Goal: Task Accomplishment & Management: Manage account settings

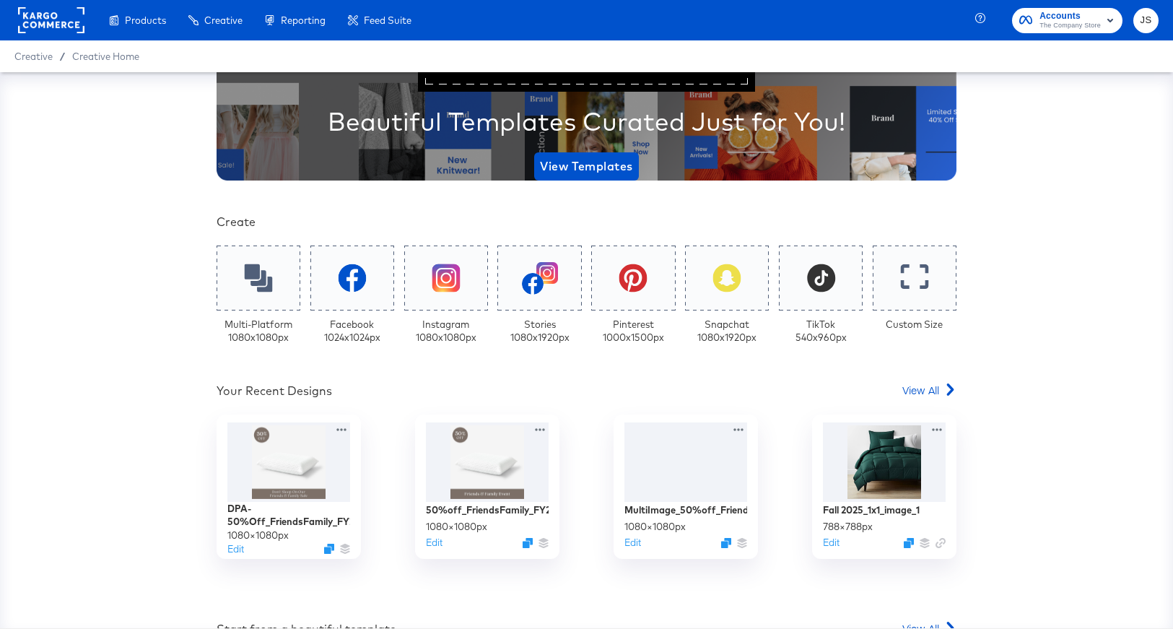
scroll to position [157, 0]
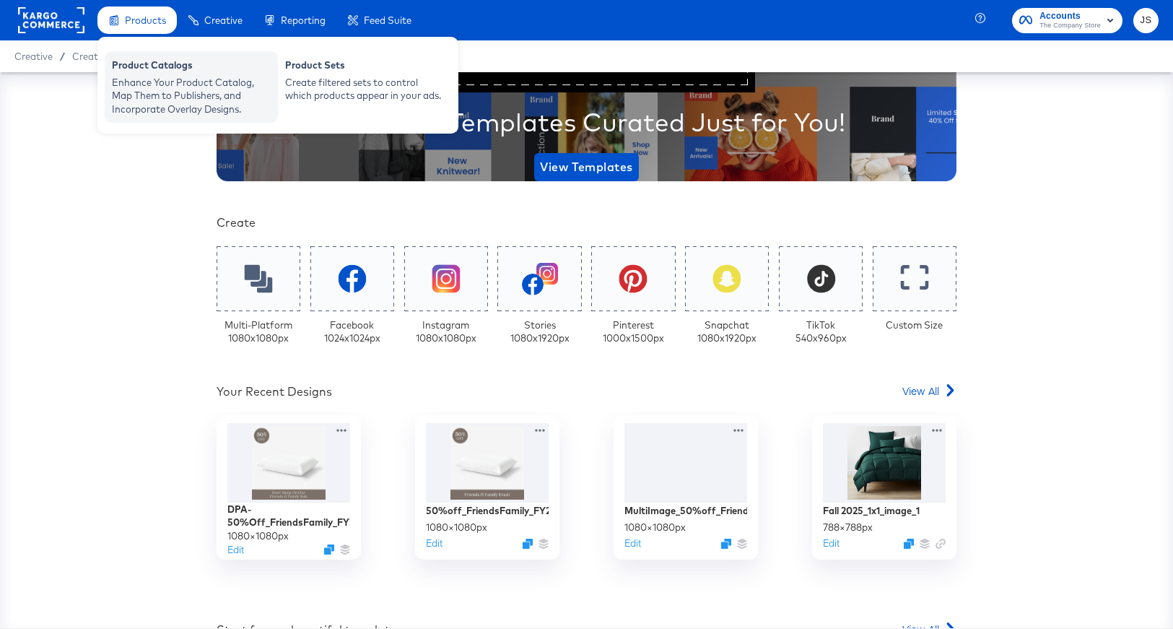
click at [160, 92] on div "Enhance Your Product Catalog, Map Them to Publishers, and Incorporate Overlay D…" at bounding box center [191, 96] width 159 height 40
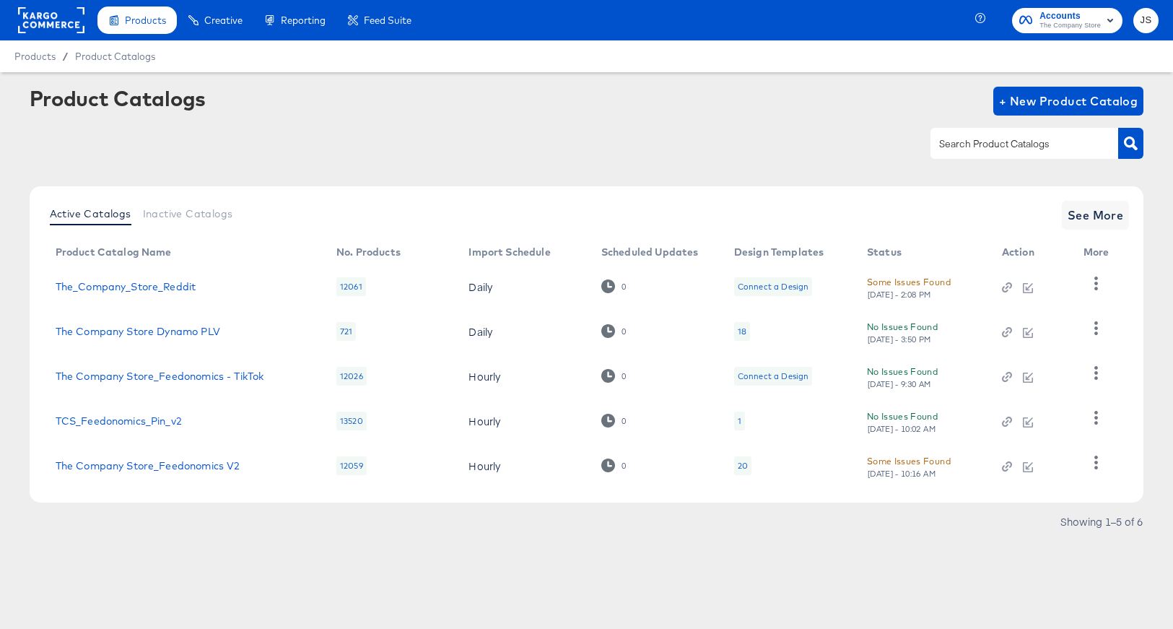
click at [743, 332] on div "18" at bounding box center [742, 332] width 9 height 12
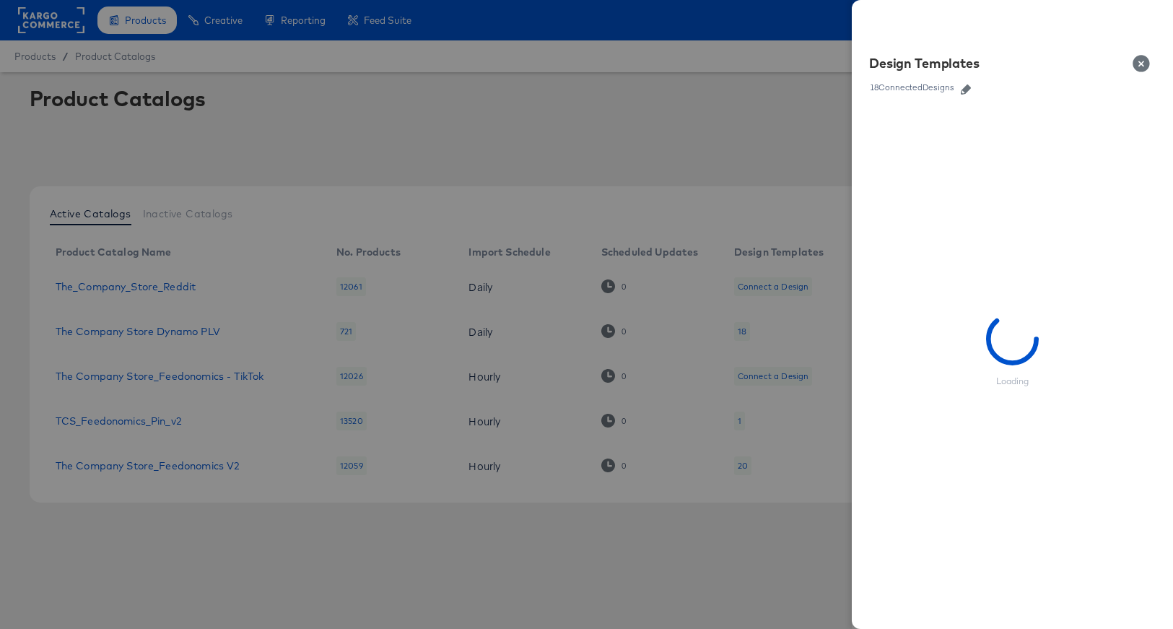
click at [969, 84] on icon "button" at bounding box center [966, 89] width 10 height 10
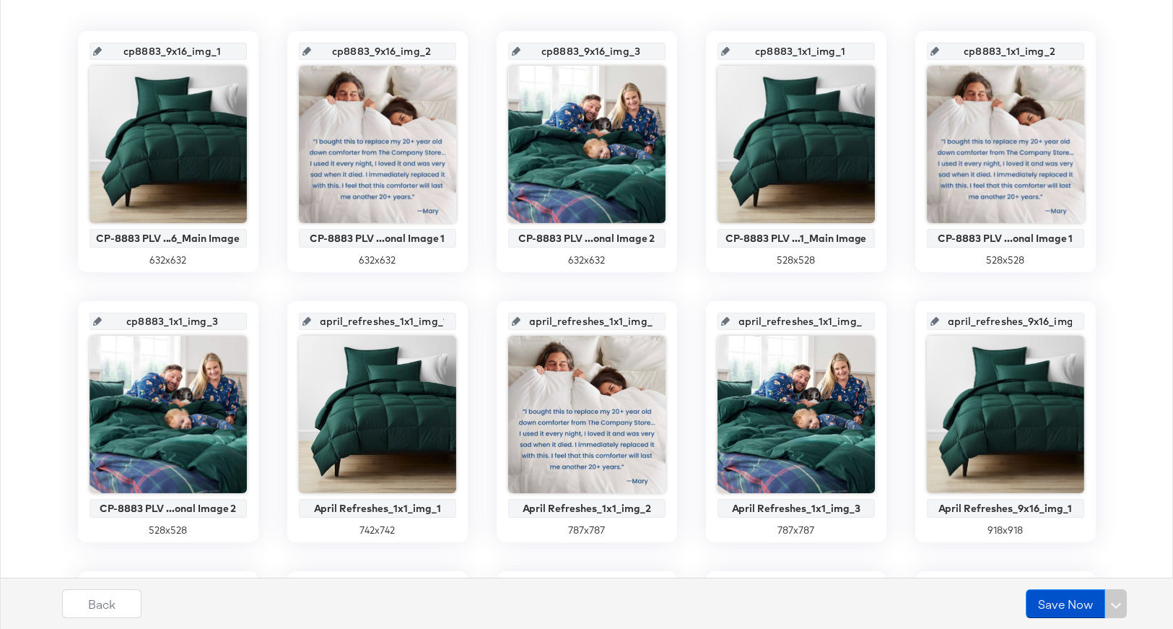
scroll to position [301, 0]
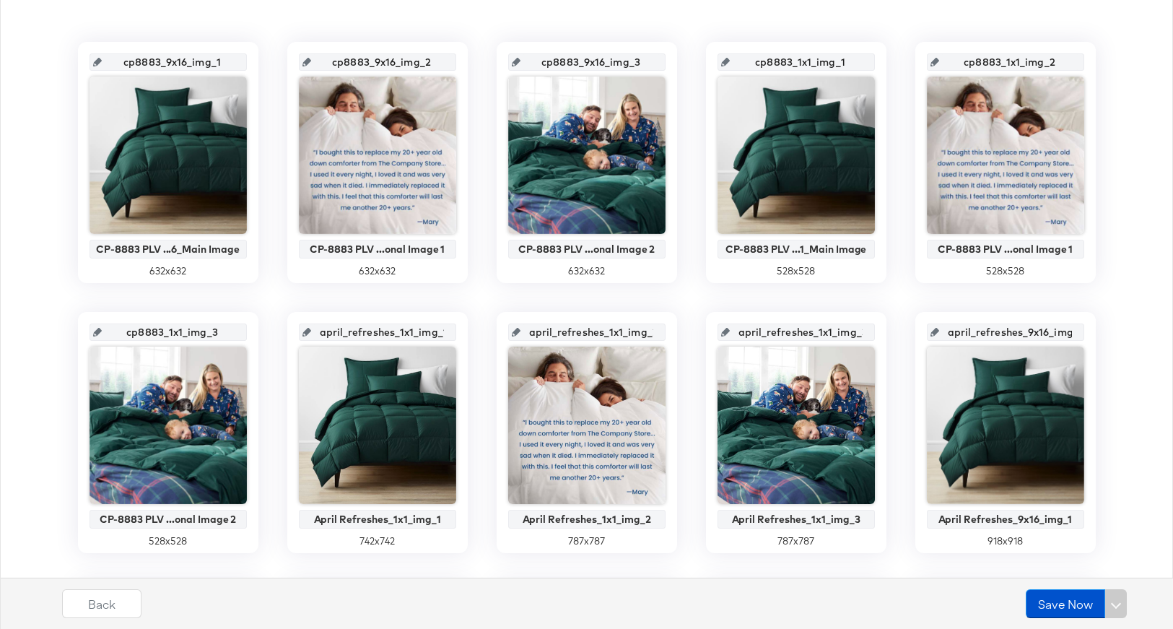
click at [800, 66] on input "cp8883_1x1_img_1" at bounding box center [801, 56] width 142 height 39
click at [803, 60] on input "cp8883_1x1_img_1" at bounding box center [801, 56] width 142 height 39
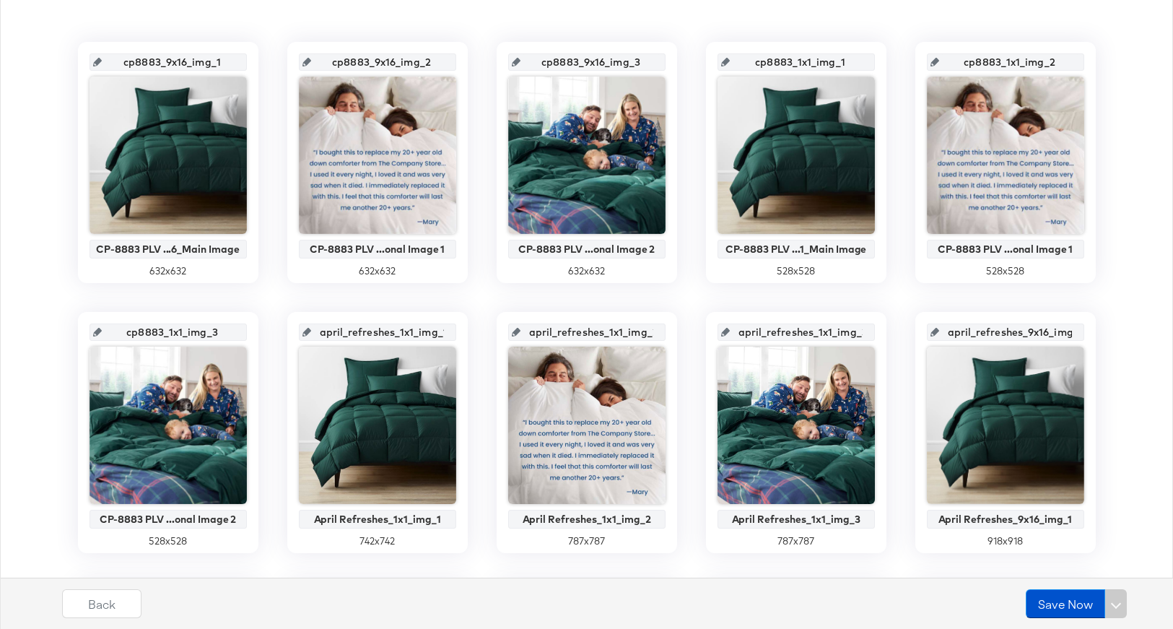
click at [803, 60] on input "cp8883_1x1_img_1" at bounding box center [801, 56] width 142 height 39
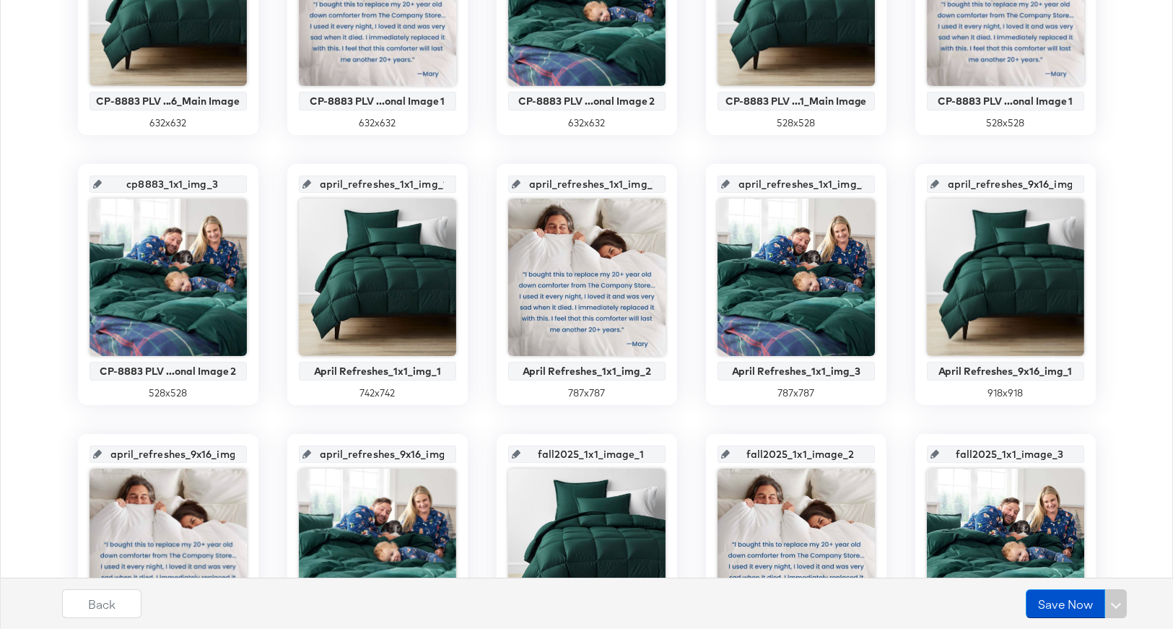
scroll to position [0, 0]
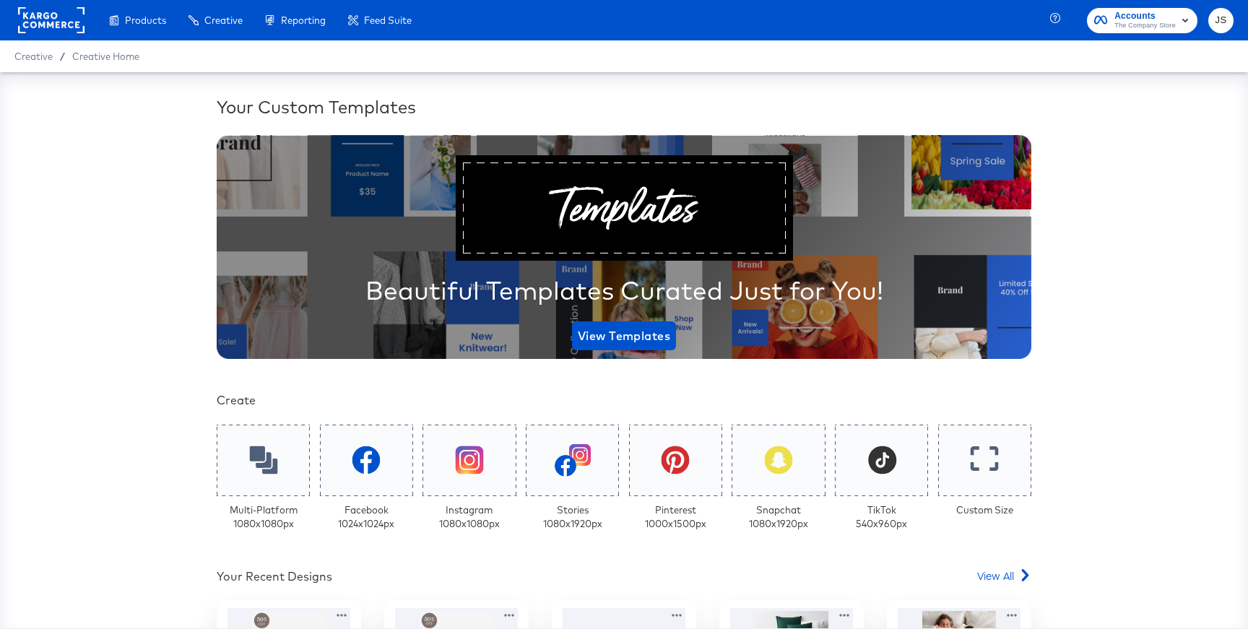
click at [1161, 14] on span "Accounts" at bounding box center [1144, 16] width 61 height 15
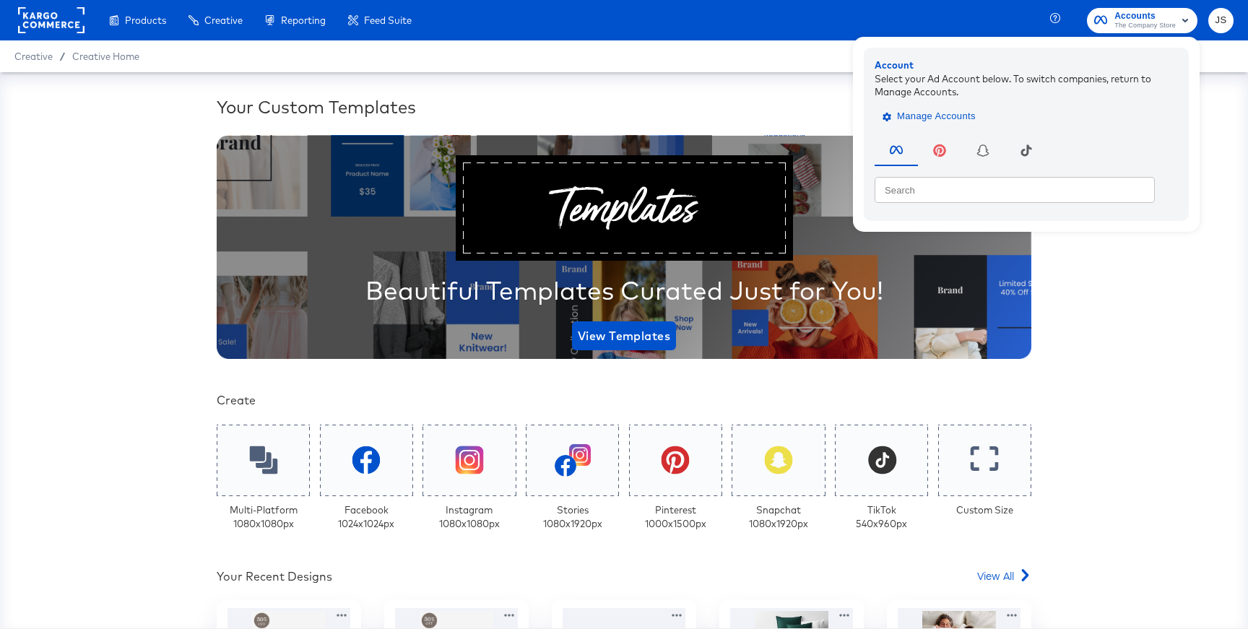
click at [972, 113] on span "Manage Accounts" at bounding box center [930, 116] width 90 height 17
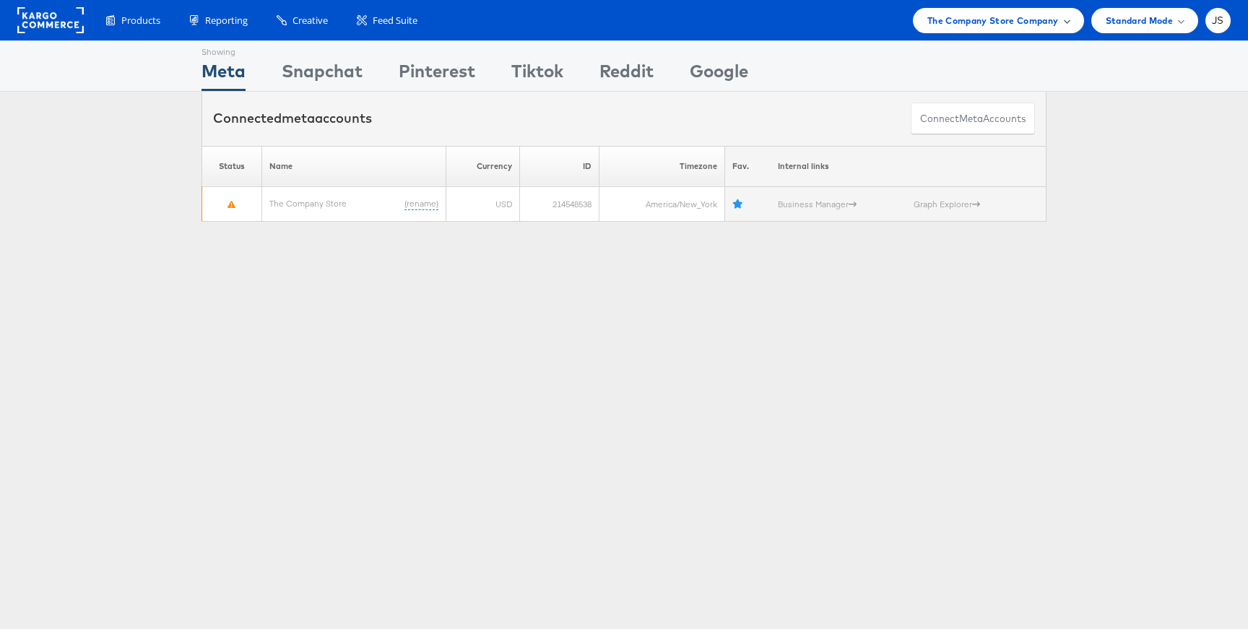
click at [936, 18] on span "The Company Store Company" at bounding box center [992, 20] width 131 height 15
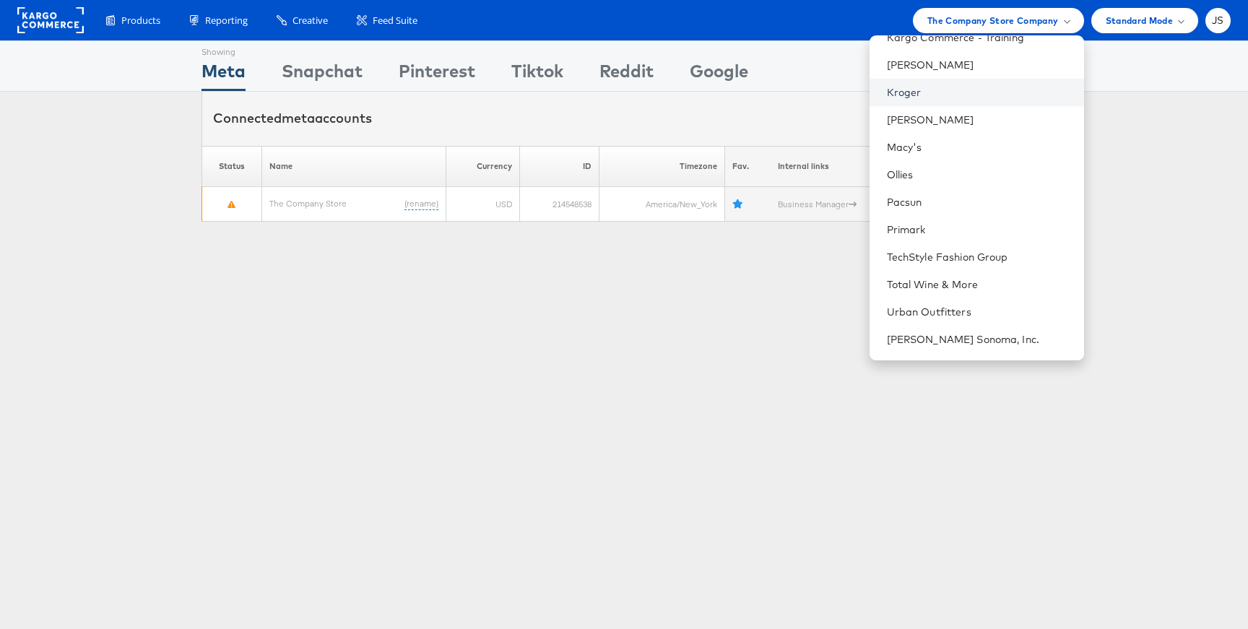
scroll to position [419, 0]
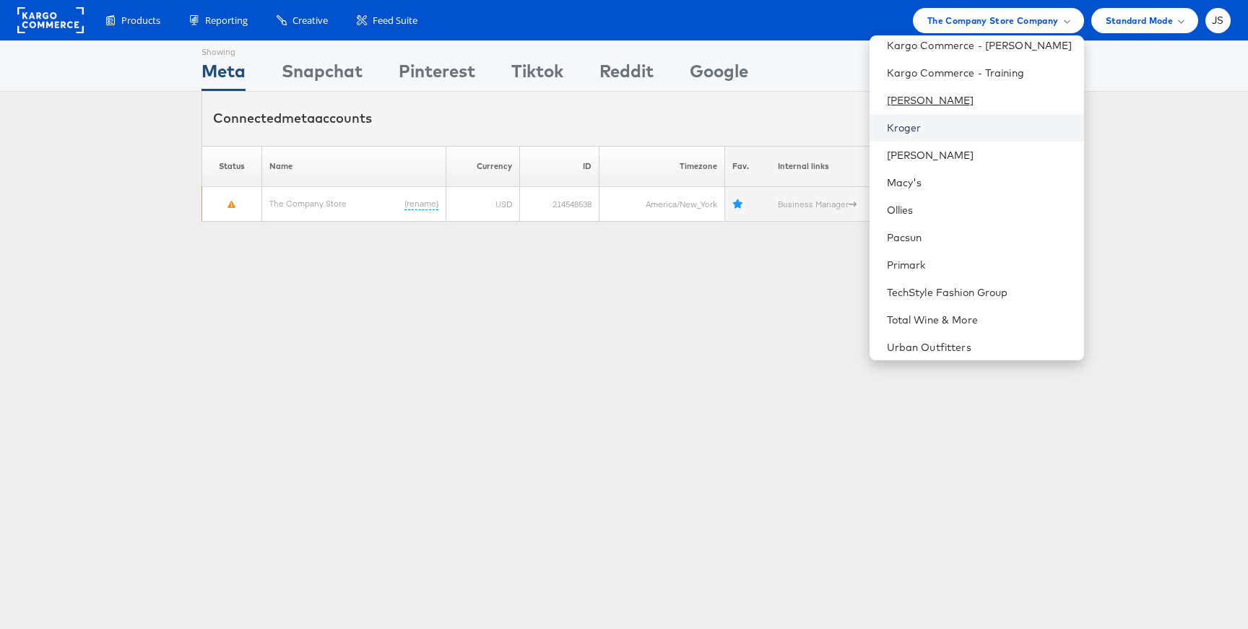
click at [989, 96] on link "Kraft Heinz" at bounding box center [980, 100] width 186 height 14
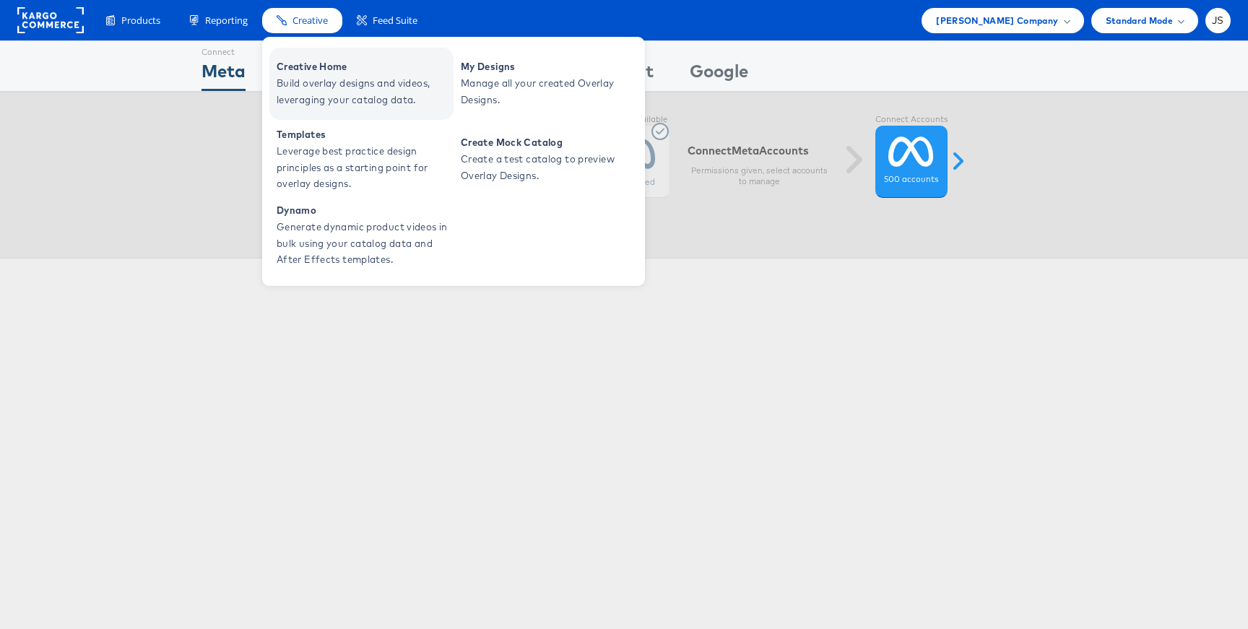
click at [307, 89] on span "Build overlay designs and videos, leveraging your catalog data." at bounding box center [363, 91] width 173 height 33
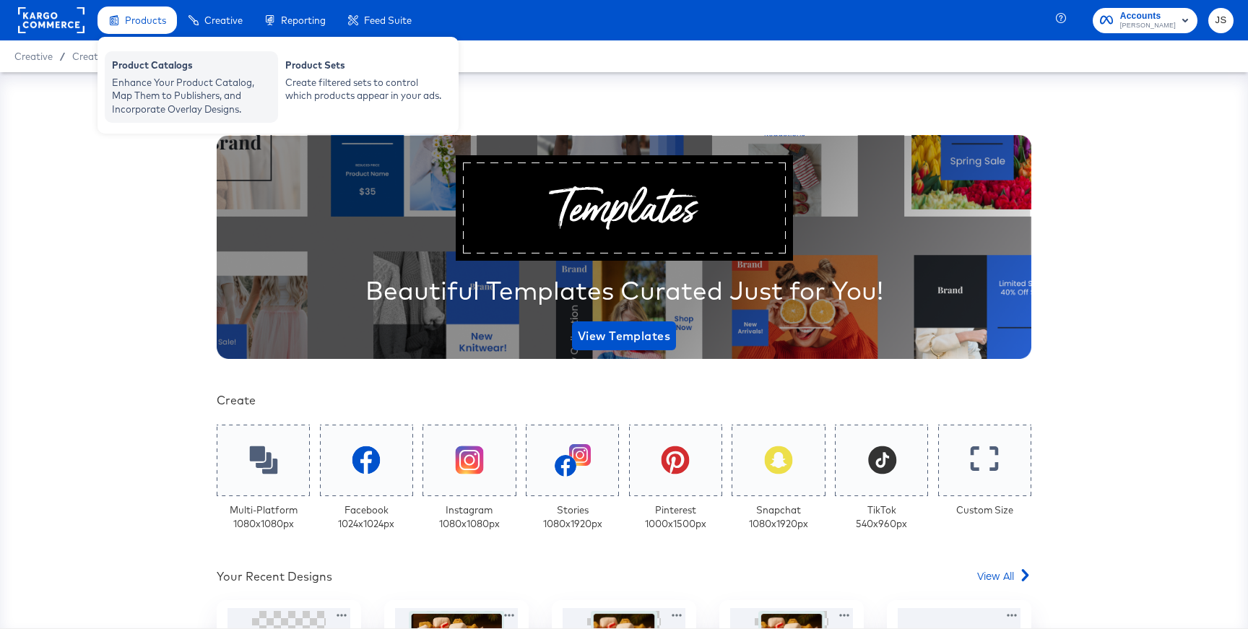
click at [148, 82] on div "Enhance Your Product Catalog, Map Them to Publishers, and Incorporate Overlay D…" at bounding box center [191, 96] width 159 height 40
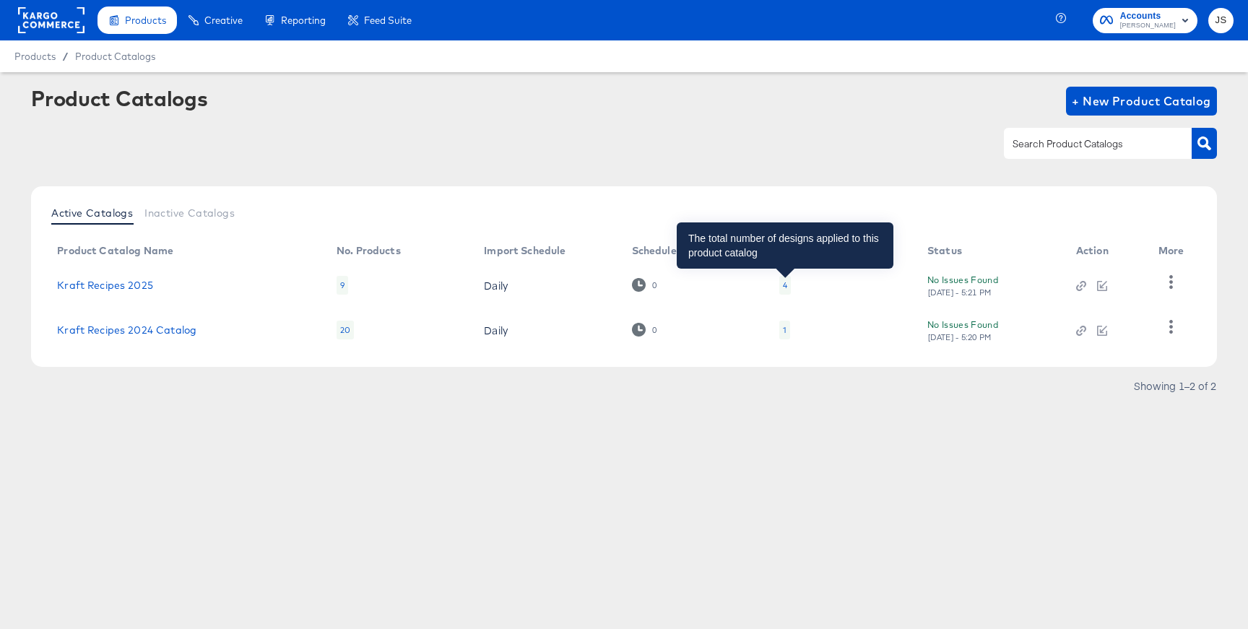
click at [785, 288] on div "4" at bounding box center [785, 285] width 4 height 12
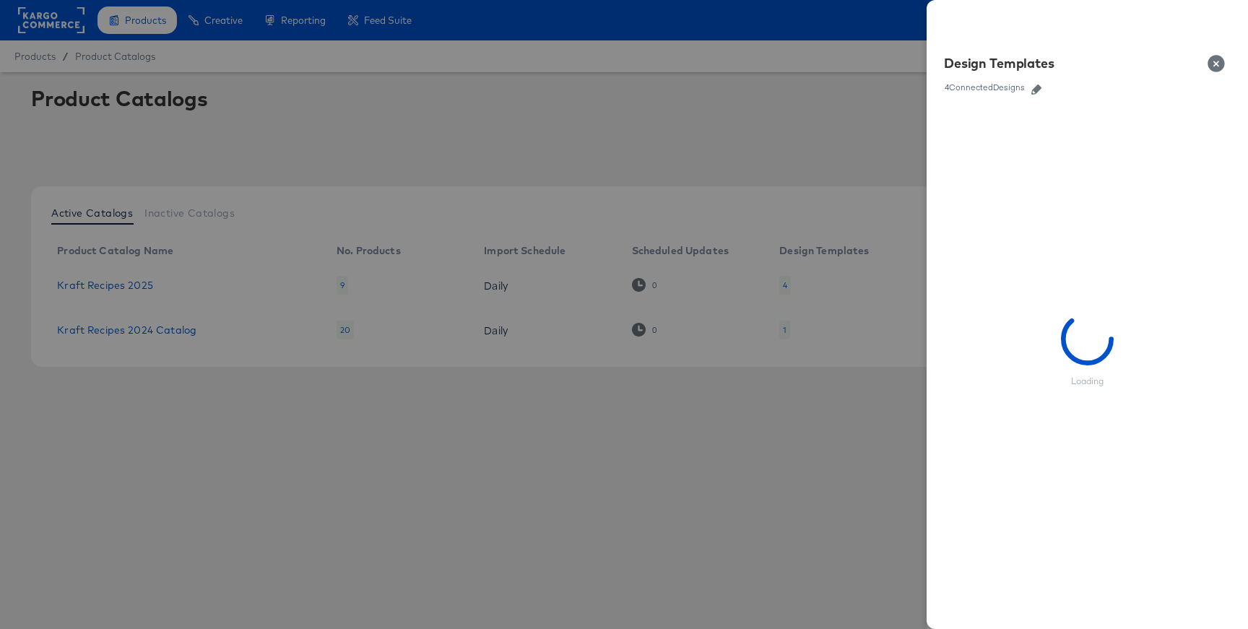
click at [1039, 87] on icon "button" at bounding box center [1036, 89] width 10 height 10
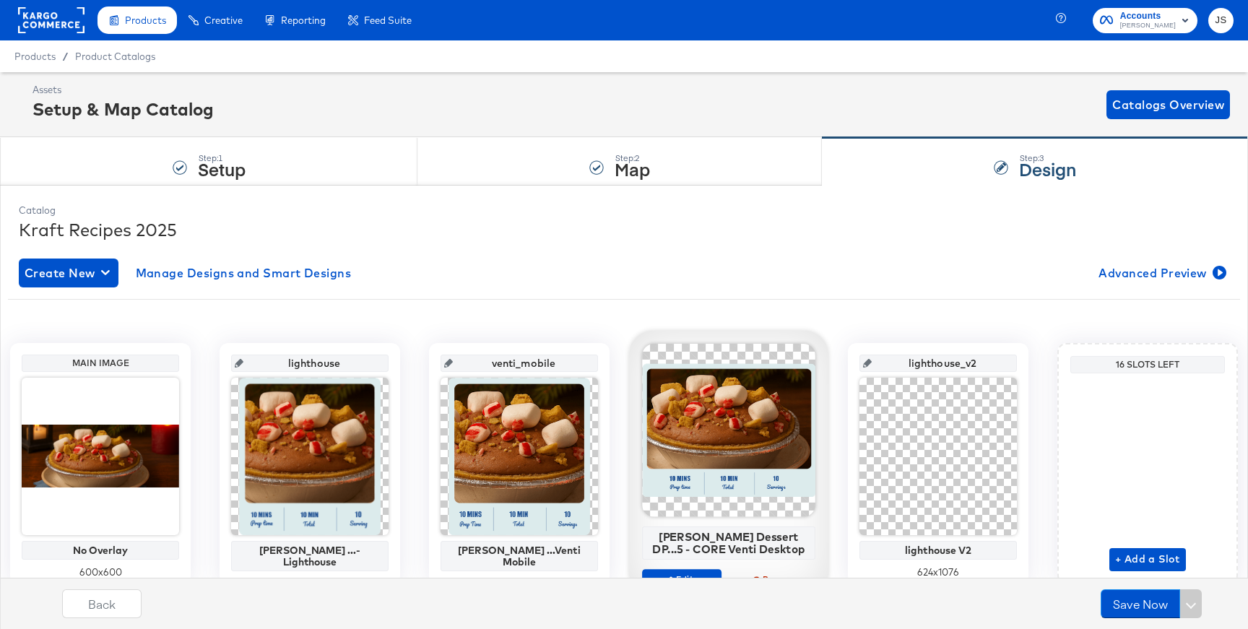
scroll to position [59, 0]
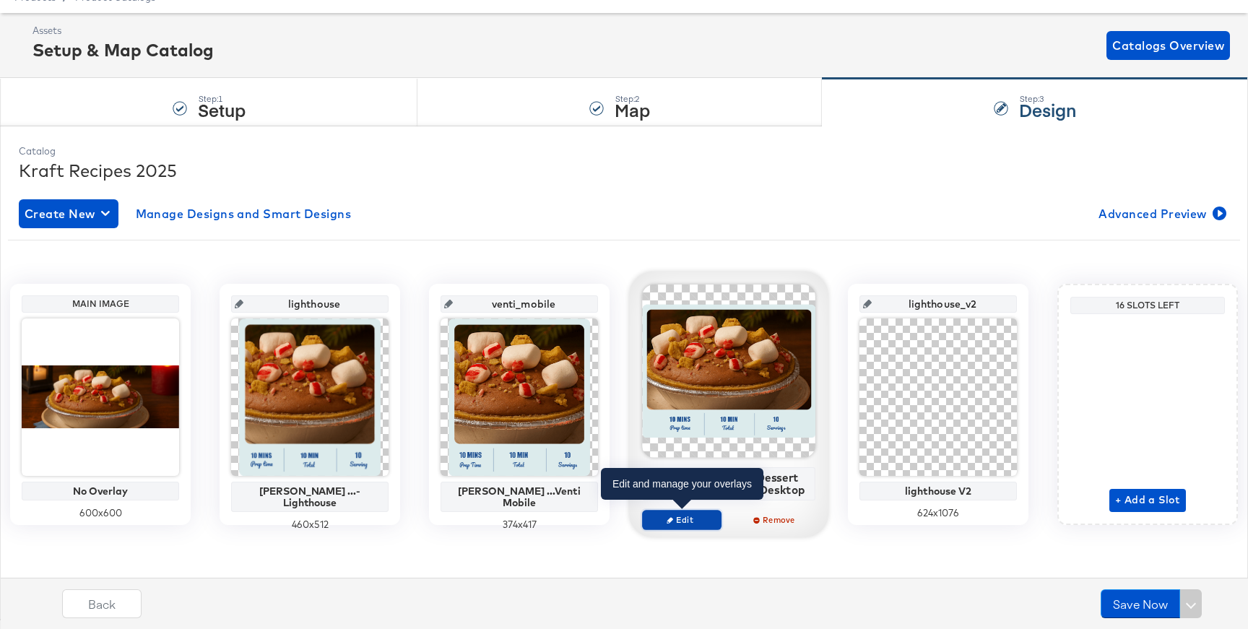
click at [679, 515] on span "Edit" at bounding box center [681, 519] width 66 height 11
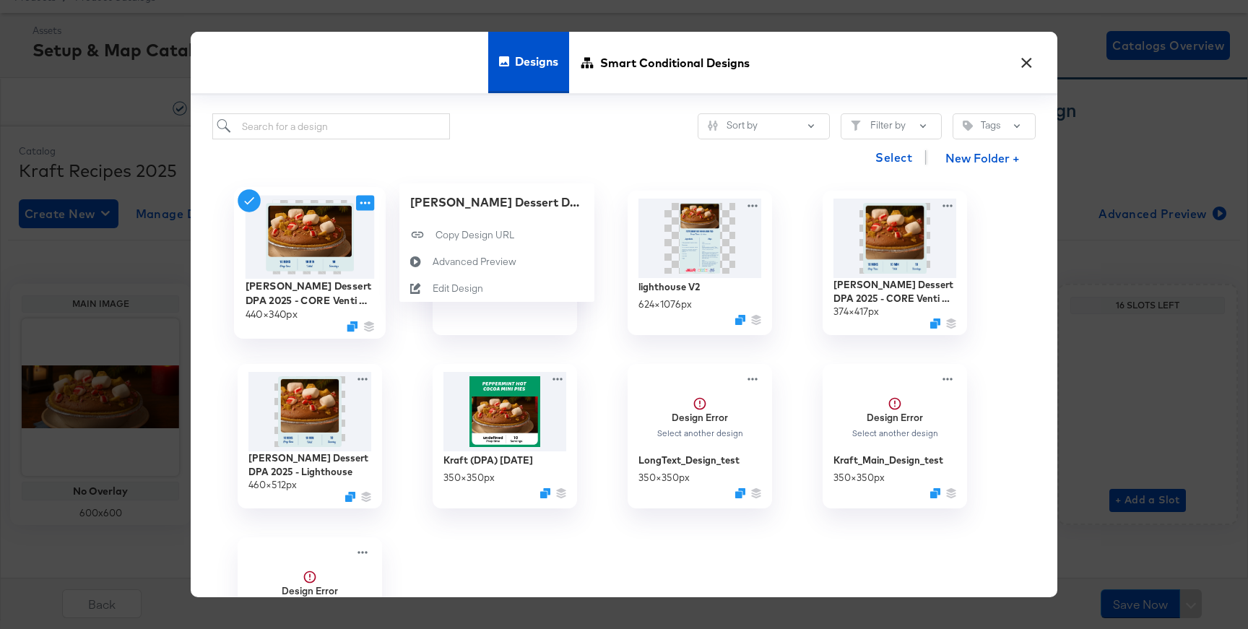
click at [368, 202] on icon at bounding box center [365, 202] width 18 height 15
click at [432, 288] on div "Edit Design Edit Design" at bounding box center [432, 288] width 0 height 0
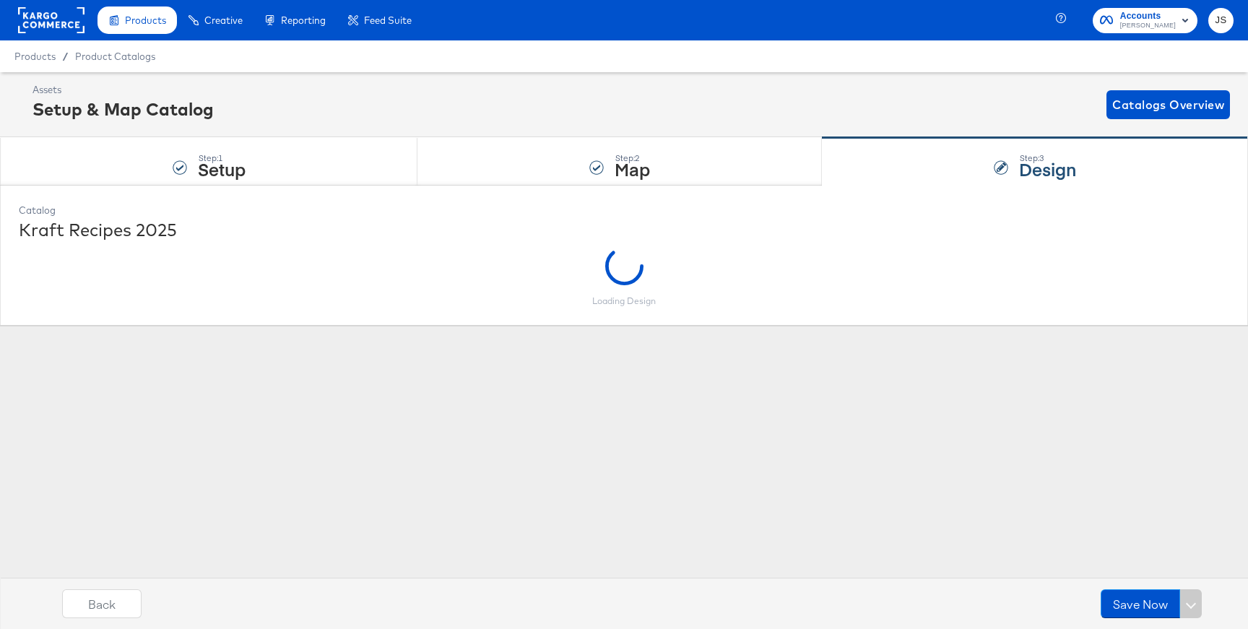
scroll to position [0, 0]
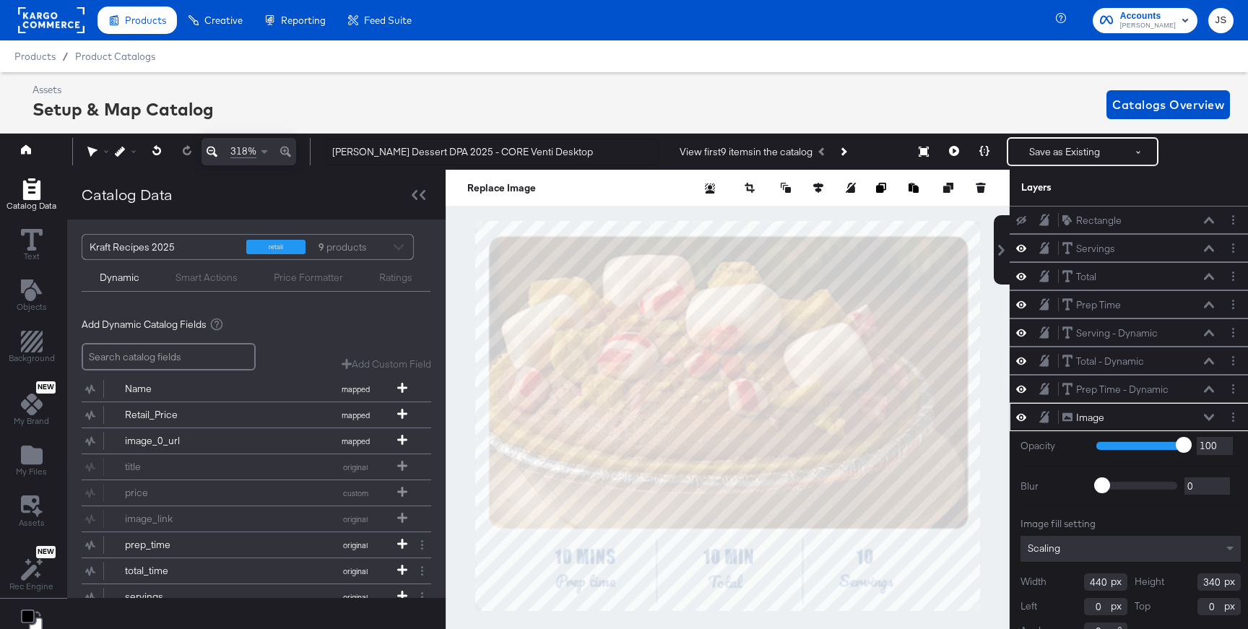
click at [1210, 412] on div "Image Image" at bounding box center [1137, 417] width 153 height 15
click at [1207, 417] on icon at bounding box center [1208, 417] width 10 height 6
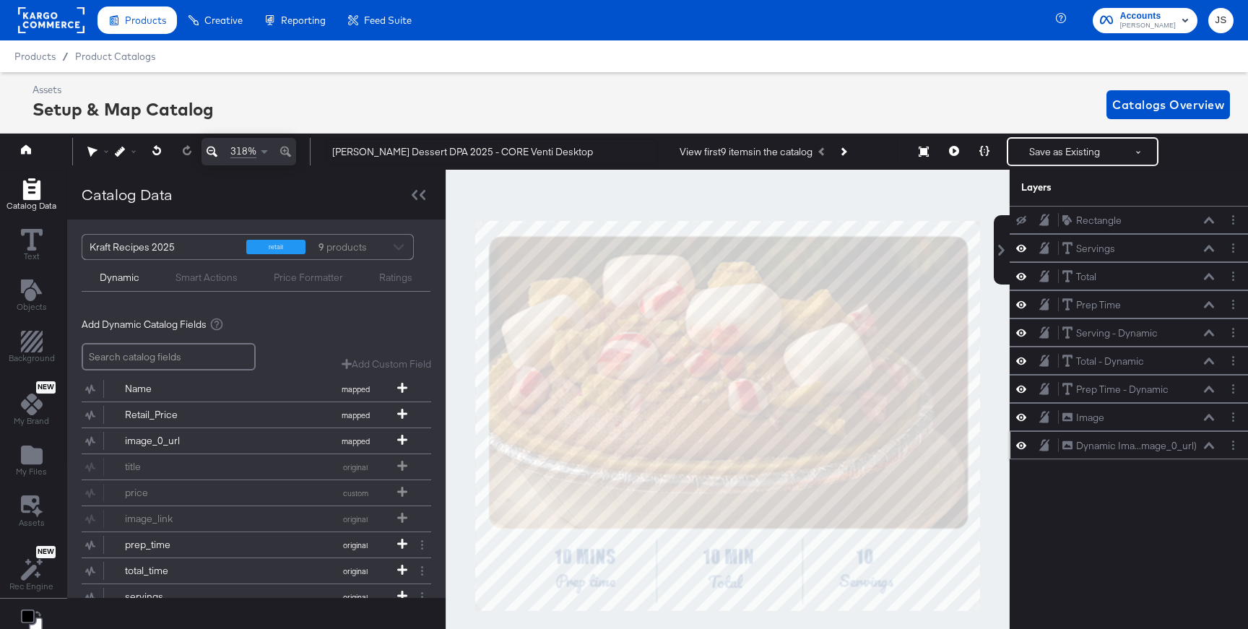
click at [1210, 445] on icon at bounding box center [1208, 445] width 10 height 6
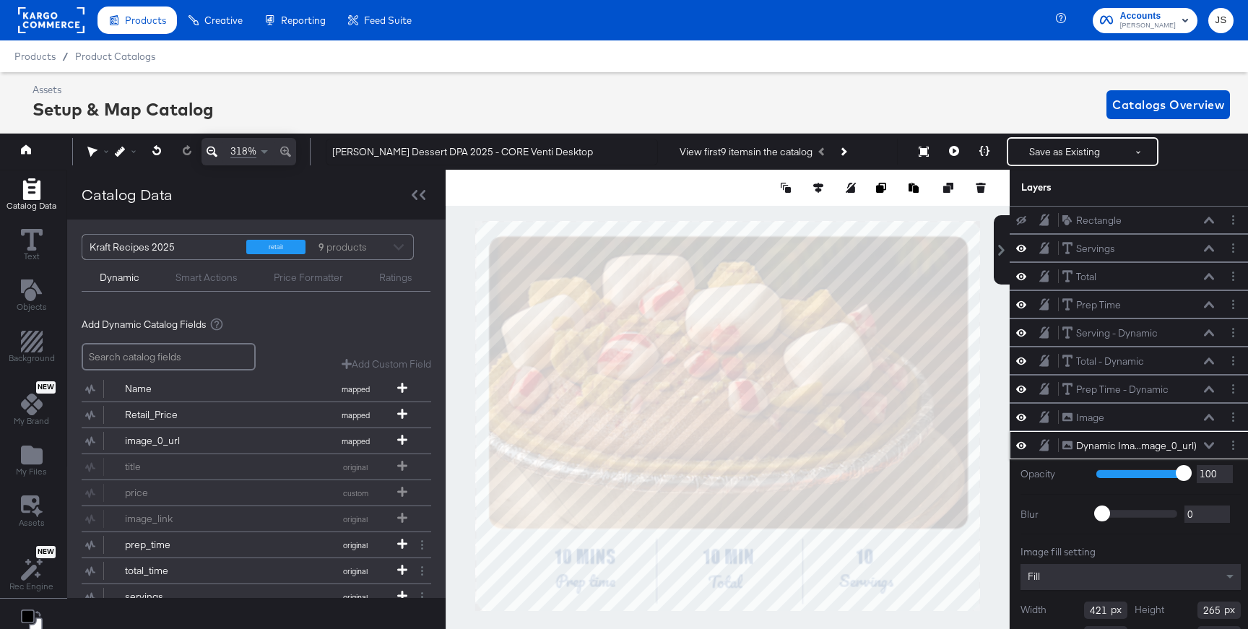
scroll to position [36, 0]
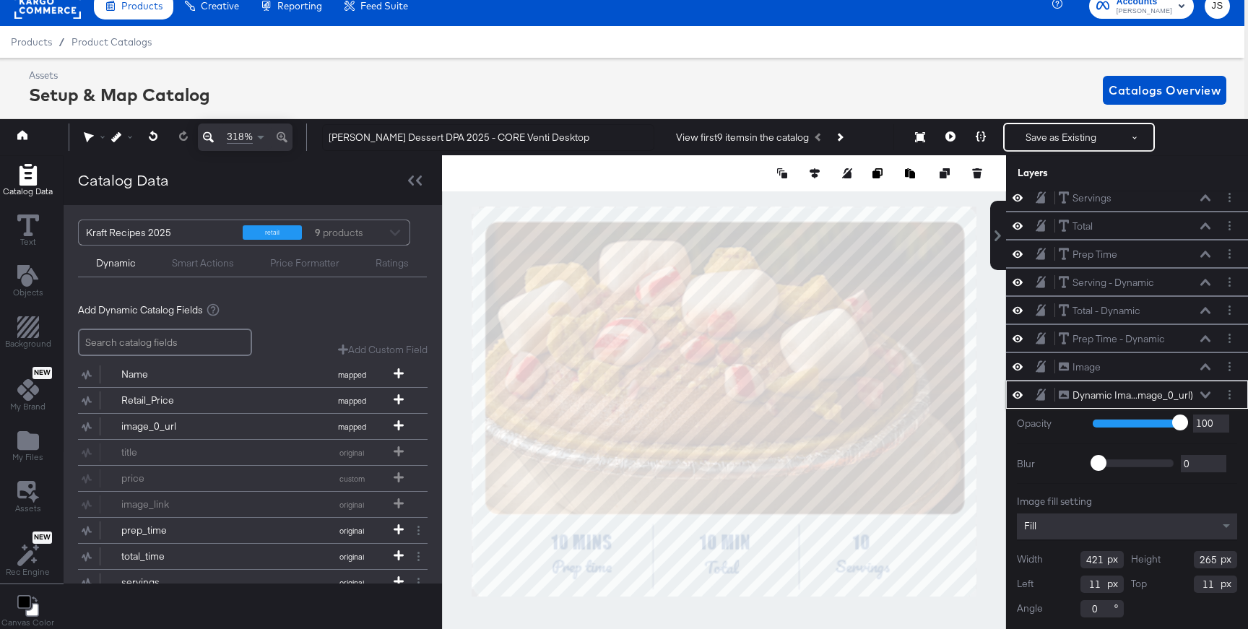
click at [1109, 520] on div "Fill" at bounding box center [1126, 526] width 220 height 26
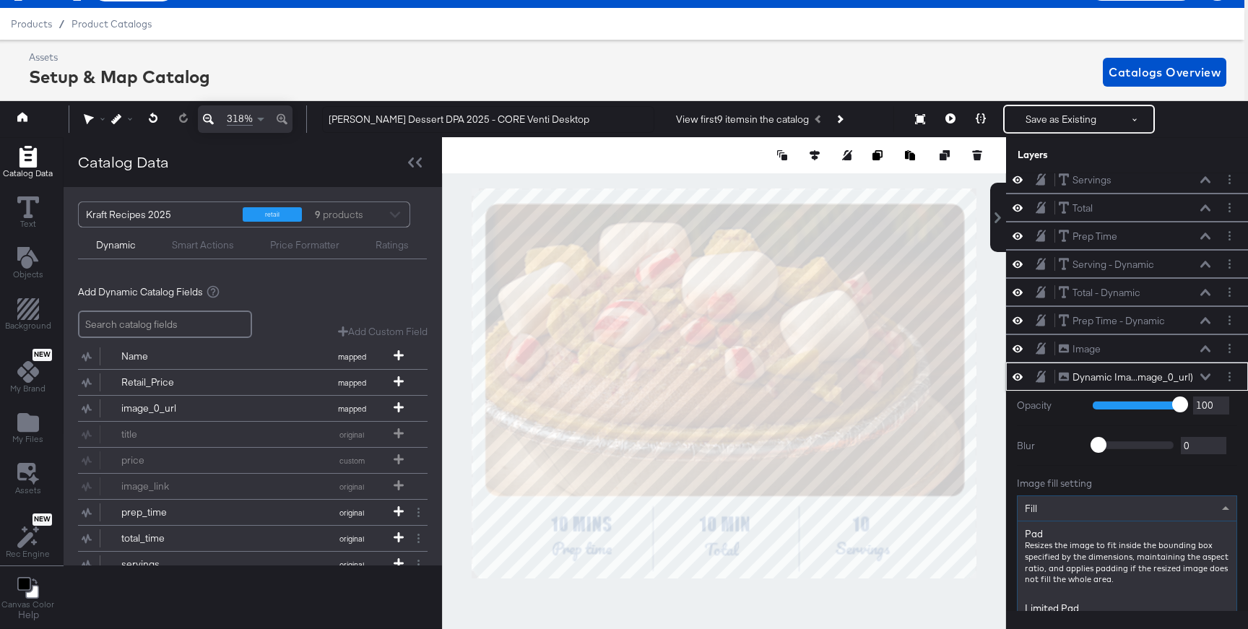
scroll to position [243, 0]
click at [952, 117] on icon at bounding box center [950, 118] width 10 height 10
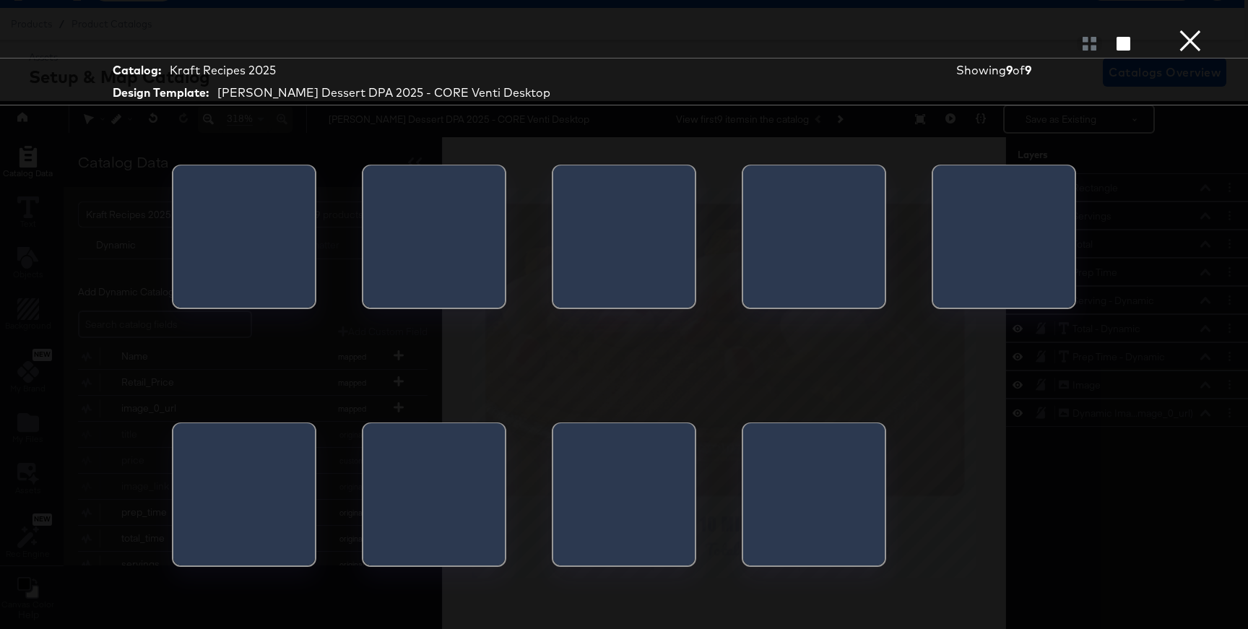
scroll to position [0, 0]
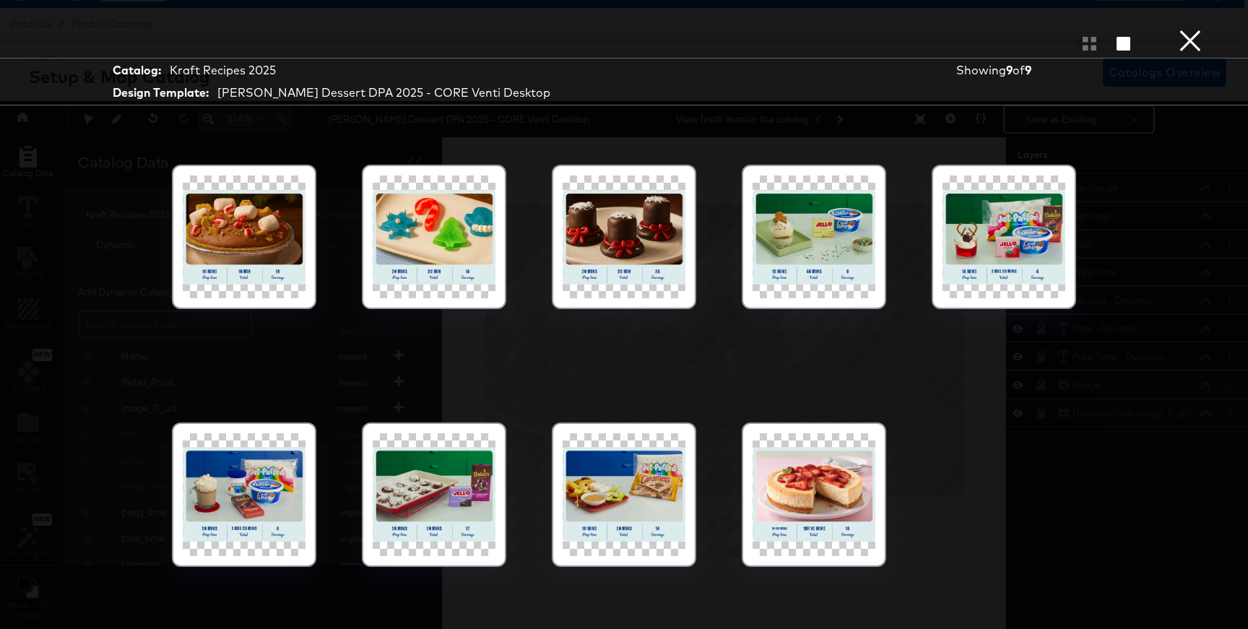
click at [1019, 264] on div at bounding box center [1003, 236] width 123 height 123
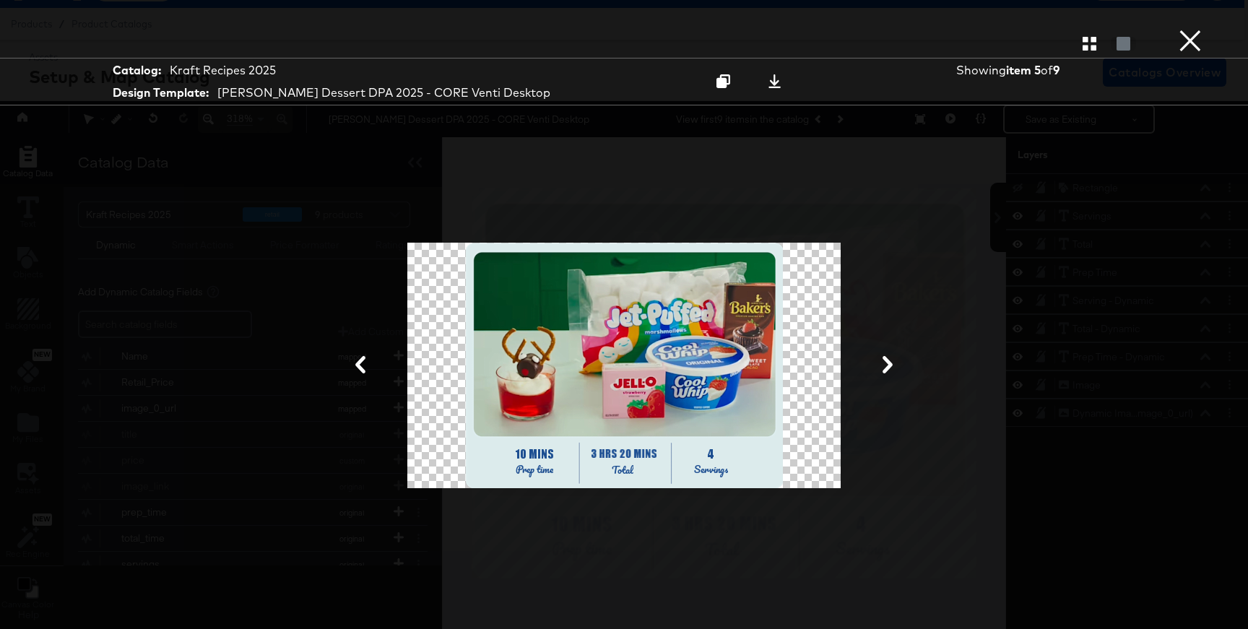
click at [1190, 29] on button "×" at bounding box center [1189, 14] width 29 height 29
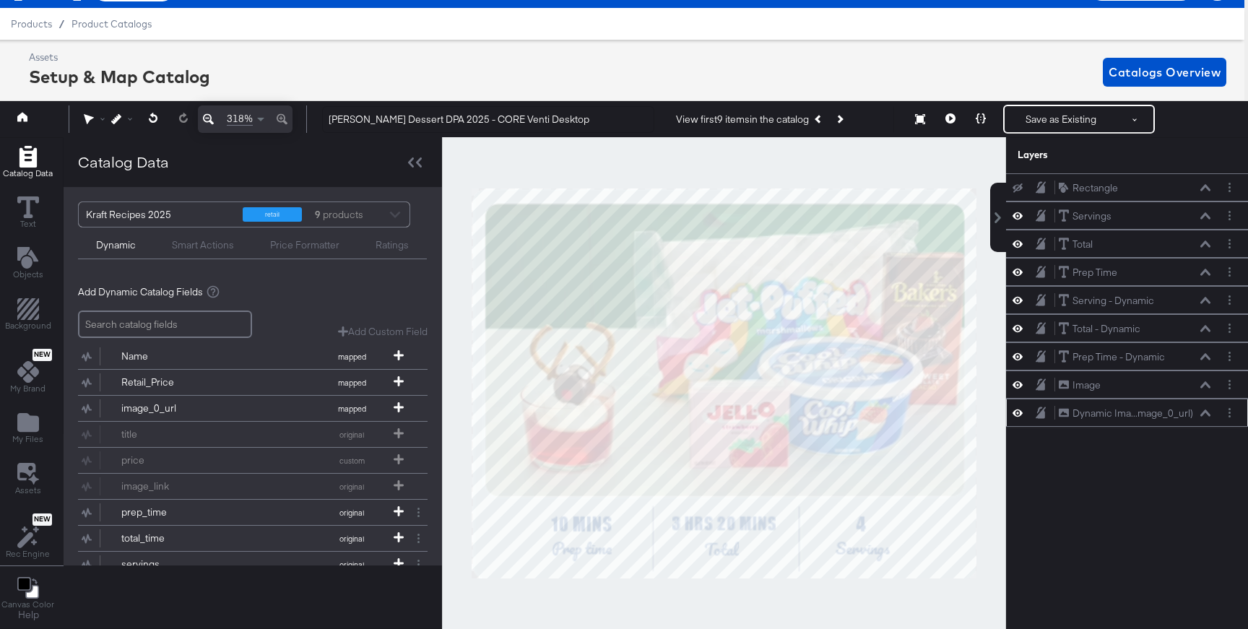
click at [1198, 414] on div "Dynamic Ima...mage_0_url) Dynamic Image (image_0_url)" at bounding box center [1134, 413] width 153 height 15
click at [1203, 414] on icon at bounding box center [1205, 412] width 10 height 7
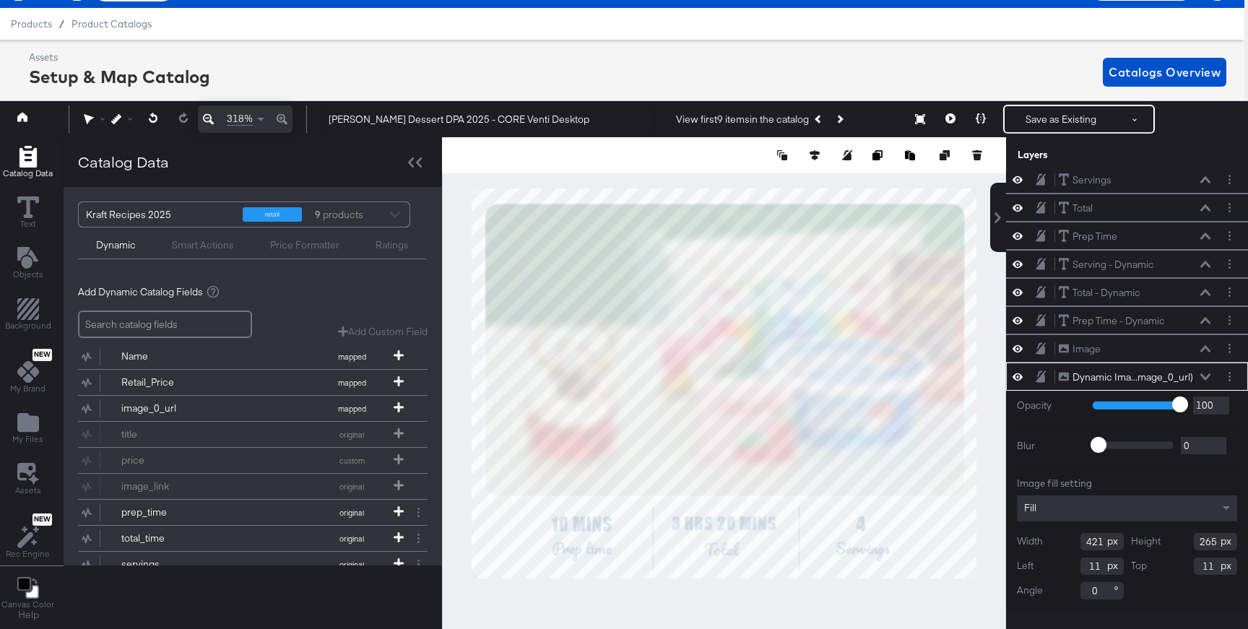
type input "429"
type input "260"
type input "5"
click at [941, 121] on button at bounding box center [950, 119] width 30 height 29
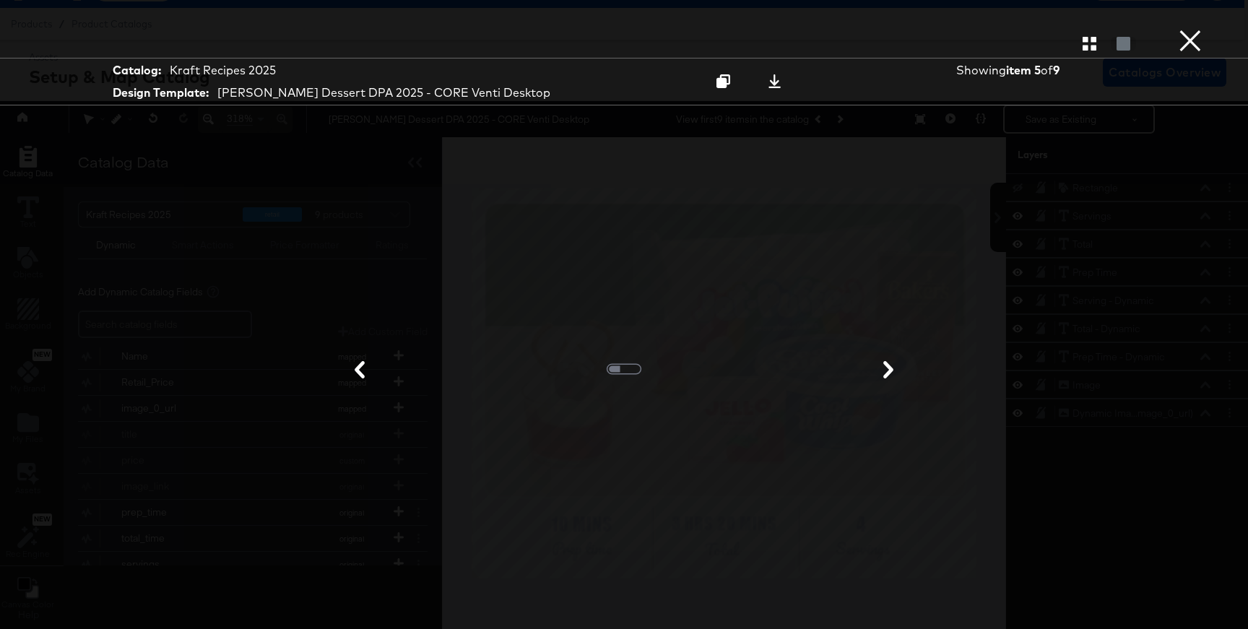
scroll to position [0, 0]
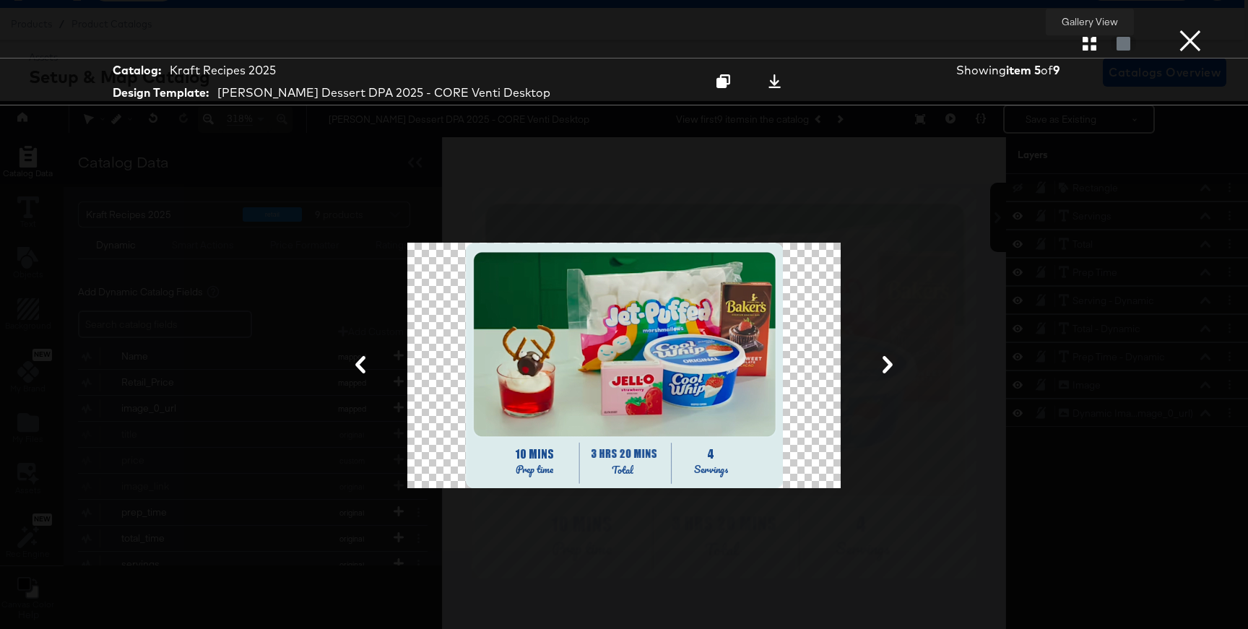
click at [1092, 45] on icon "button" at bounding box center [1089, 44] width 14 height 14
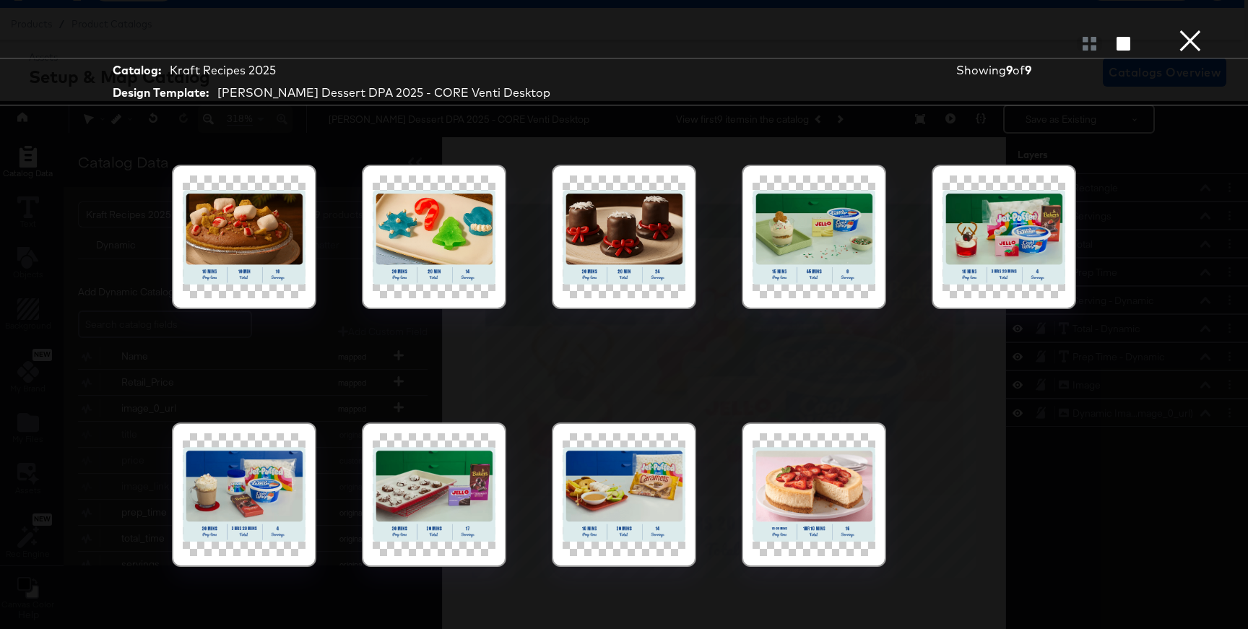
click at [449, 480] on div at bounding box center [434, 494] width 123 height 123
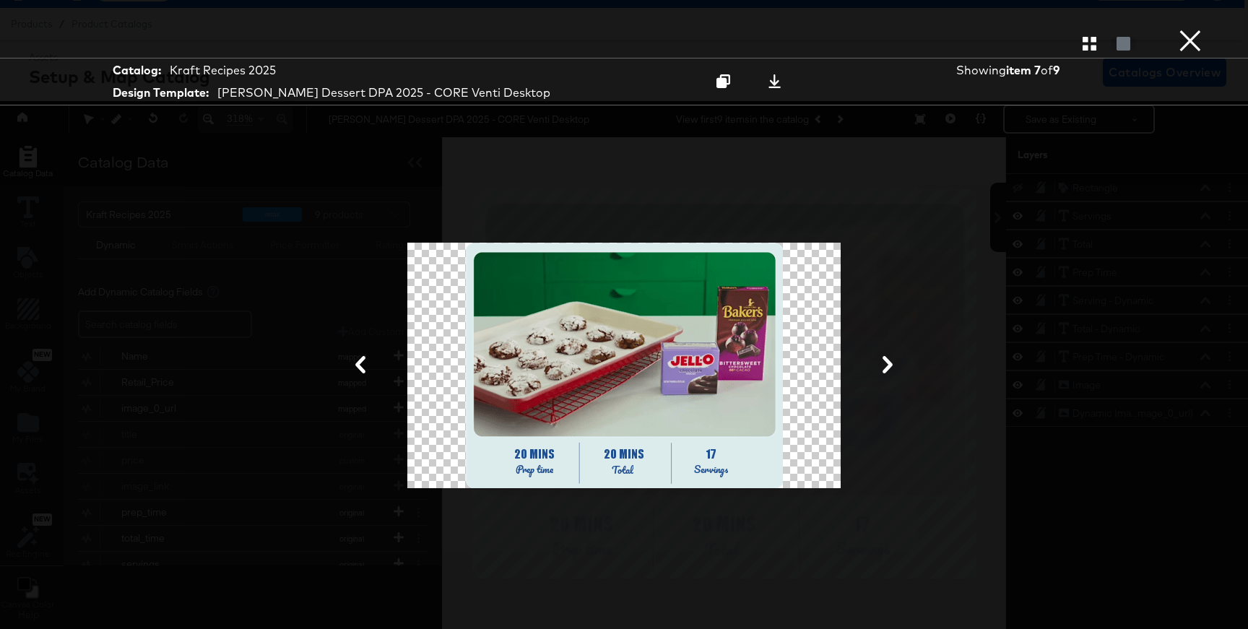
click at [1191, 29] on button "×" at bounding box center [1189, 14] width 29 height 29
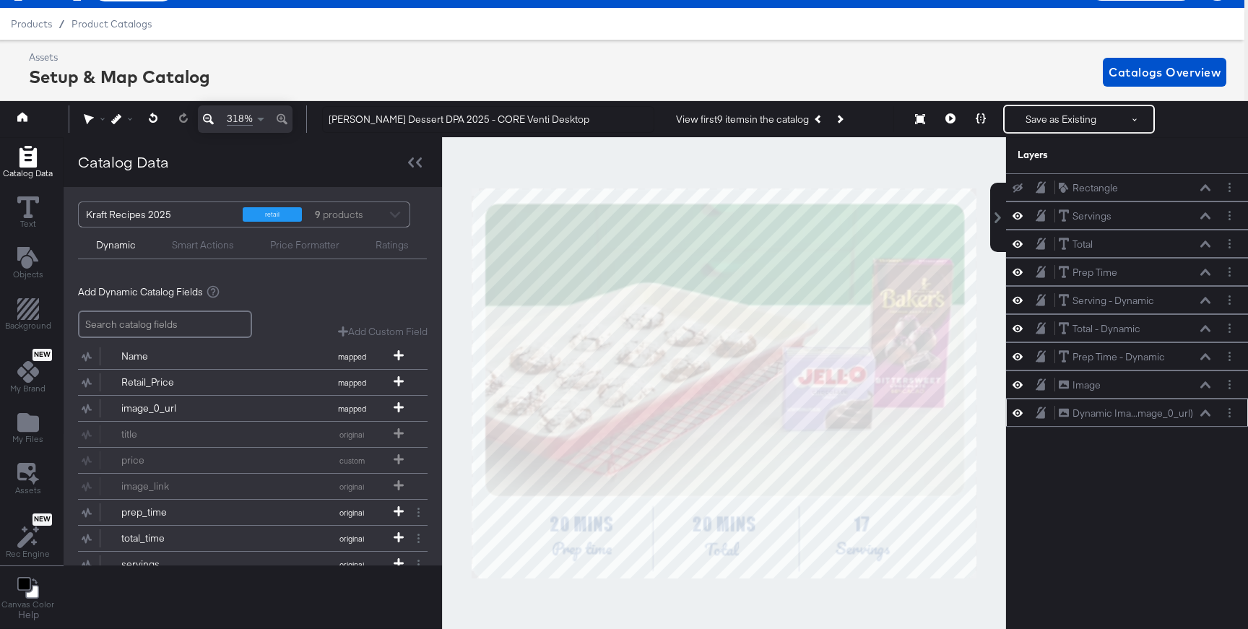
click at [1207, 414] on icon at bounding box center [1205, 412] width 10 height 6
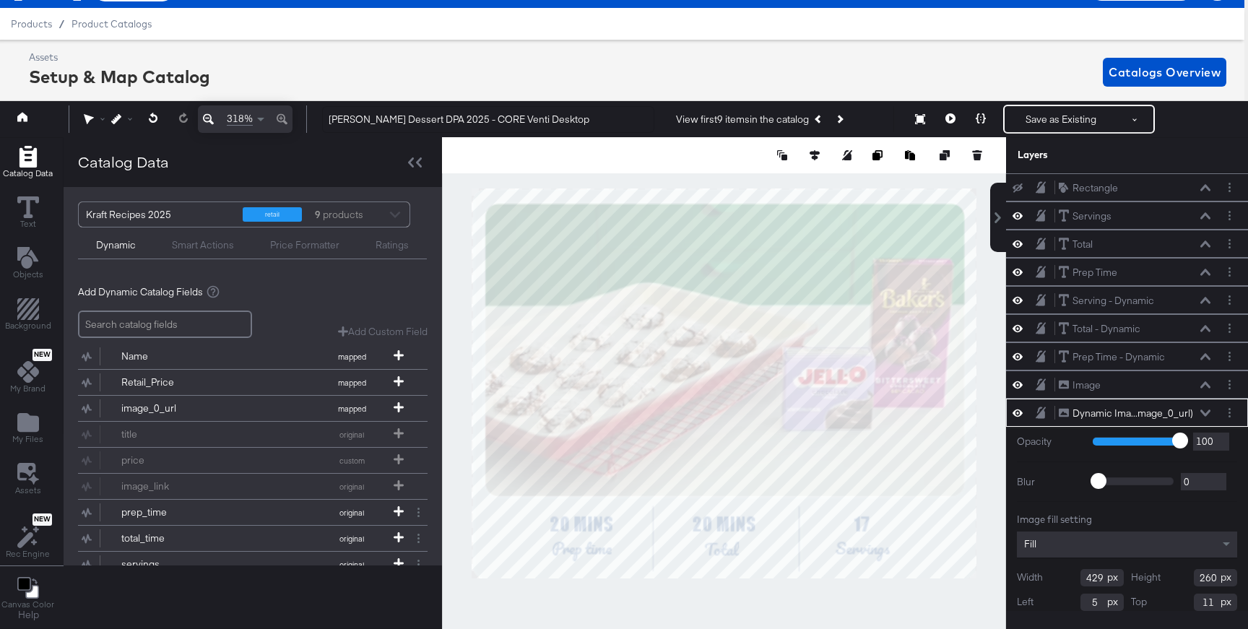
scroll to position [36, 0]
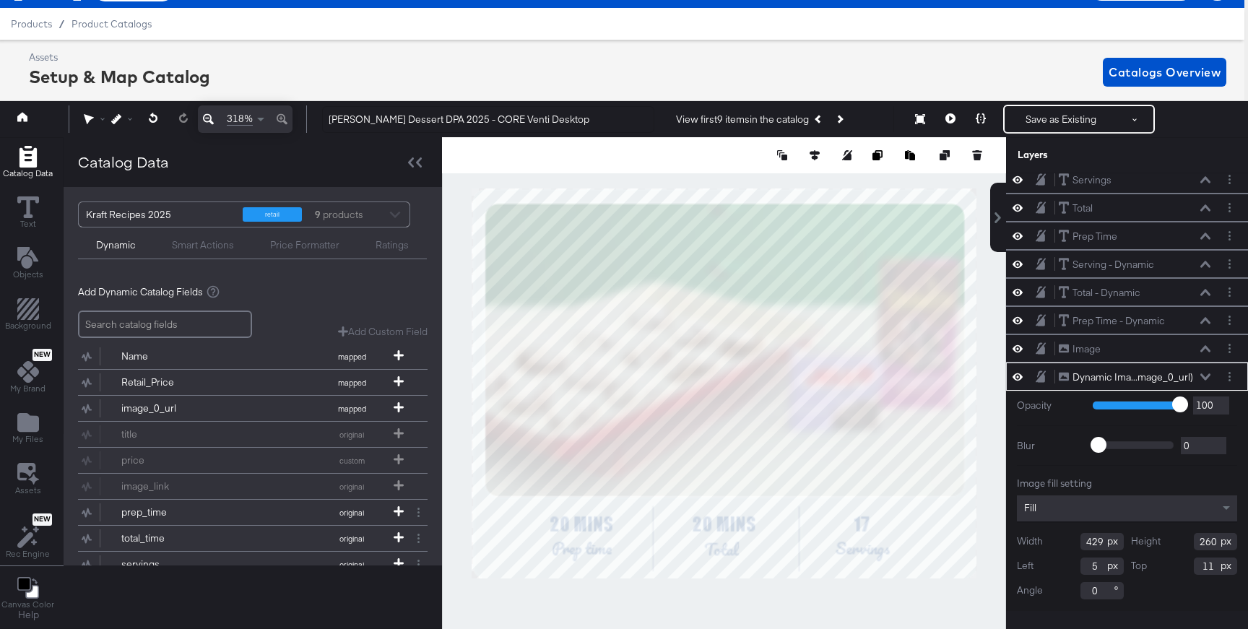
type input "11"
drag, startPoint x: 1075, startPoint y: 540, endPoint x: 1040, endPoint y: 540, distance: 34.7
click at [1040, 540] on div "Width 429" at bounding box center [1069, 541] width 107 height 17
type input "400"
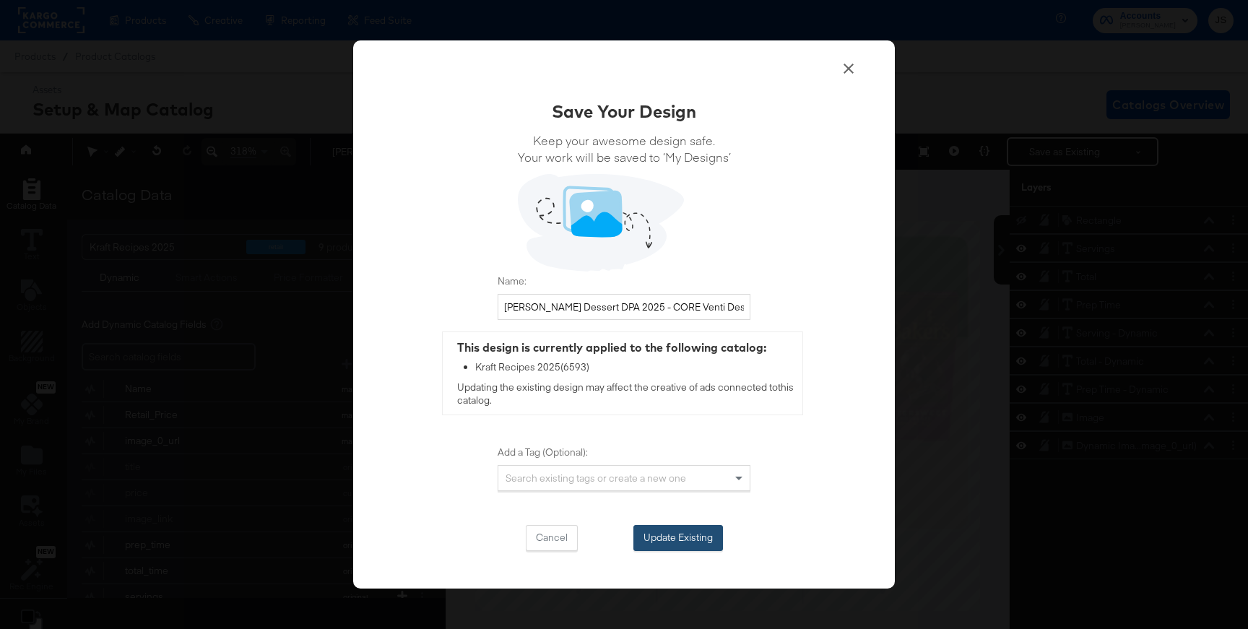
scroll to position [32, 4]
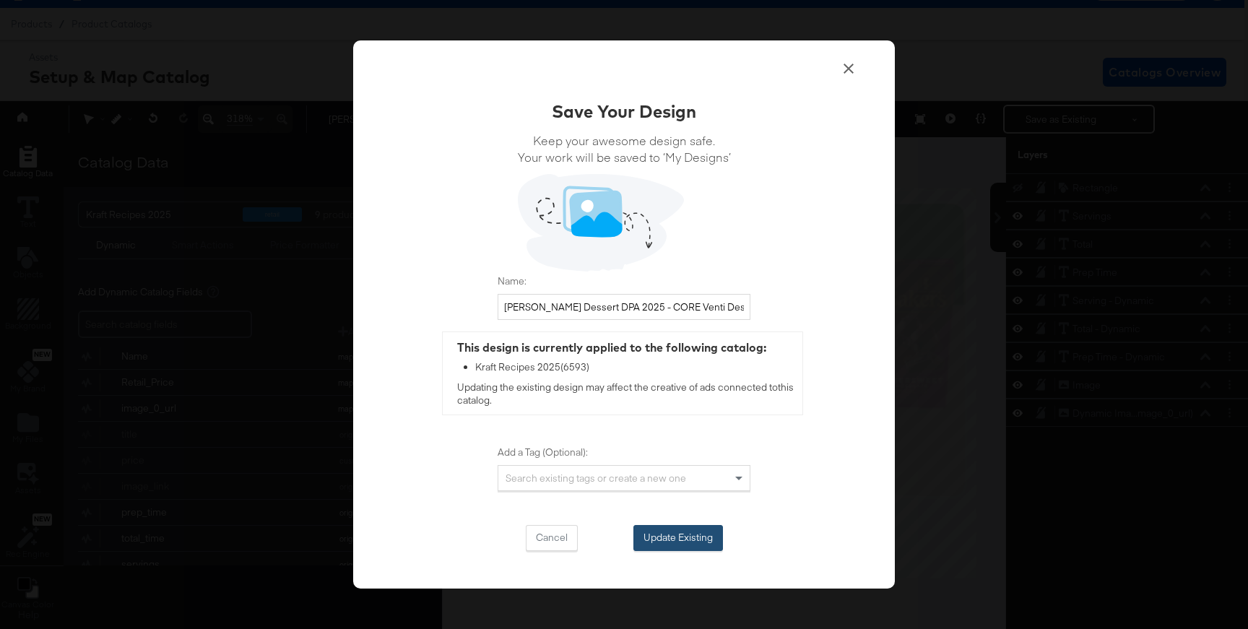
click at [666, 534] on button "Update Existing" at bounding box center [678, 538] width 90 height 26
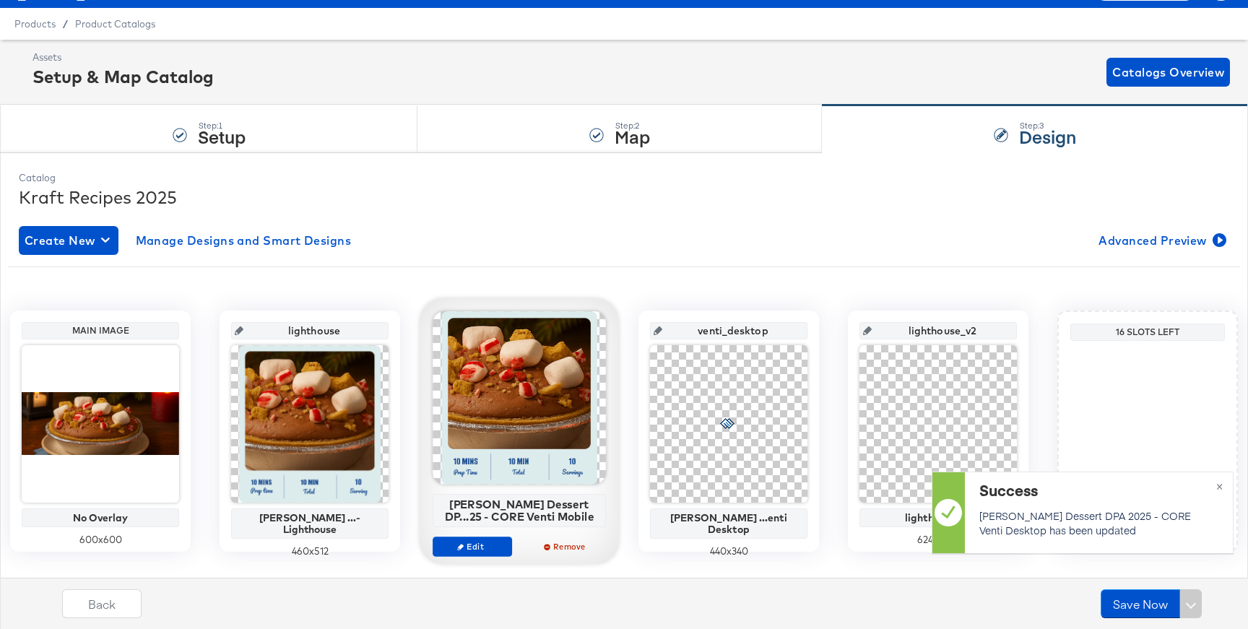
scroll to position [59, 0]
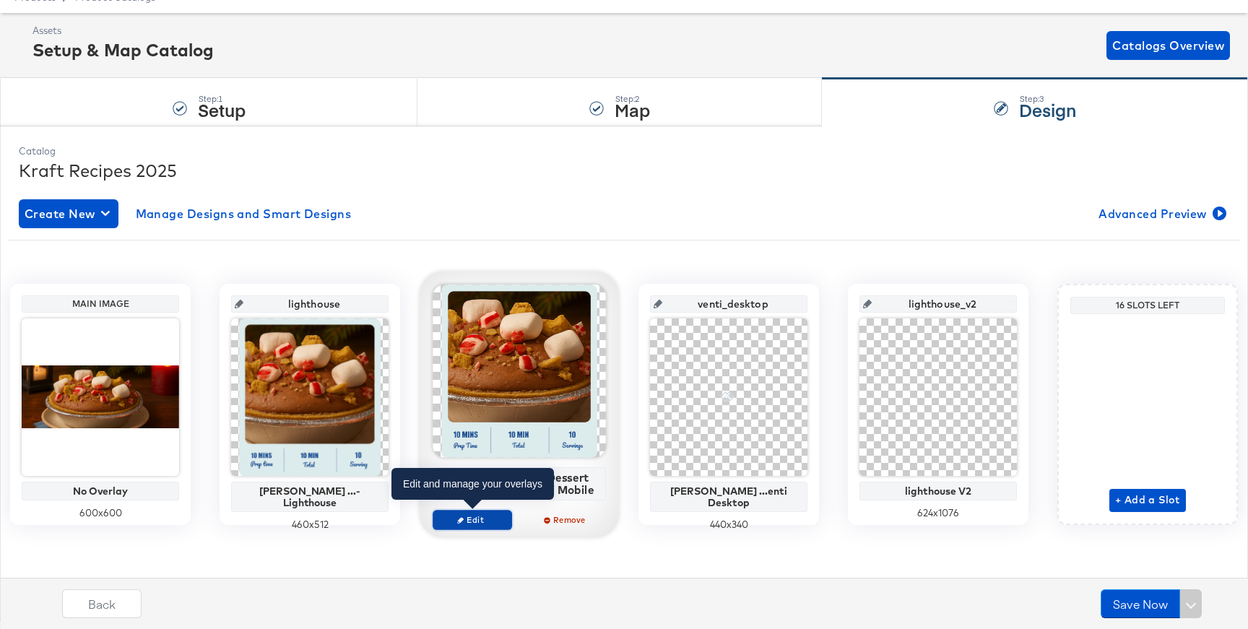
click at [466, 518] on span "Edit" at bounding box center [472, 519] width 66 height 11
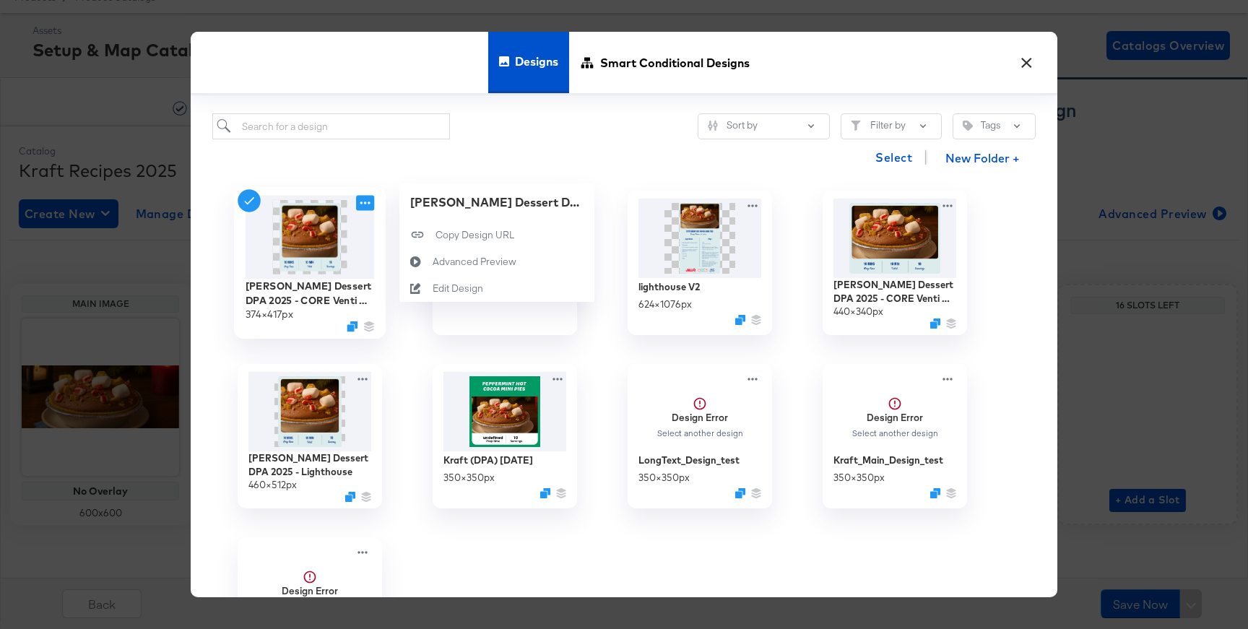
click at [363, 202] on icon at bounding box center [365, 202] width 18 height 15
click at [432, 288] on div "Edit Design Edit Design" at bounding box center [432, 288] width 0 height 0
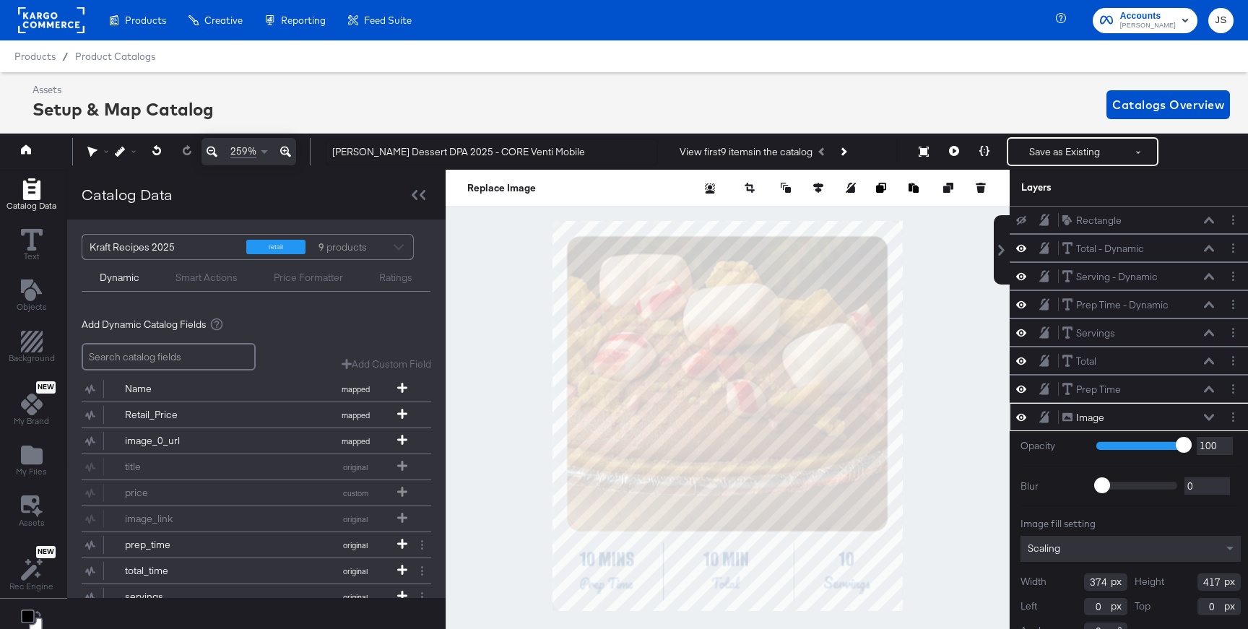
click at [1210, 411] on div "Image Image" at bounding box center [1137, 417] width 153 height 15
click at [1208, 419] on icon at bounding box center [1208, 417] width 10 height 6
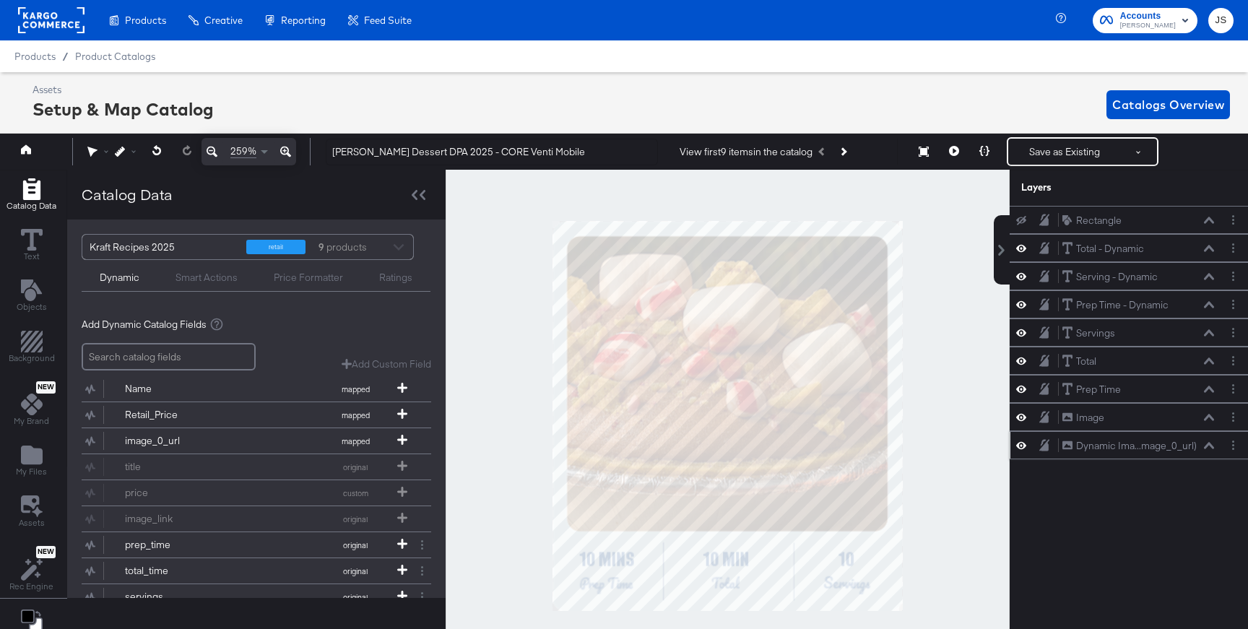
click at [1209, 444] on icon at bounding box center [1208, 445] width 10 height 6
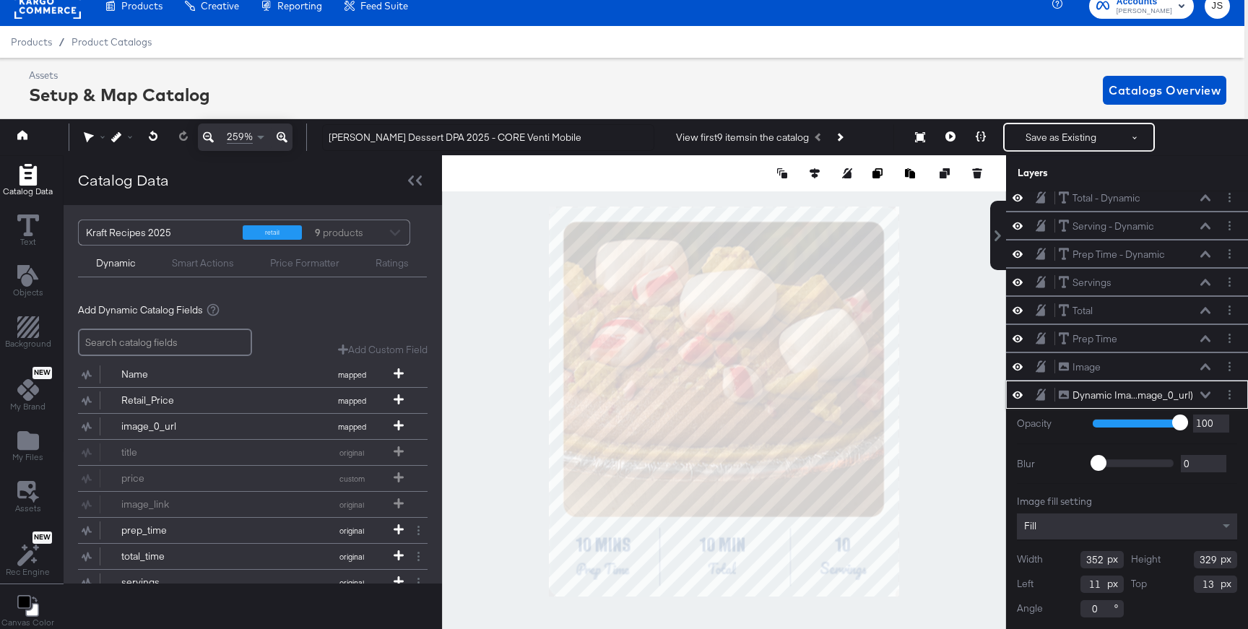
drag, startPoint x: 1102, startPoint y: 557, endPoint x: 1059, endPoint y: 557, distance: 43.3
click at [1059, 557] on div "Width 352" at bounding box center [1069, 559] width 107 height 17
drag, startPoint x: 1102, startPoint y: 561, endPoint x: 1046, endPoint y: 561, distance: 56.3
click at [1050, 561] on div "Width 350" at bounding box center [1069, 559] width 107 height 17
type input "349"
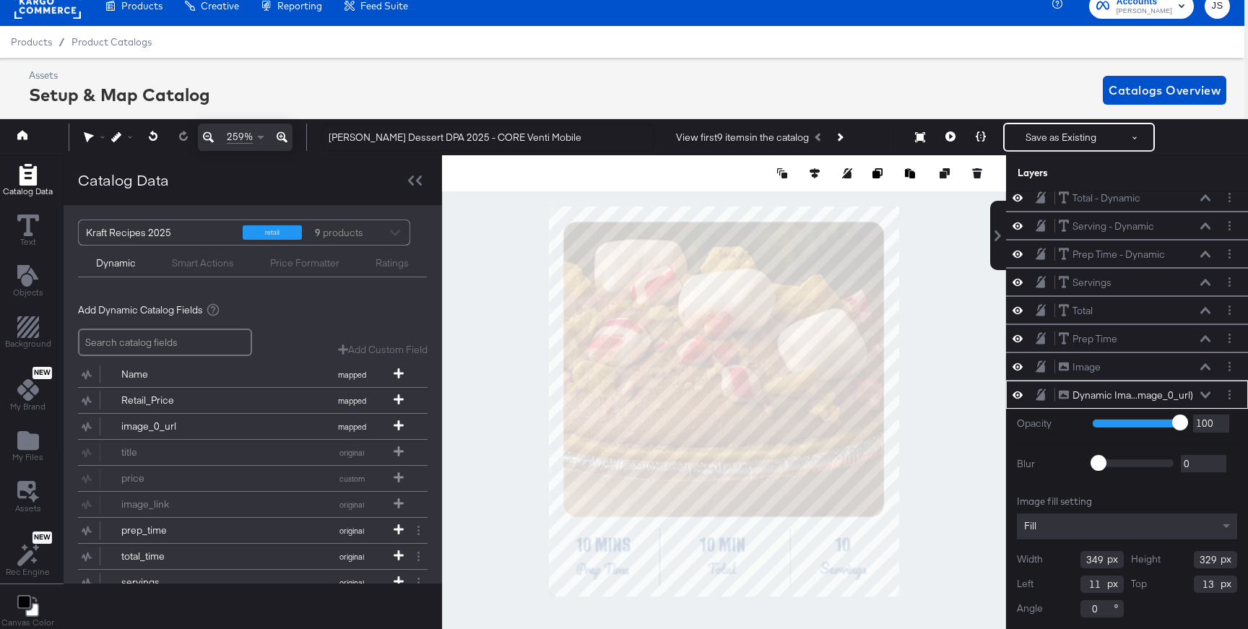
click at [965, 482] on div at bounding box center [724, 401] width 564 height 492
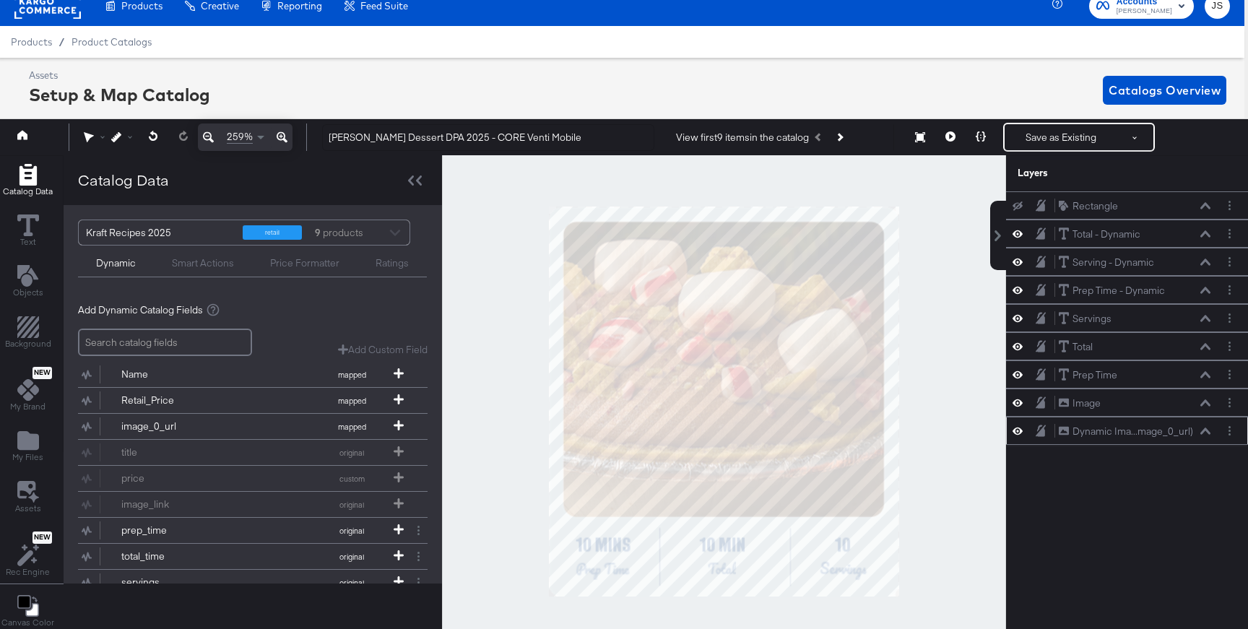
click at [1203, 427] on icon at bounding box center [1205, 430] width 10 height 7
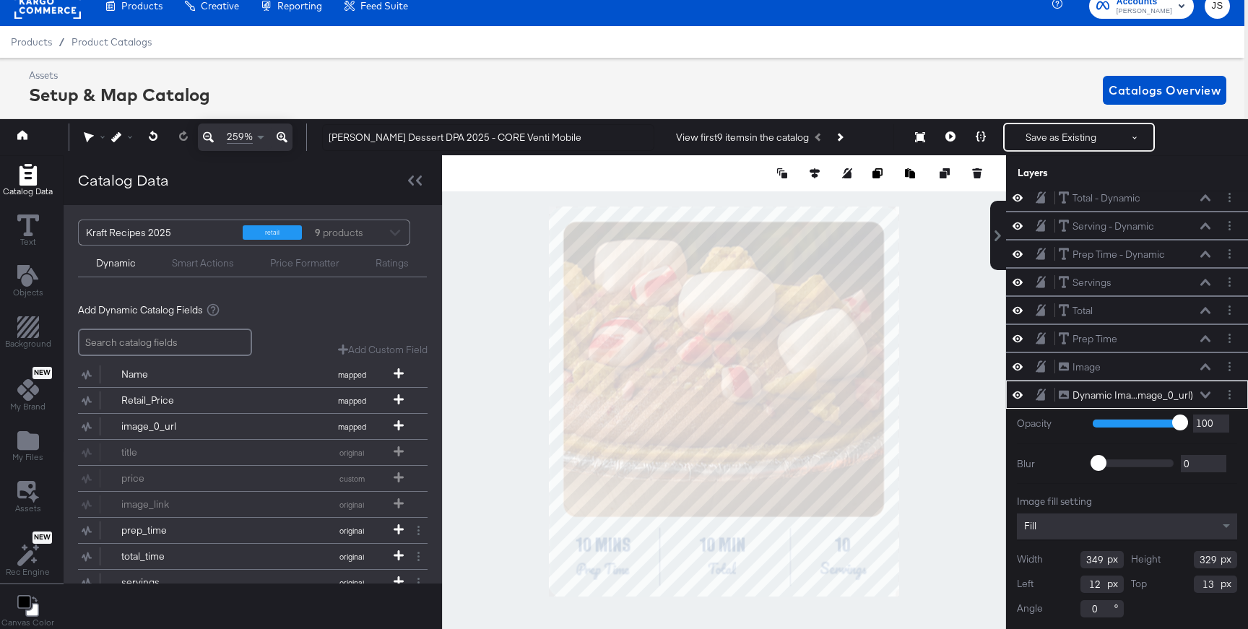
type input "13"
type input "347"
type input "322"
type input "14"
click at [951, 137] on icon at bounding box center [950, 136] width 10 height 10
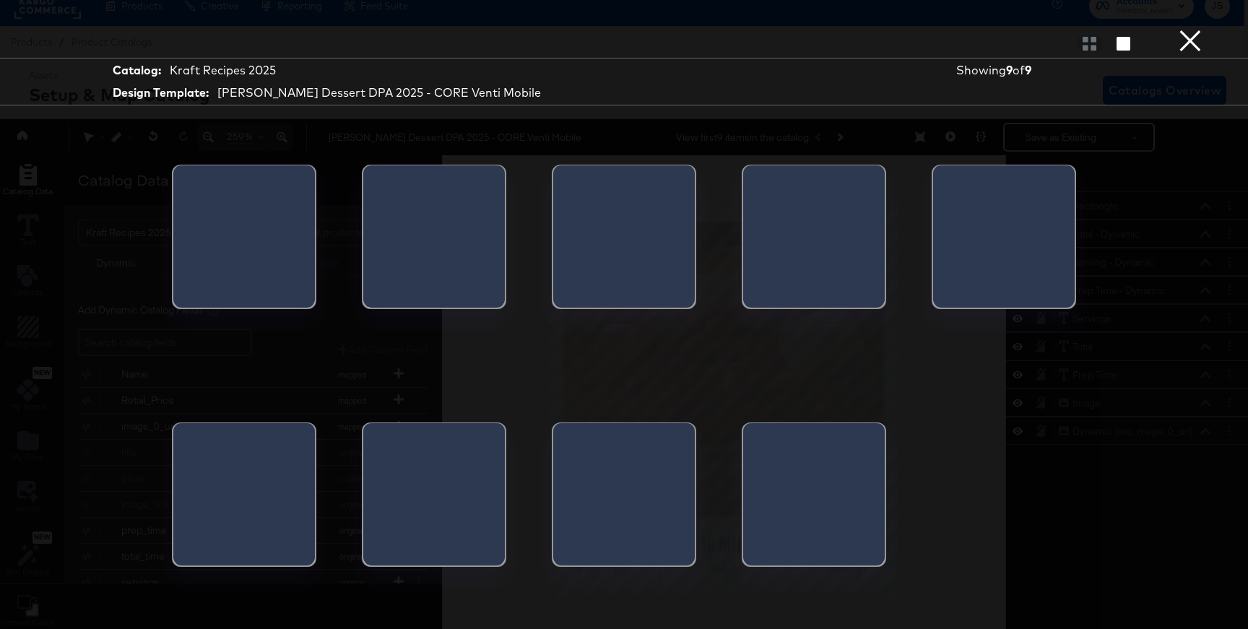
scroll to position [0, 0]
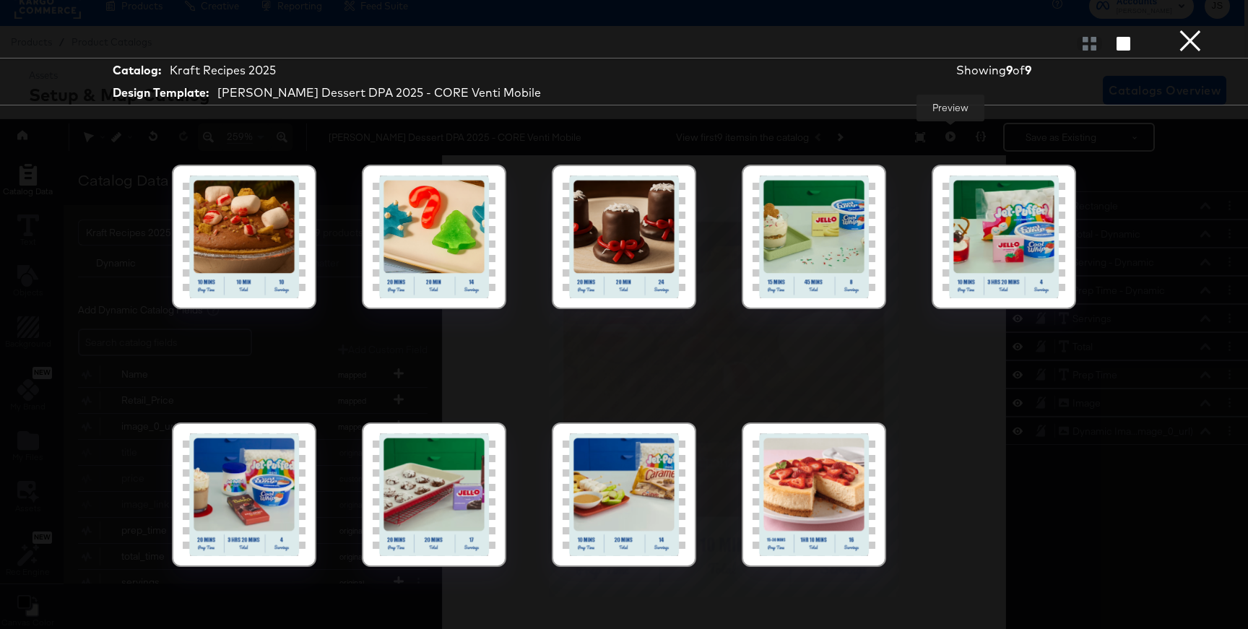
click at [1184, 29] on button "×" at bounding box center [1189, 14] width 29 height 29
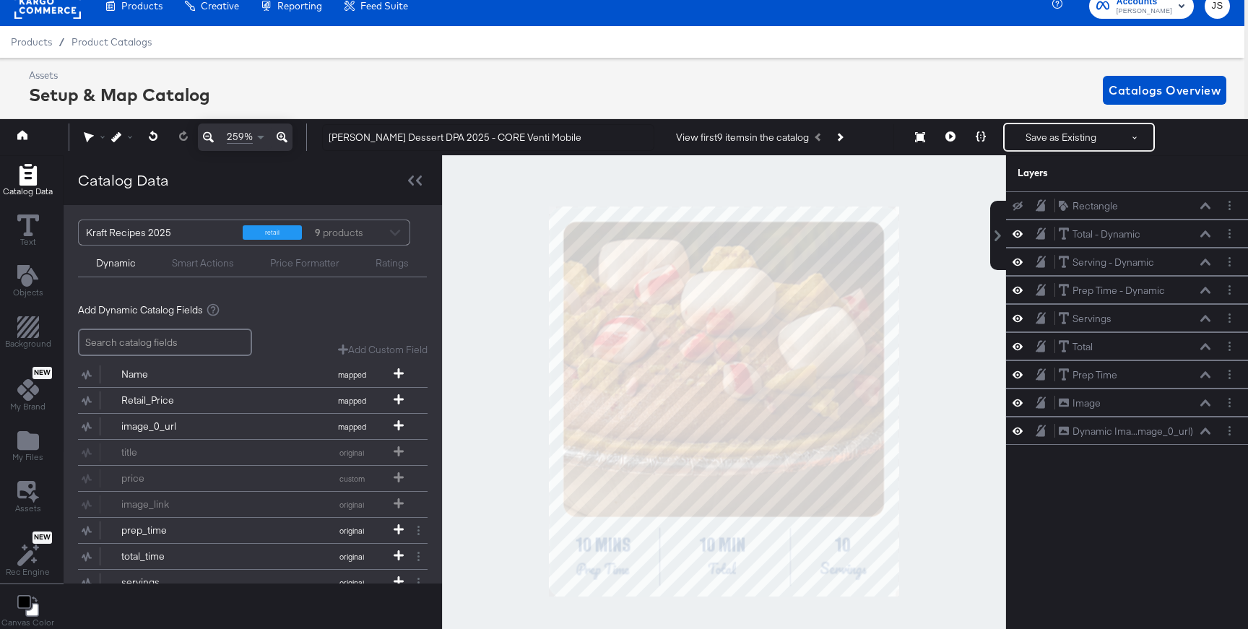
click at [1050, 152] on div "259% Kraft Heinz Dessert DPA 2025 - CORE Venti Mobile View first 9 items in the…" at bounding box center [620, 137] width 1255 height 36
click at [1050, 133] on button "Save as Existing" at bounding box center [1060, 137] width 113 height 26
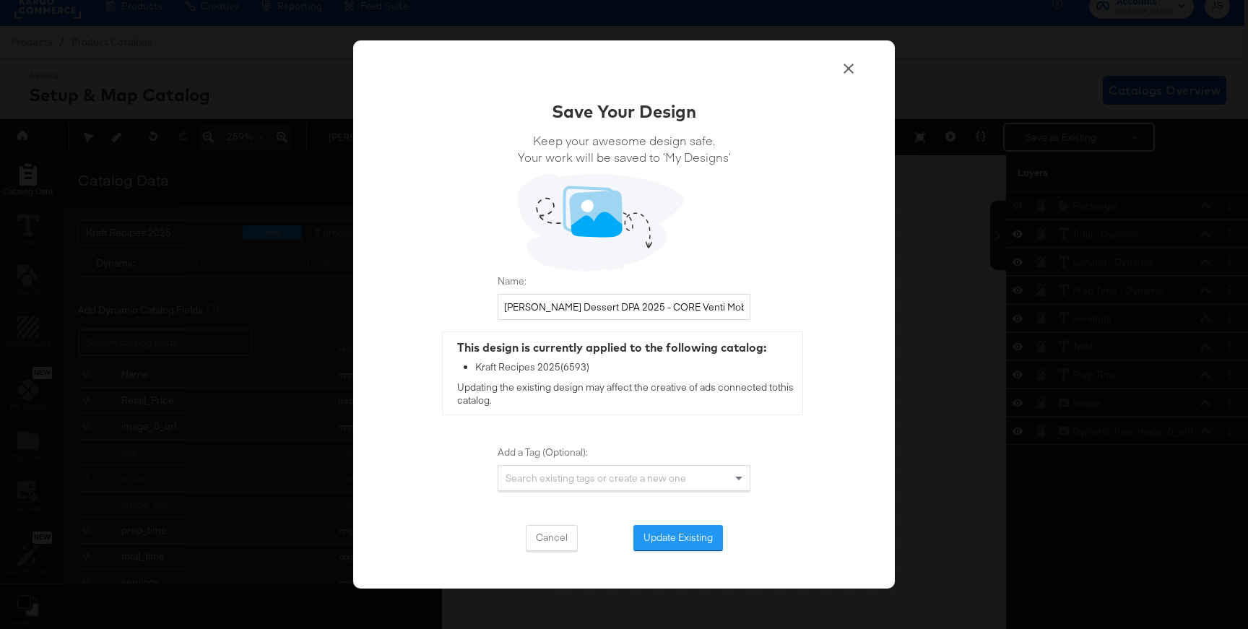
click at [687, 518] on div "Save Your Design Keep your awesome design safe. Your work will be saved to ‘My …" at bounding box center [623, 325] width 253 height 452
click at [687, 543] on button "Update Existing" at bounding box center [678, 538] width 90 height 26
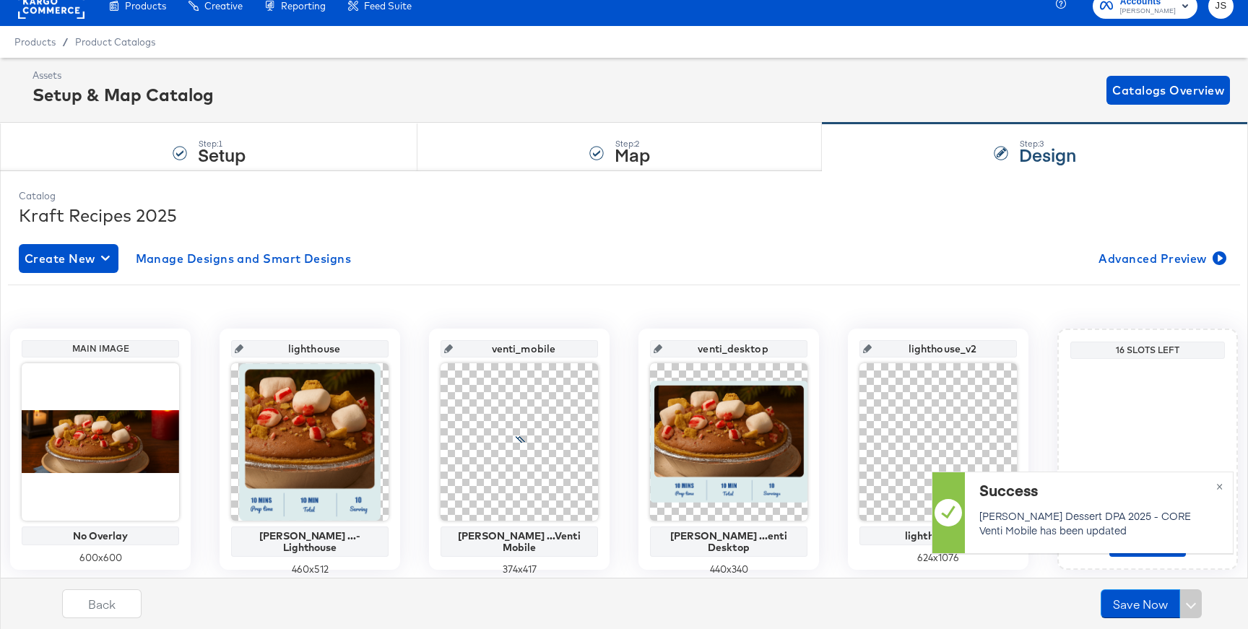
scroll to position [59, 0]
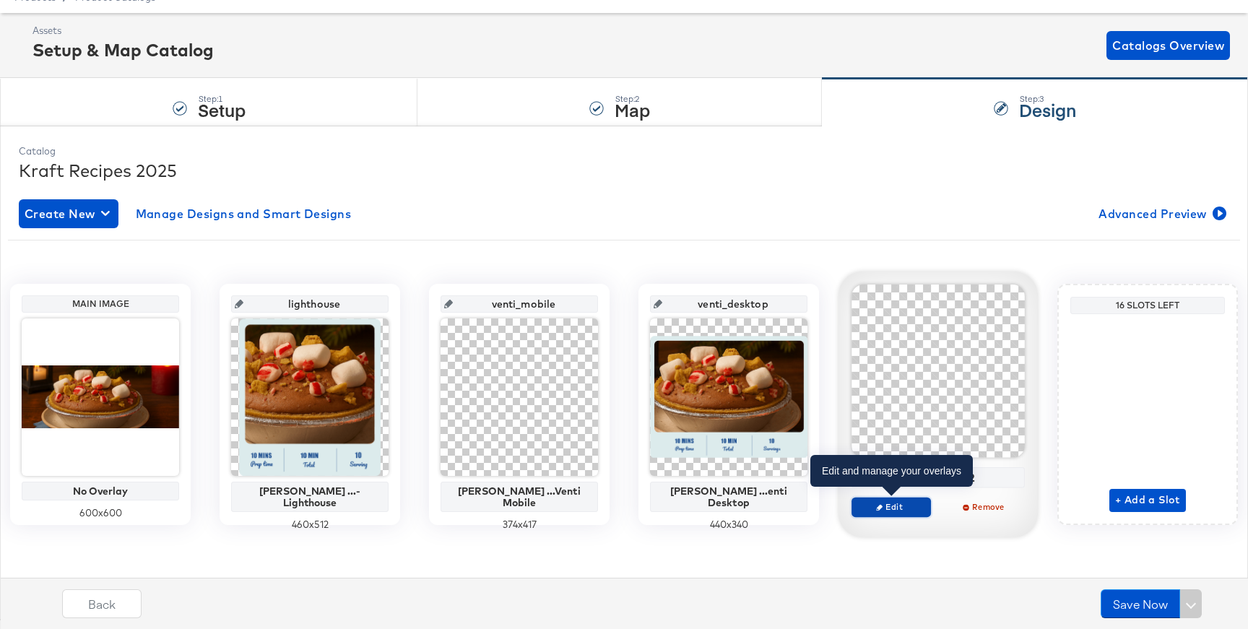
click at [883, 508] on span "Edit" at bounding box center [891, 506] width 66 height 11
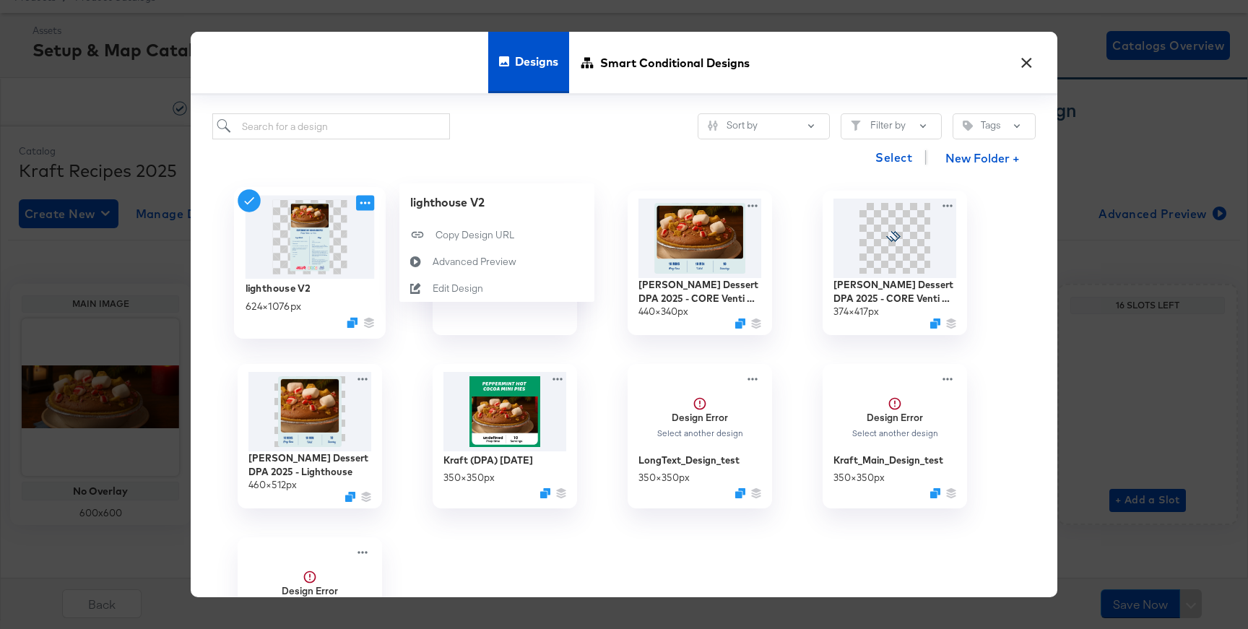
click at [362, 202] on icon at bounding box center [365, 202] width 18 height 15
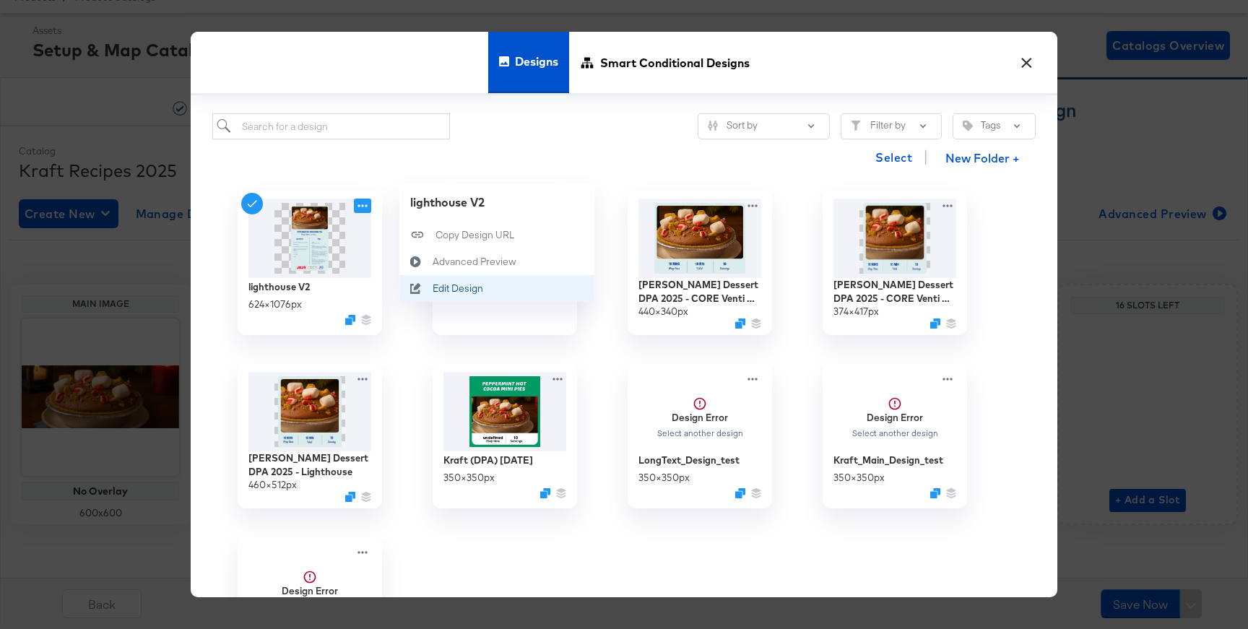
click at [427, 288] on icon at bounding box center [415, 288] width 33 height 12
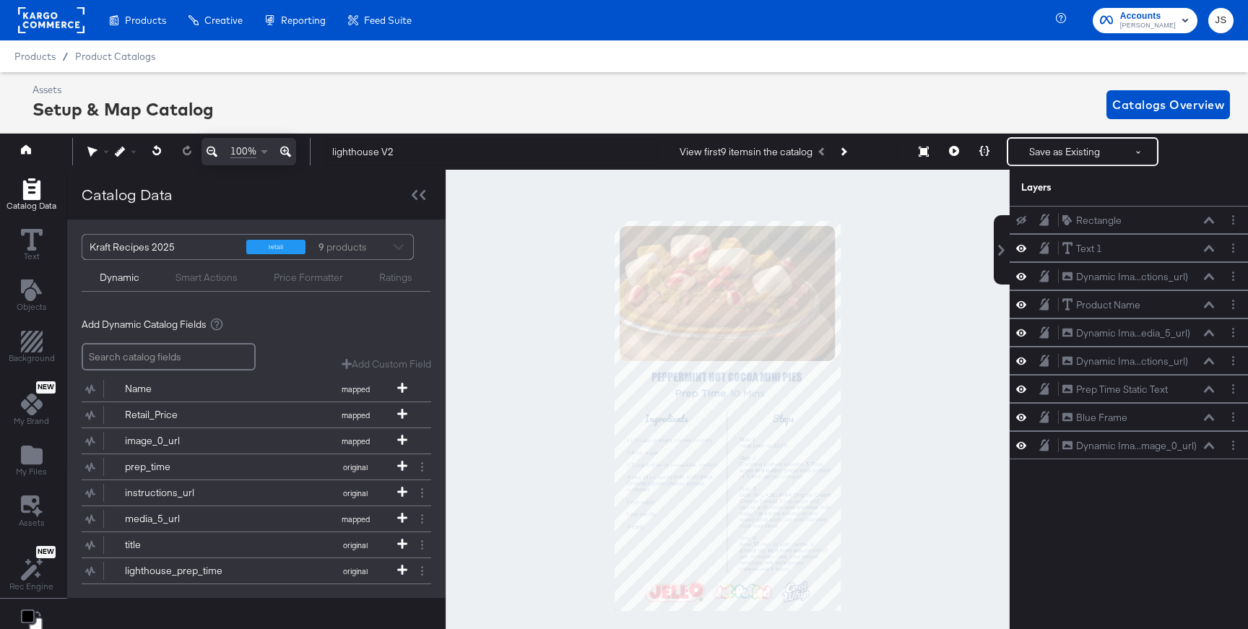
click at [924, 327] on div at bounding box center [727, 416] width 564 height 492
click at [959, 152] on button at bounding box center [954, 151] width 30 height 29
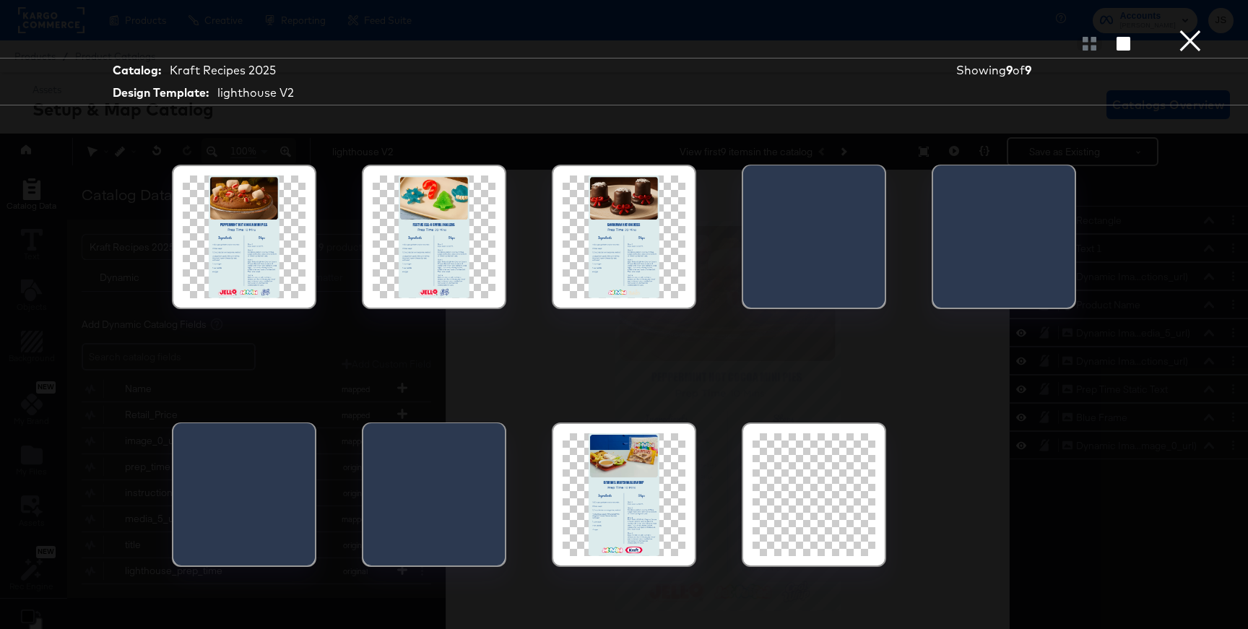
click at [277, 258] on div at bounding box center [244, 236] width 123 height 123
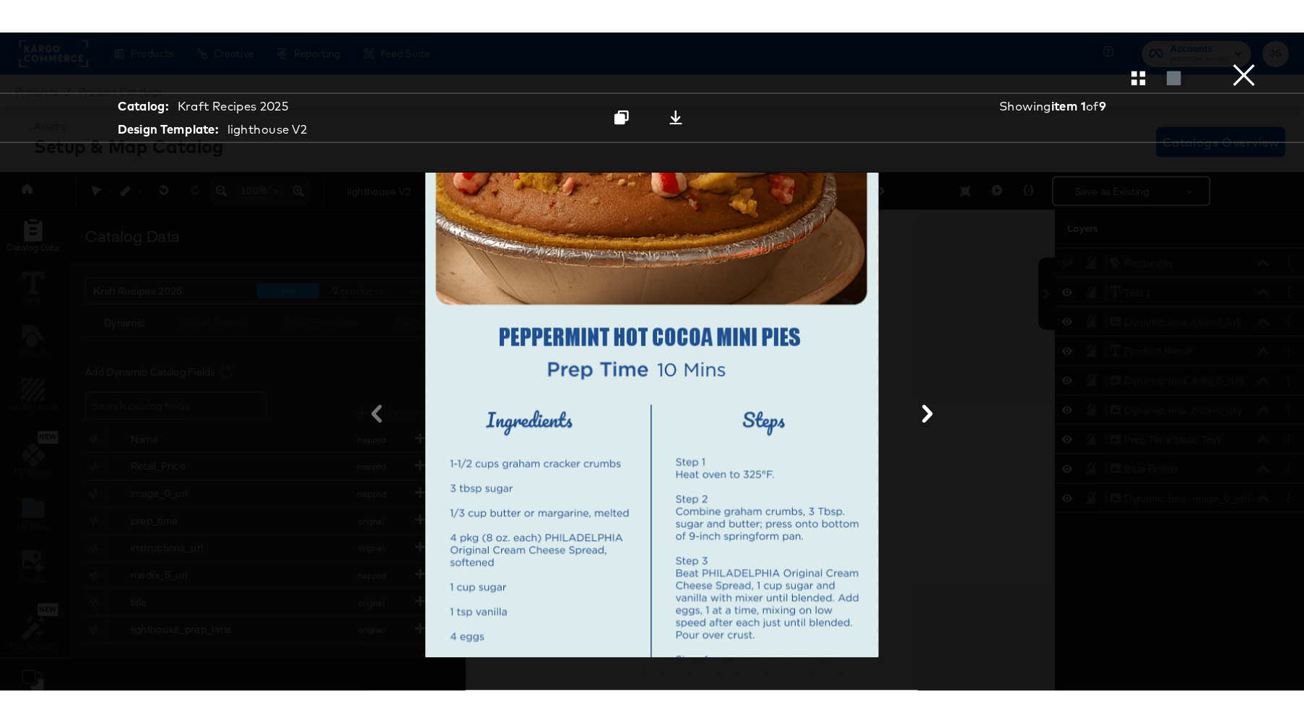
scroll to position [32, 0]
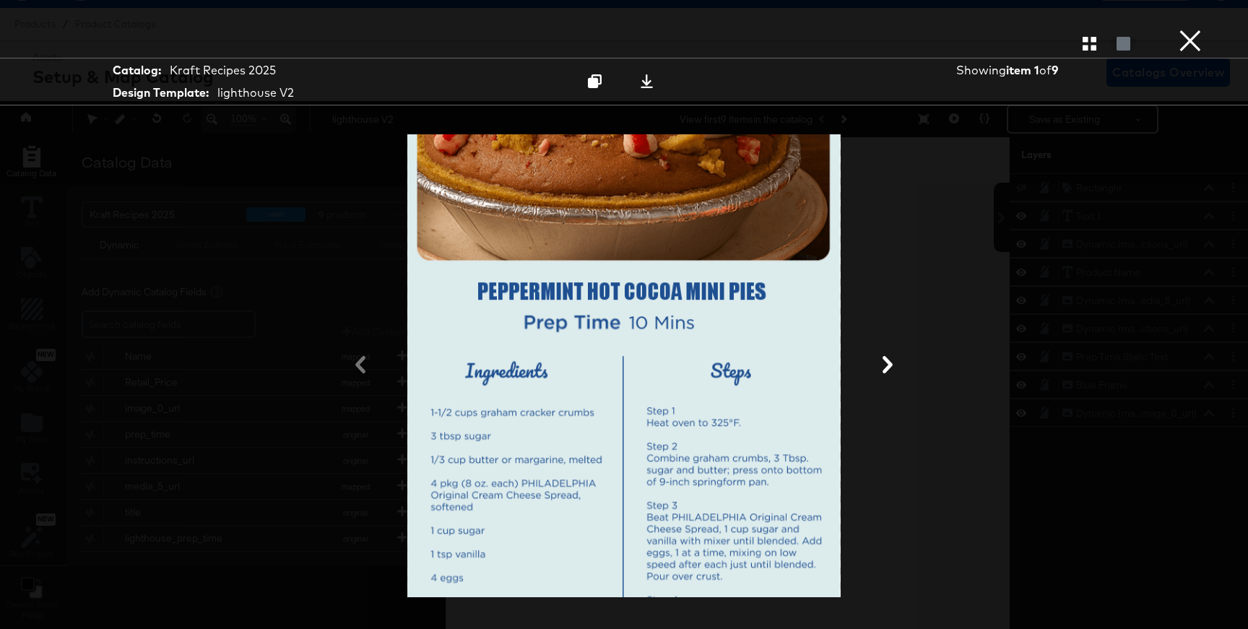
click at [1174, 40] on div at bounding box center [624, 43] width 1248 height 29
click at [1184, 29] on button "×" at bounding box center [1189, 14] width 29 height 29
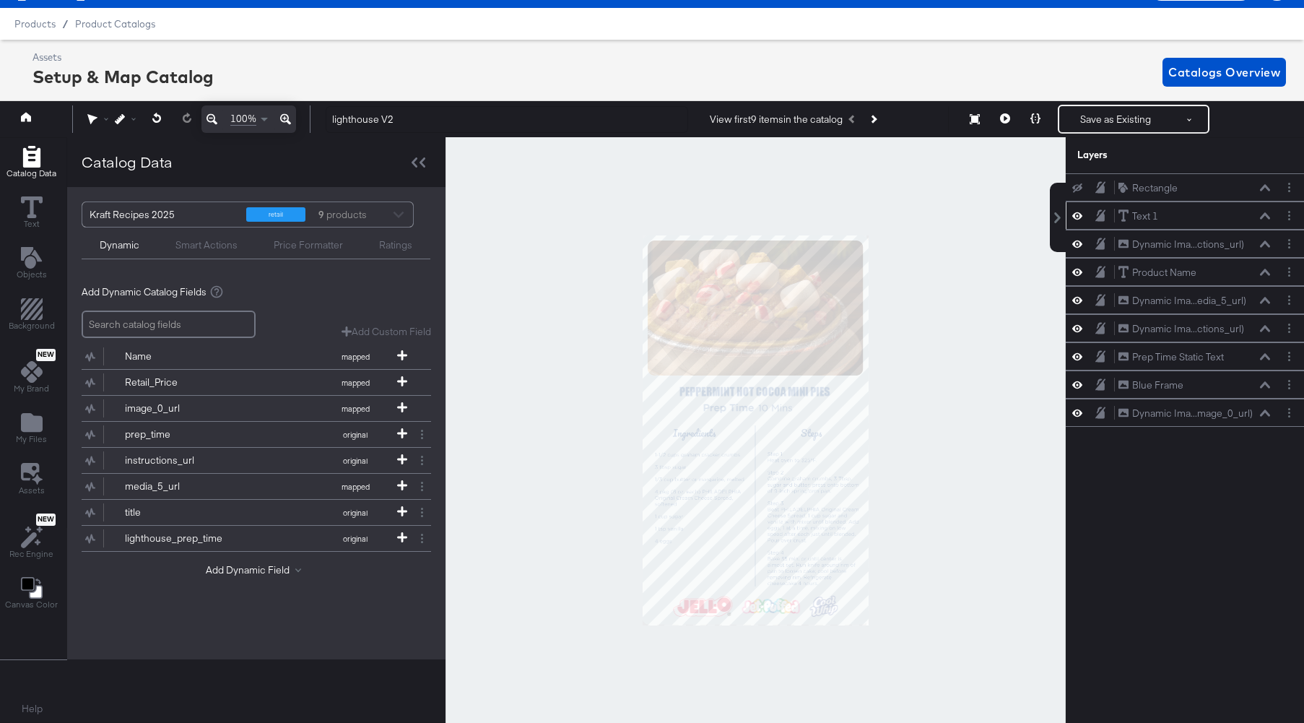
click at [1081, 215] on icon at bounding box center [1077, 215] width 10 height 7
click at [1081, 215] on icon at bounding box center [1077, 216] width 10 height 9
click at [1080, 242] on icon at bounding box center [1077, 243] width 10 height 7
click at [1080, 242] on icon at bounding box center [1077, 244] width 10 height 9
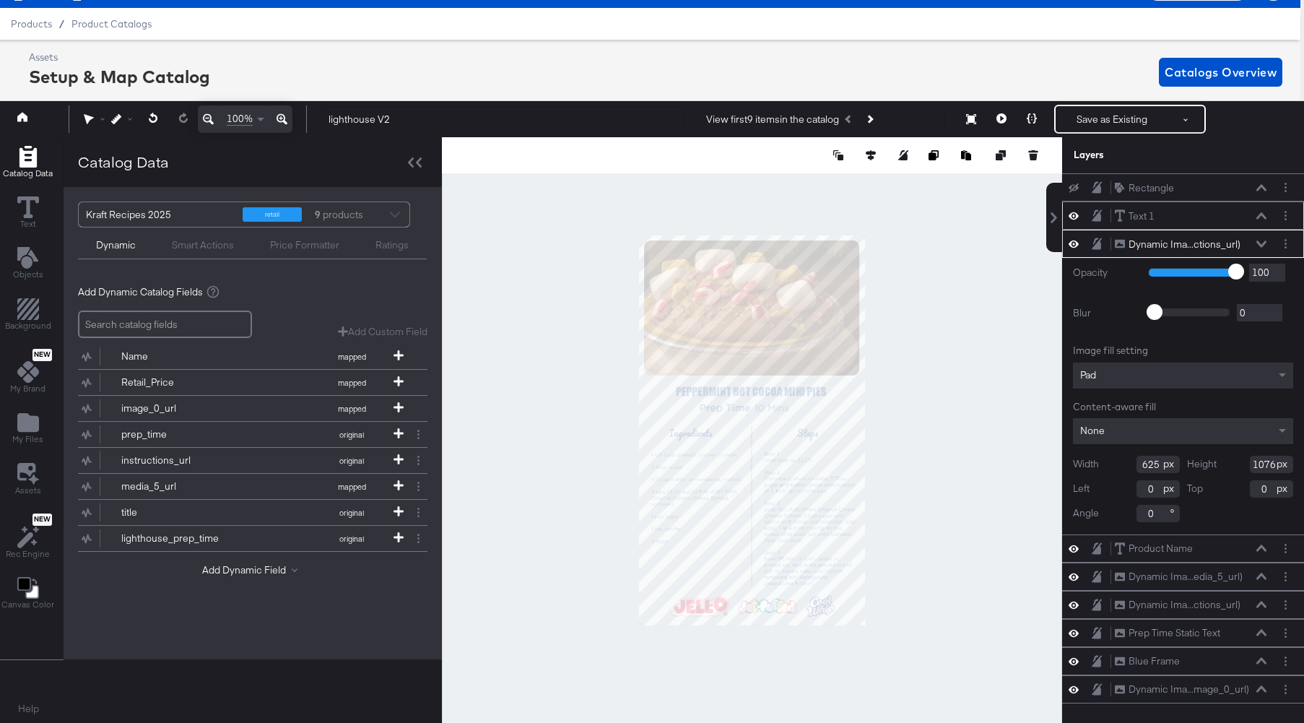
click at [1079, 237] on div at bounding box center [1078, 244] width 20 height 14
click at [1077, 240] on icon at bounding box center [1073, 244] width 10 height 12
click at [1077, 240] on icon at bounding box center [1073, 244] width 10 height 9
click at [1247, 245] on div "Dynamic Ima...ctions_url) Dynamic Image (instructions_url)" at bounding box center [1190, 244] width 153 height 15
click at [1247, 250] on div "Dynamic Ima...ctions_url) Dynamic Image (instructions_url)" at bounding box center [1190, 244] width 153 height 15
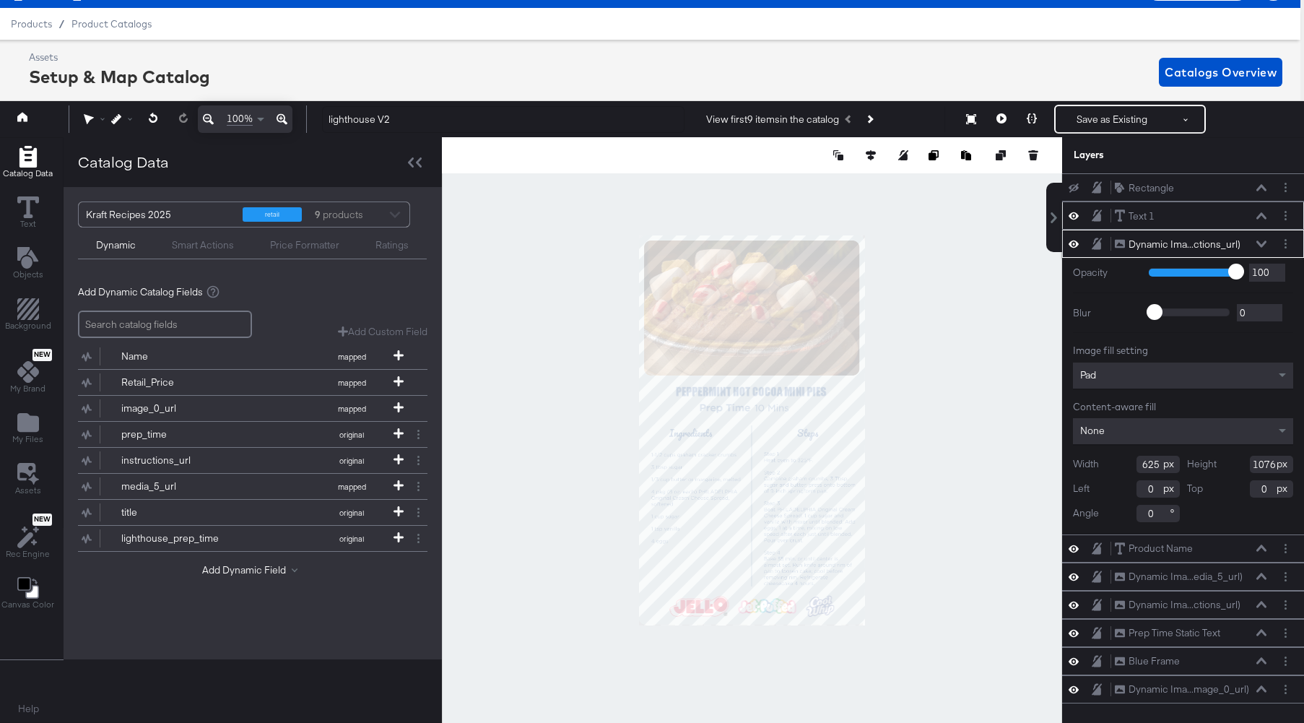
click at [1247, 245] on icon at bounding box center [1261, 243] width 10 height 6
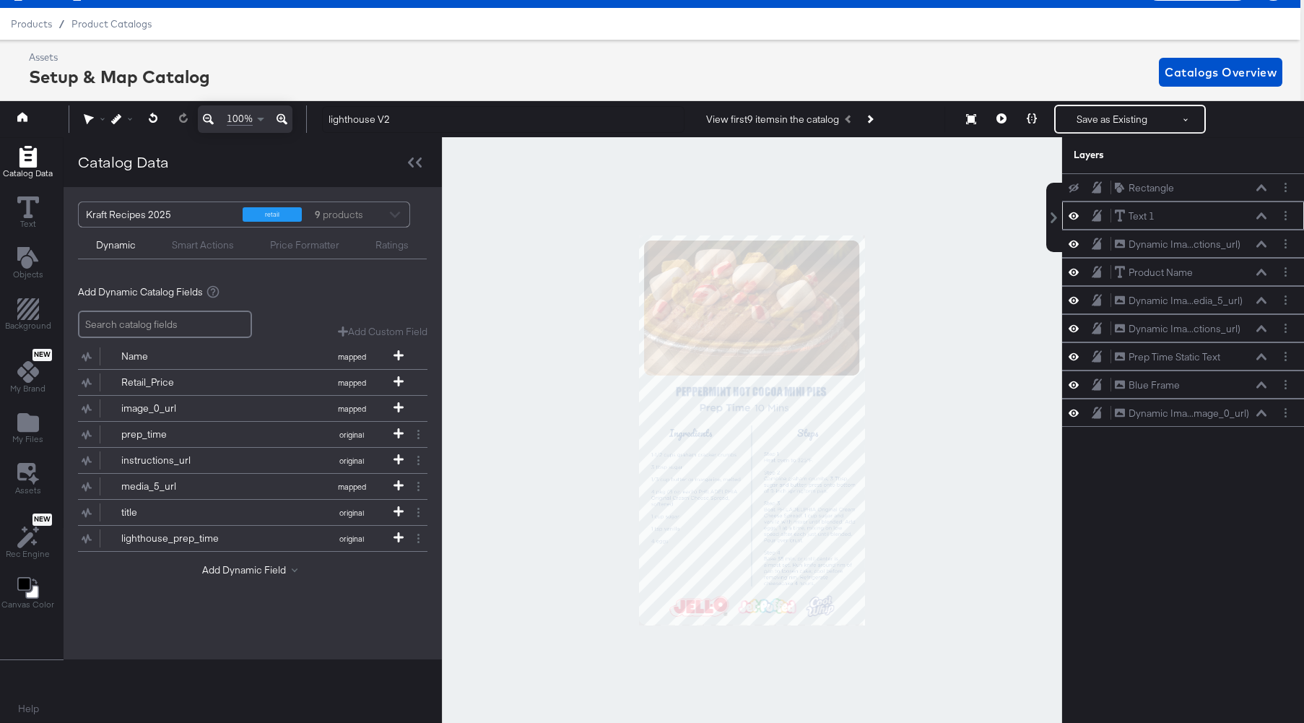
click at [1001, 121] on icon at bounding box center [1001, 118] width 10 height 10
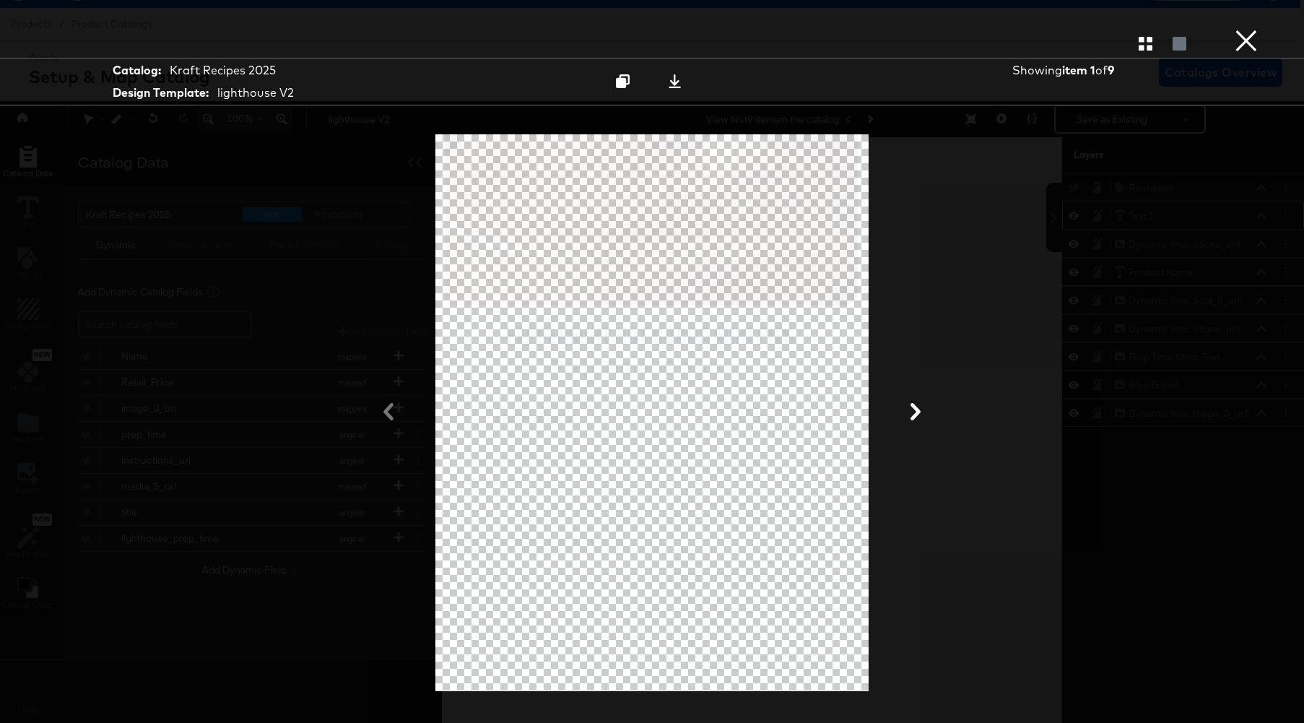
click at [1155, 41] on button "button" at bounding box center [1145, 44] width 25 height 14
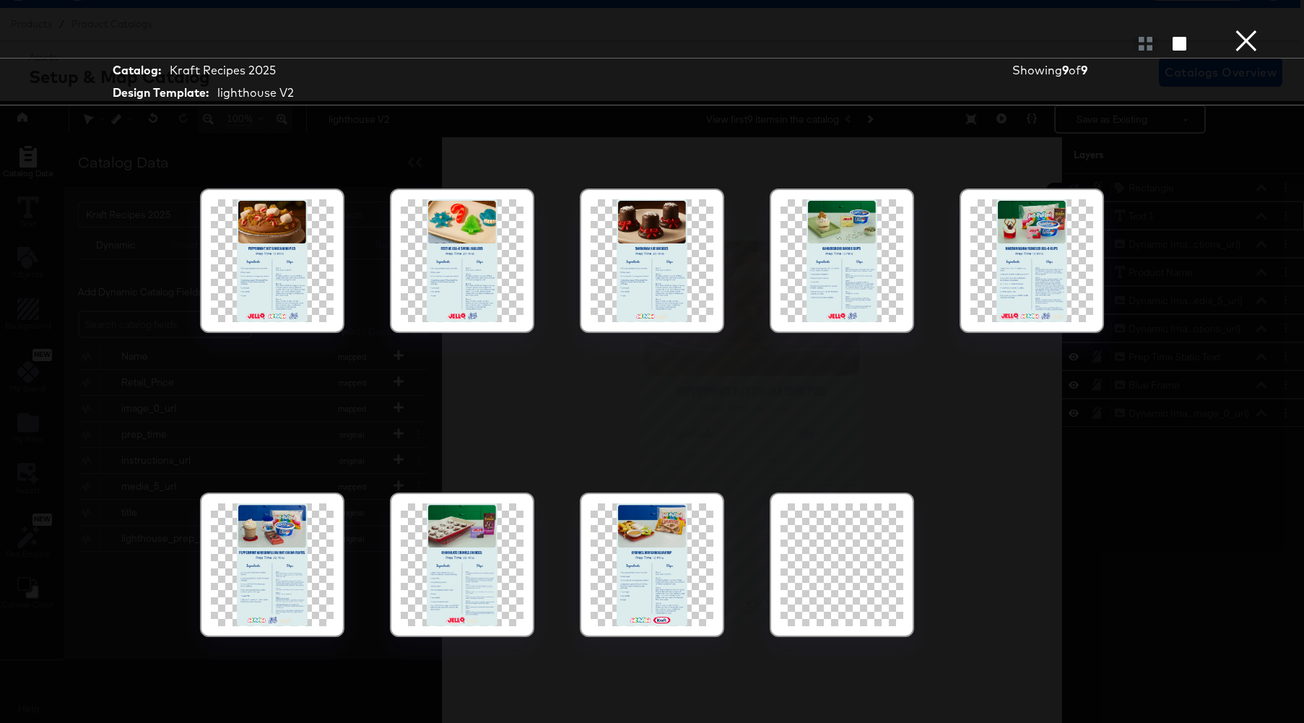
click at [249, 563] on div at bounding box center [272, 564] width 123 height 123
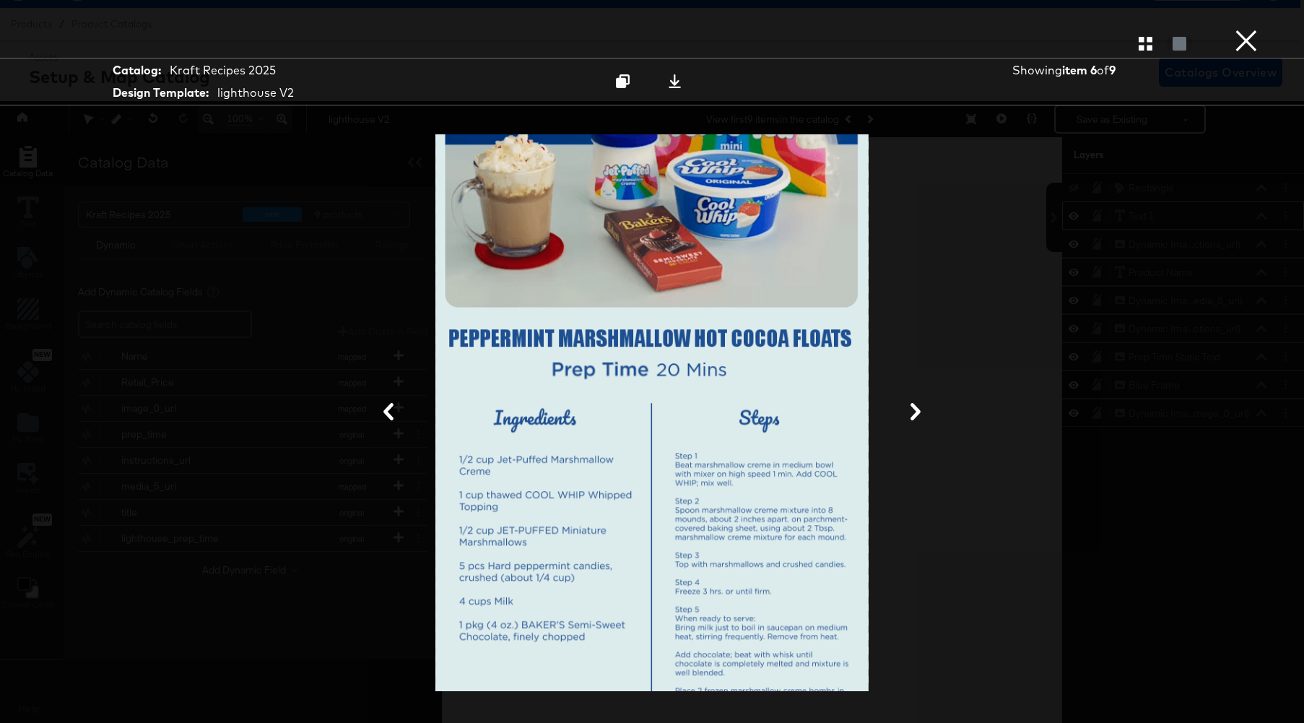
click at [1245, 29] on button "×" at bounding box center [1246, 14] width 29 height 29
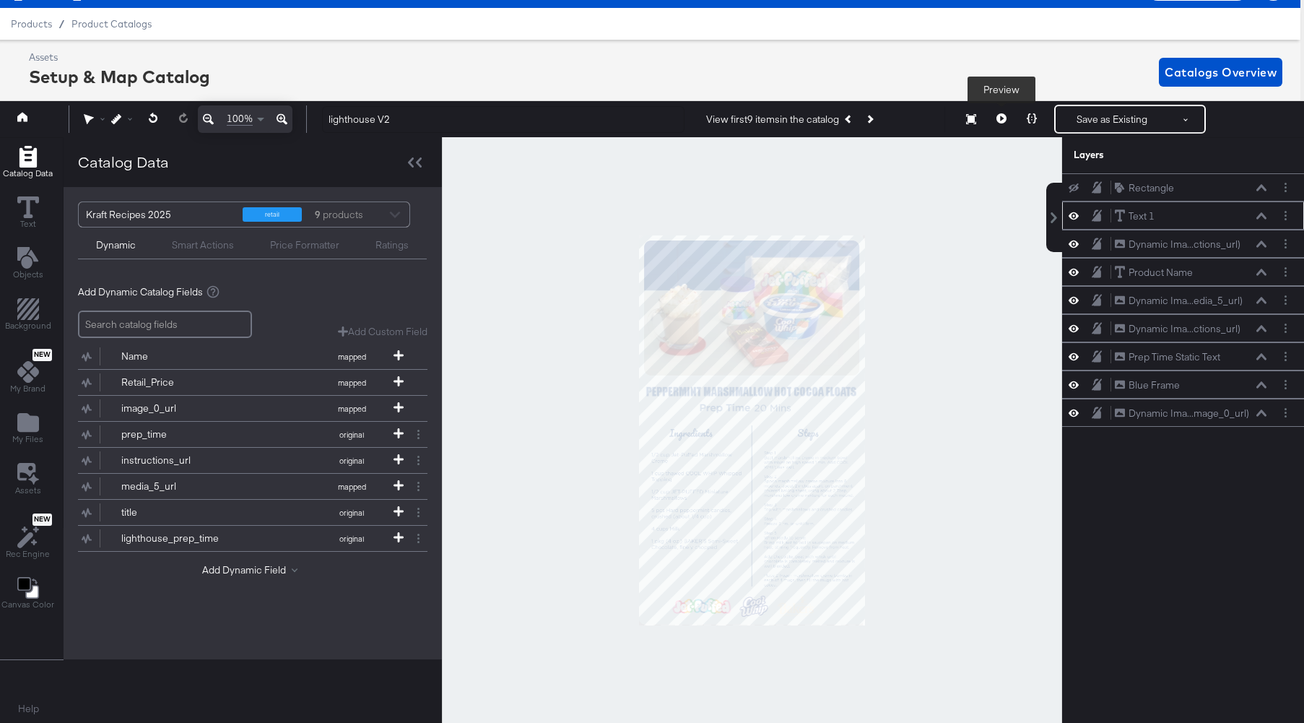
click at [1001, 112] on button at bounding box center [1001, 119] width 30 height 29
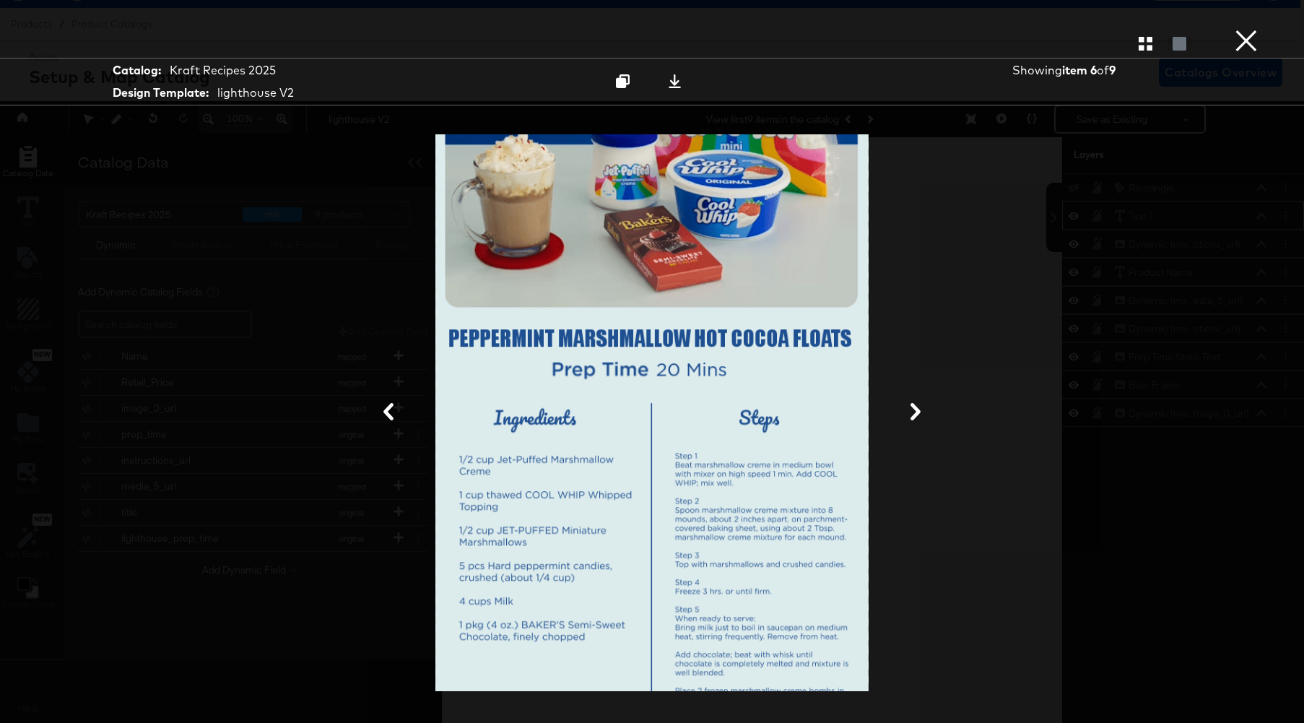
click at [1143, 40] on icon "button" at bounding box center [1146, 44] width 14 height 14
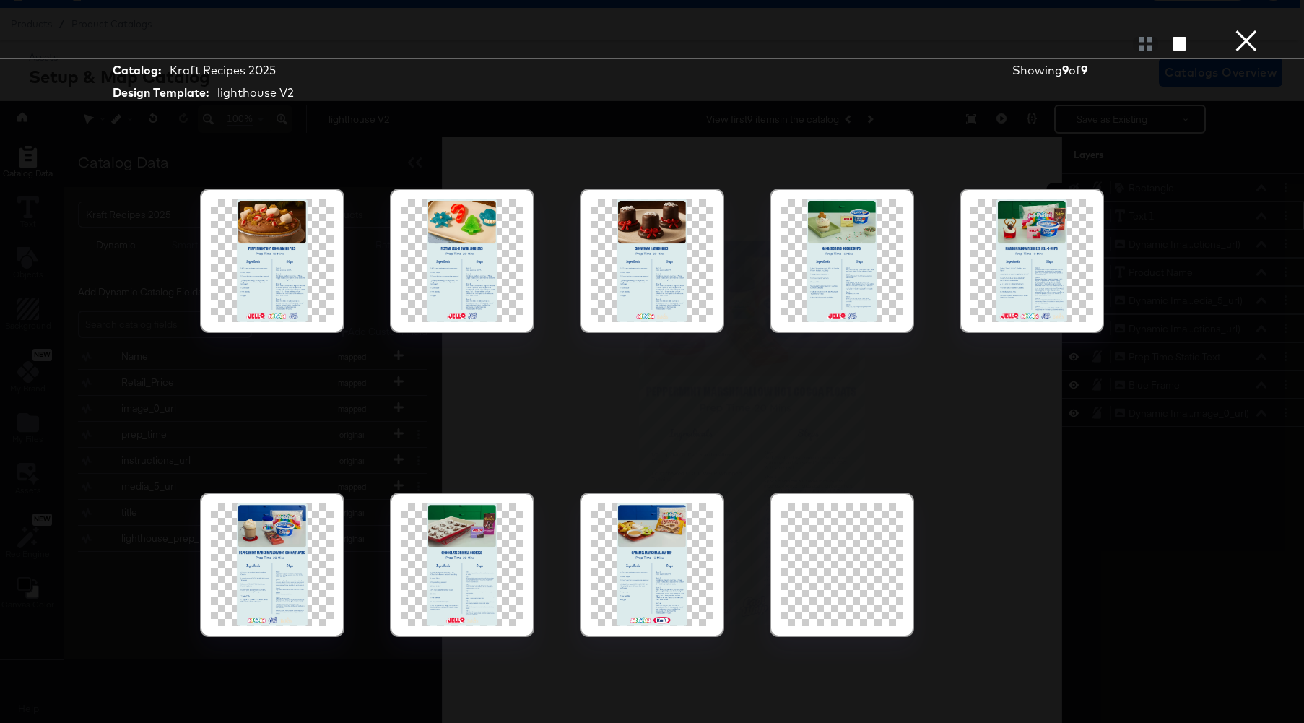
click at [298, 268] on div at bounding box center [272, 260] width 123 height 123
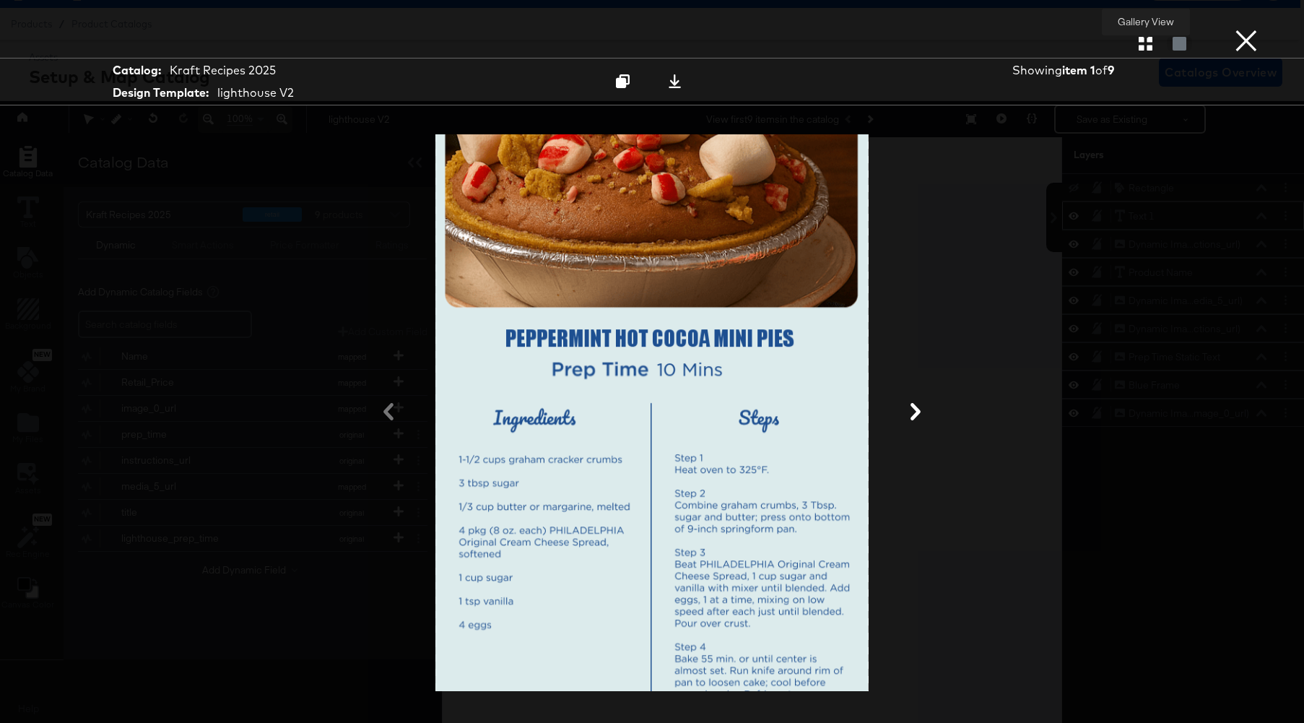
click at [1139, 42] on icon "button" at bounding box center [1146, 44] width 14 height 14
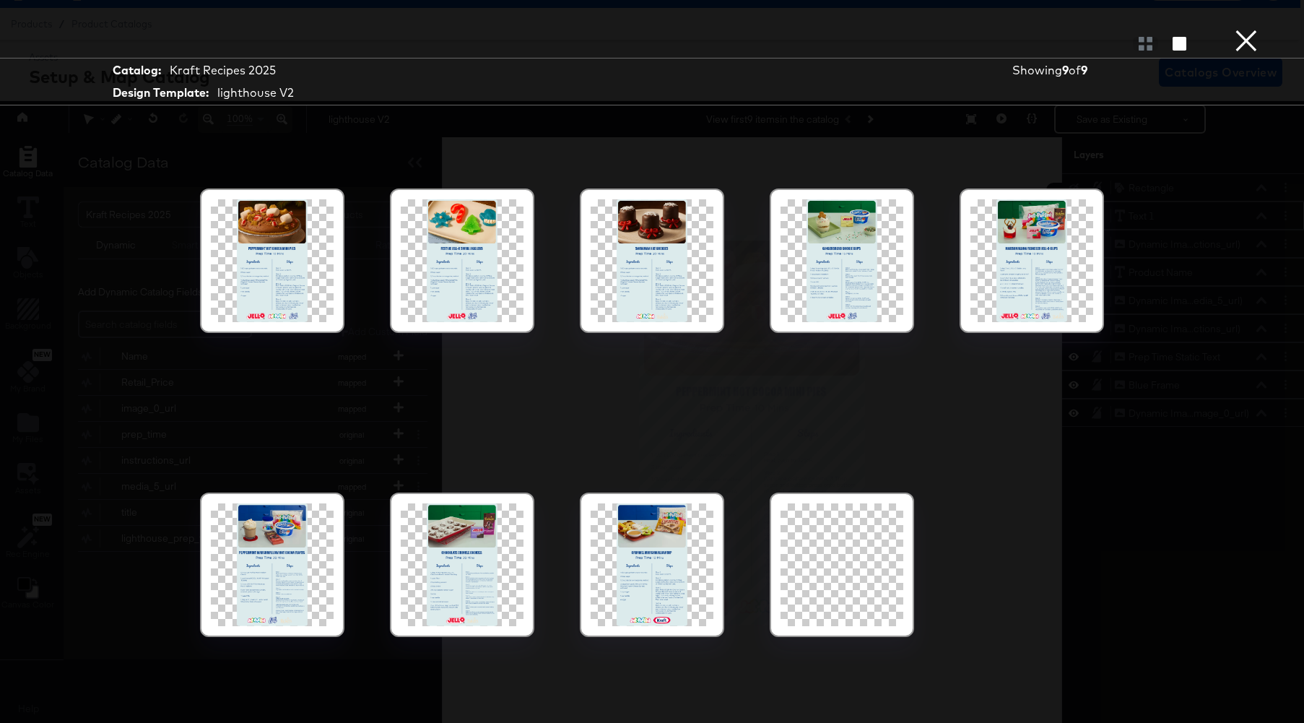
click at [830, 277] on div at bounding box center [841, 260] width 123 height 123
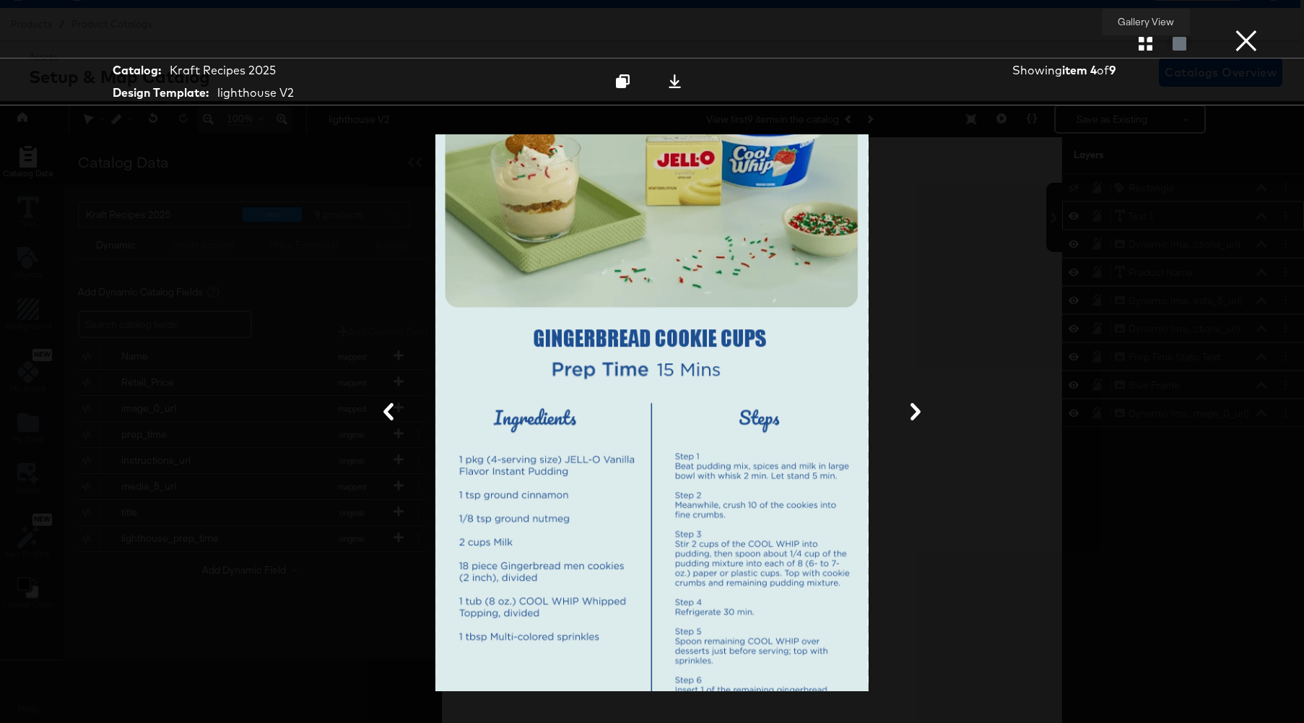
click at [1142, 48] on icon "button" at bounding box center [1146, 44] width 14 height 14
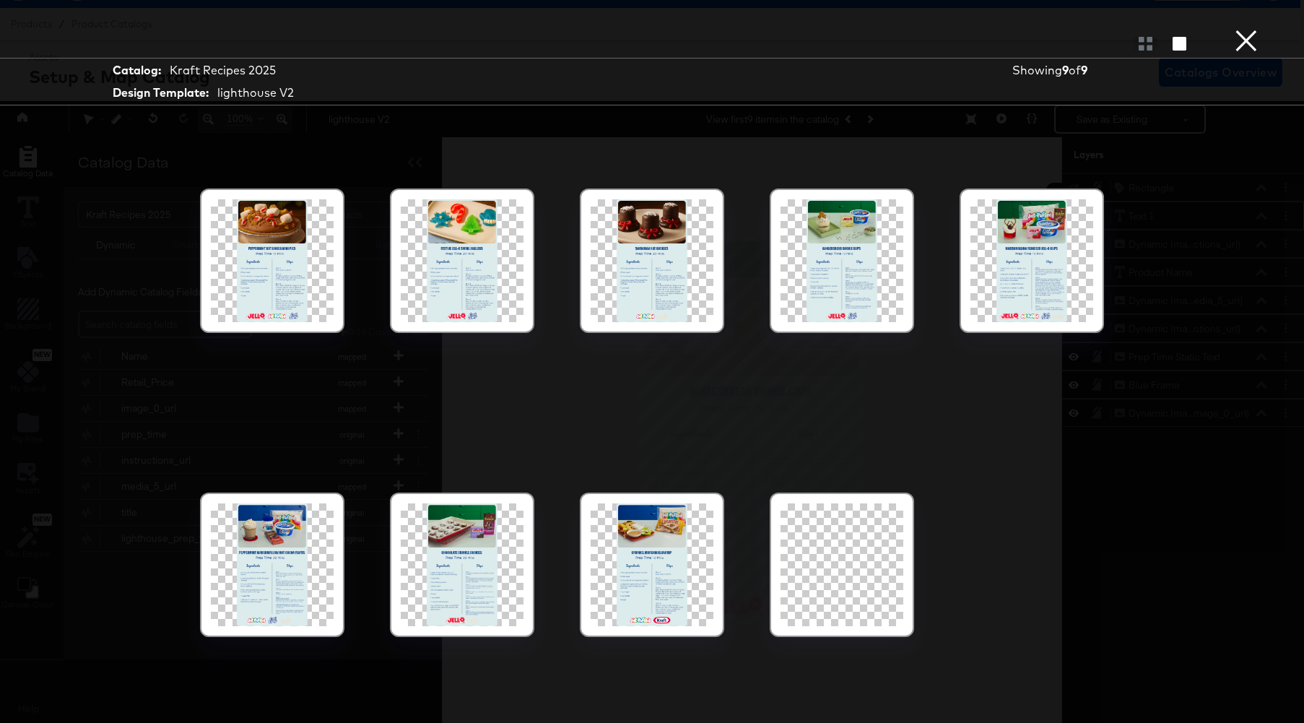
click at [466, 554] on div at bounding box center [462, 564] width 123 height 123
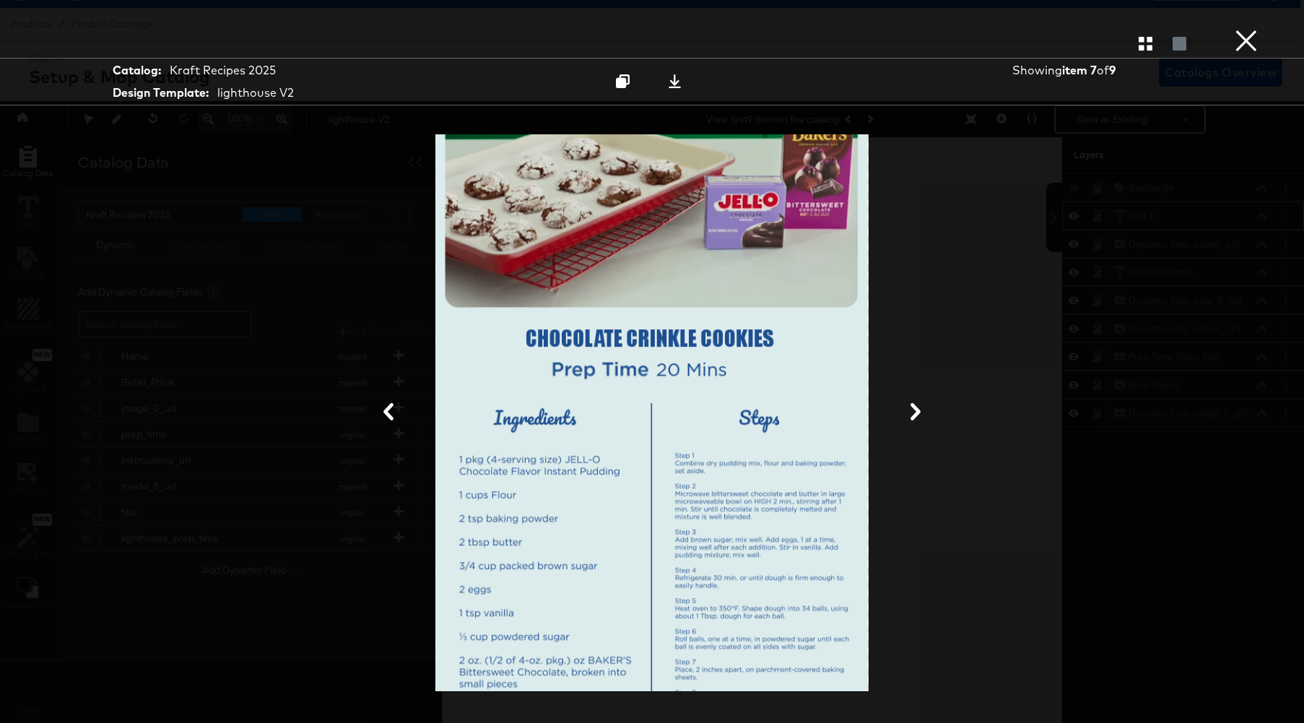
click at [1245, 29] on button "×" at bounding box center [1246, 14] width 29 height 29
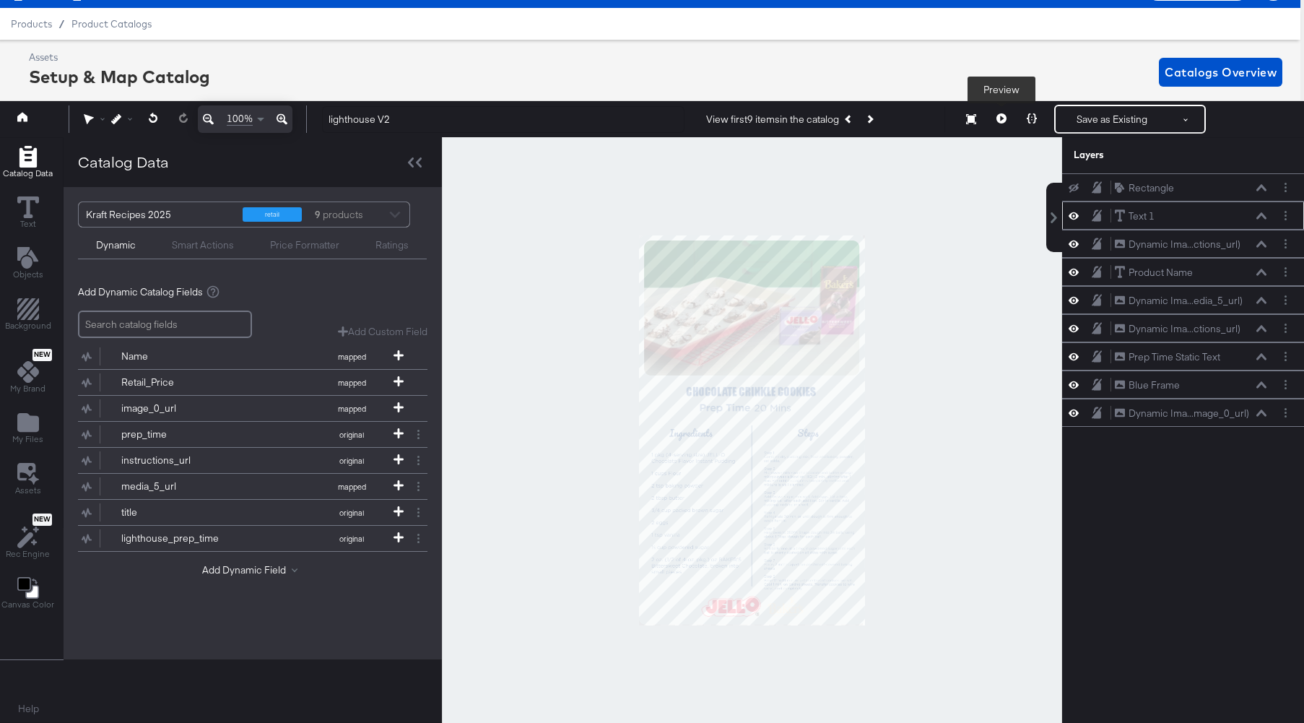
click at [995, 118] on button at bounding box center [1001, 119] width 30 height 29
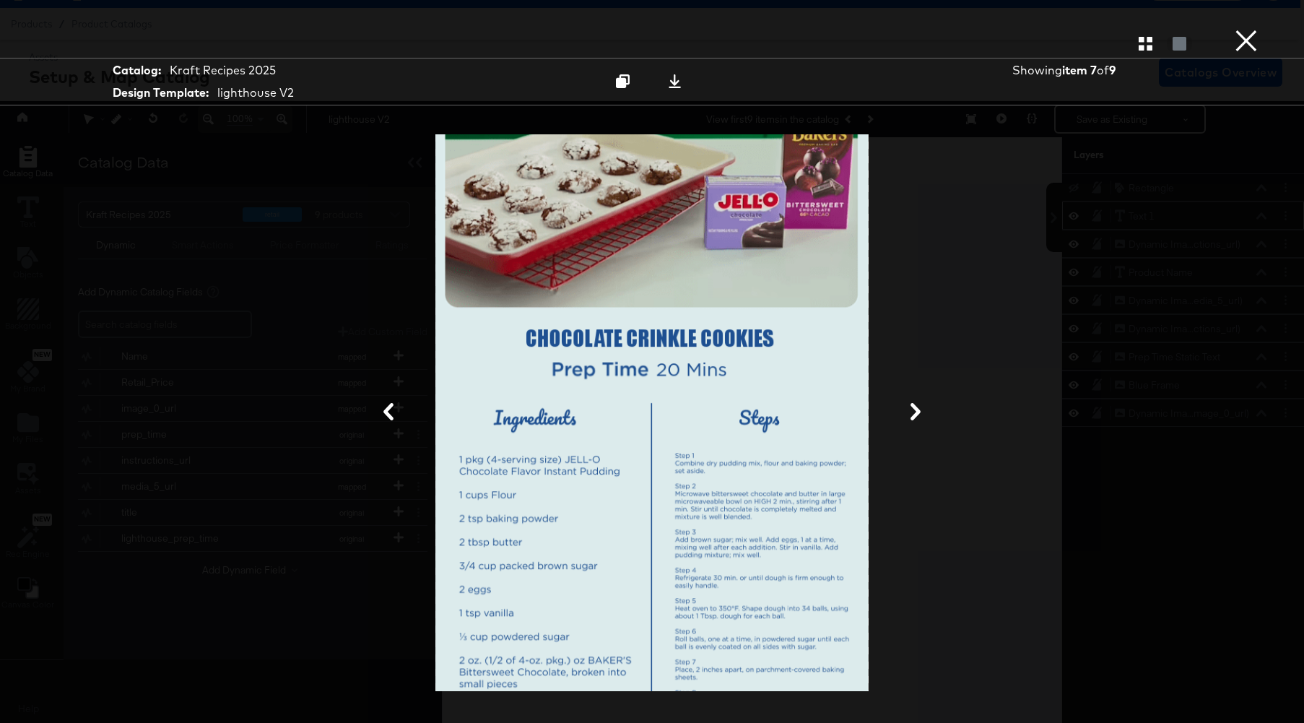
click at [1146, 52] on div at bounding box center [652, 43] width 1304 height 29
click at [1145, 48] on icon "button" at bounding box center [1146, 44] width 14 height 14
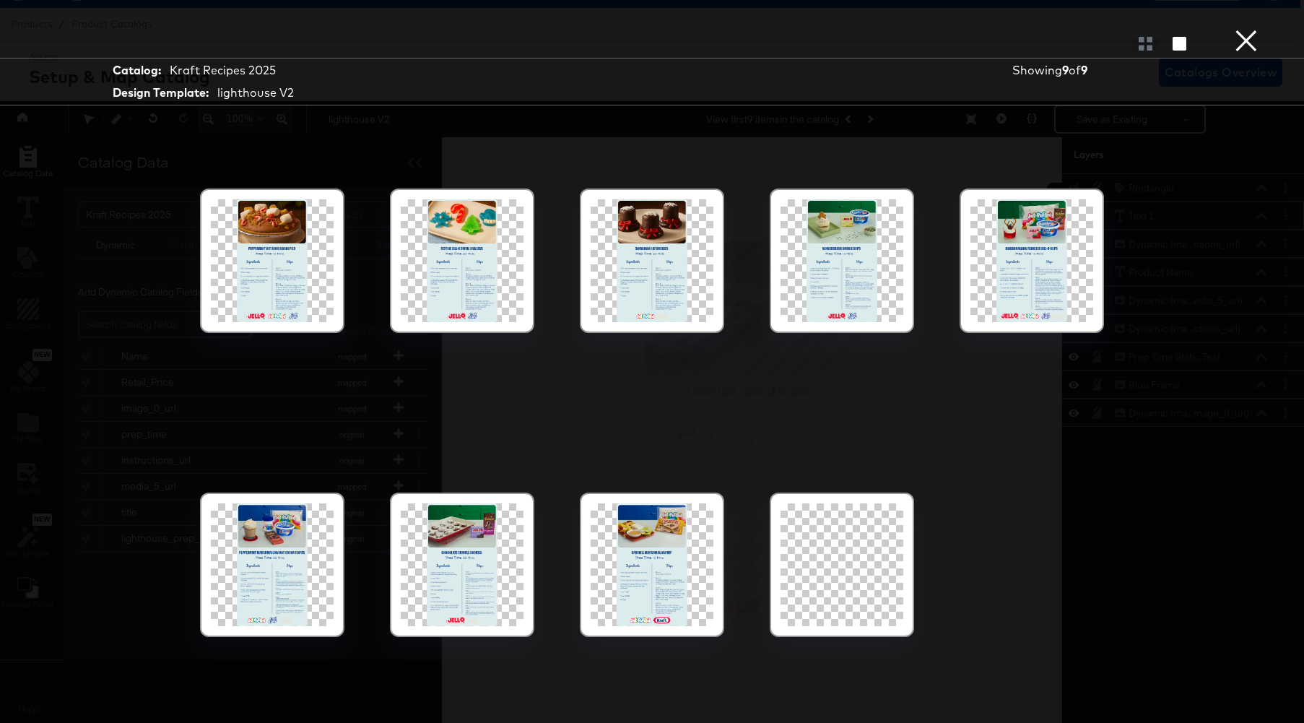
click at [1068, 269] on div at bounding box center [1031, 260] width 123 height 123
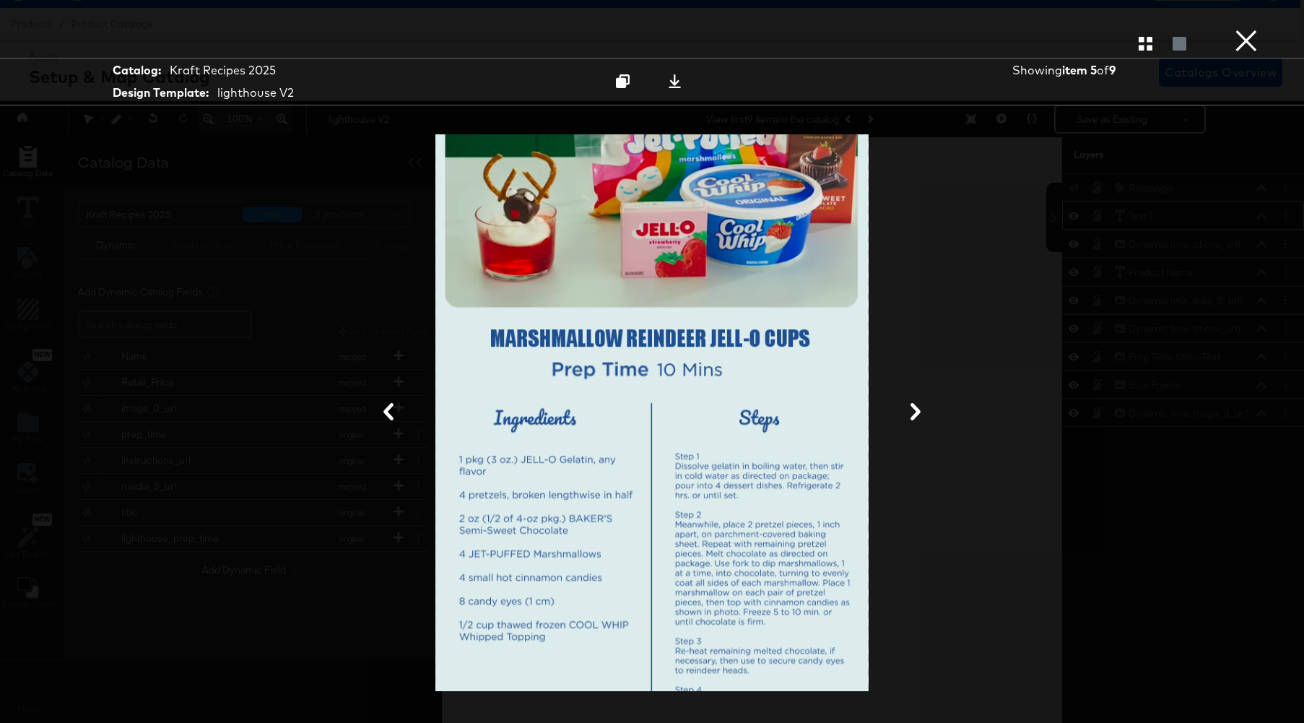
click at [1247, 29] on button "×" at bounding box center [1246, 14] width 29 height 29
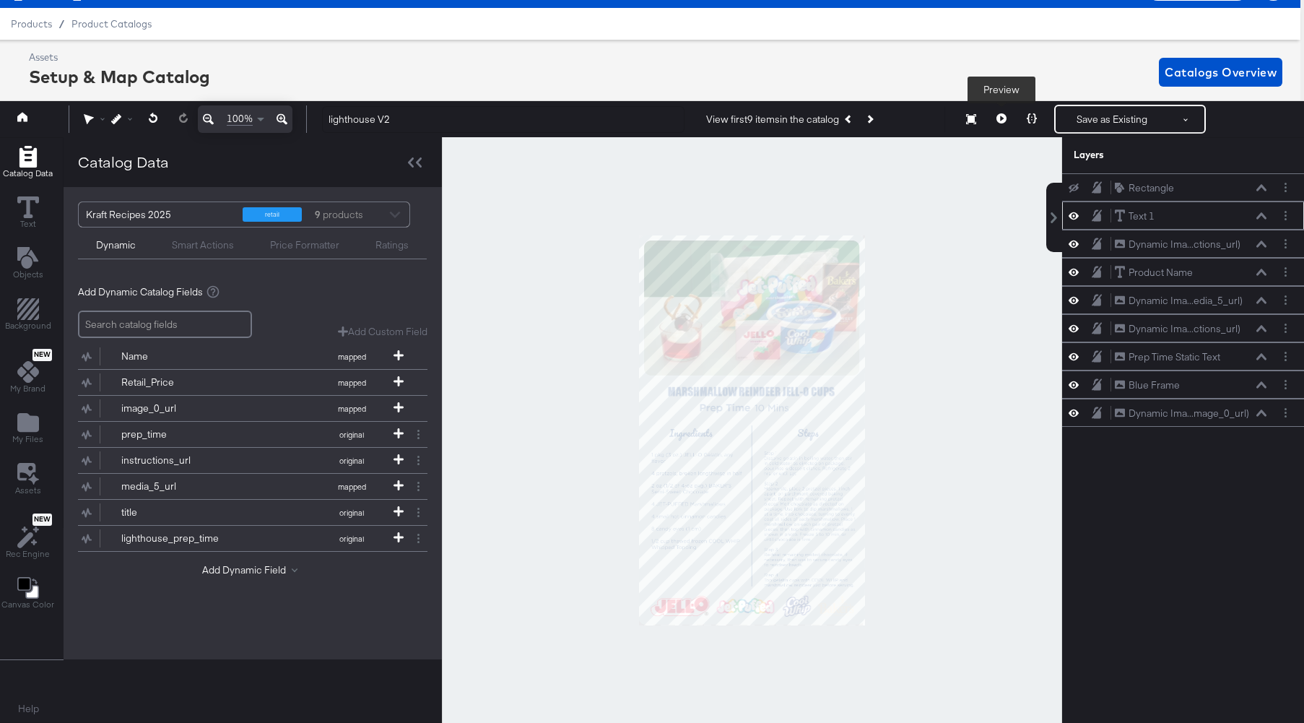
click at [1001, 125] on button at bounding box center [1001, 119] width 30 height 29
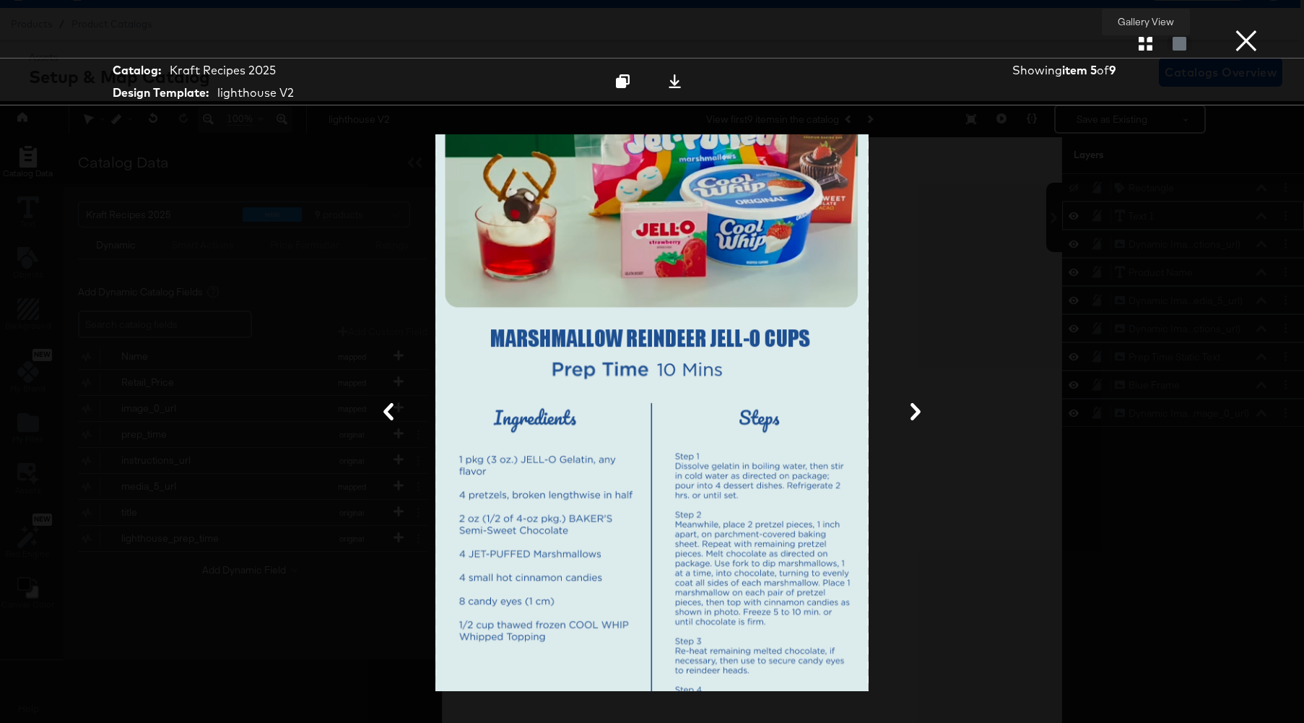
click at [1152, 40] on button "button" at bounding box center [1145, 44] width 25 height 14
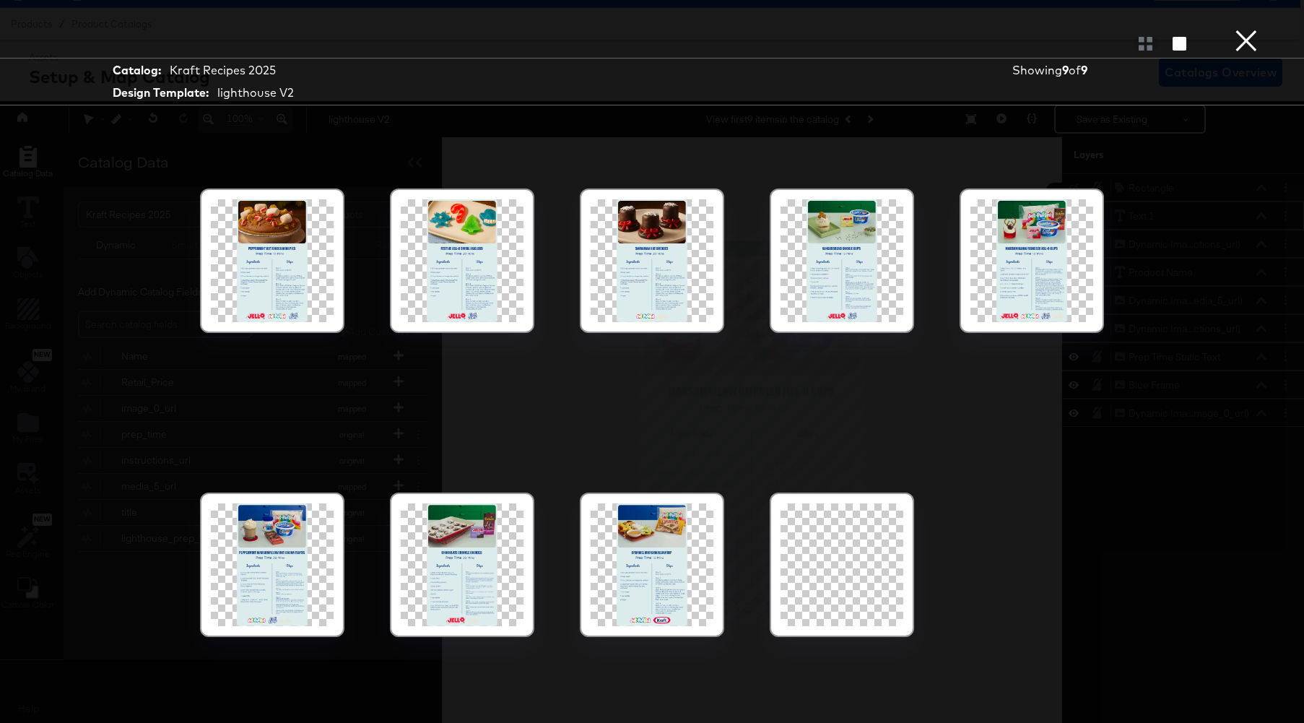
click at [829, 525] on div at bounding box center [841, 564] width 123 height 123
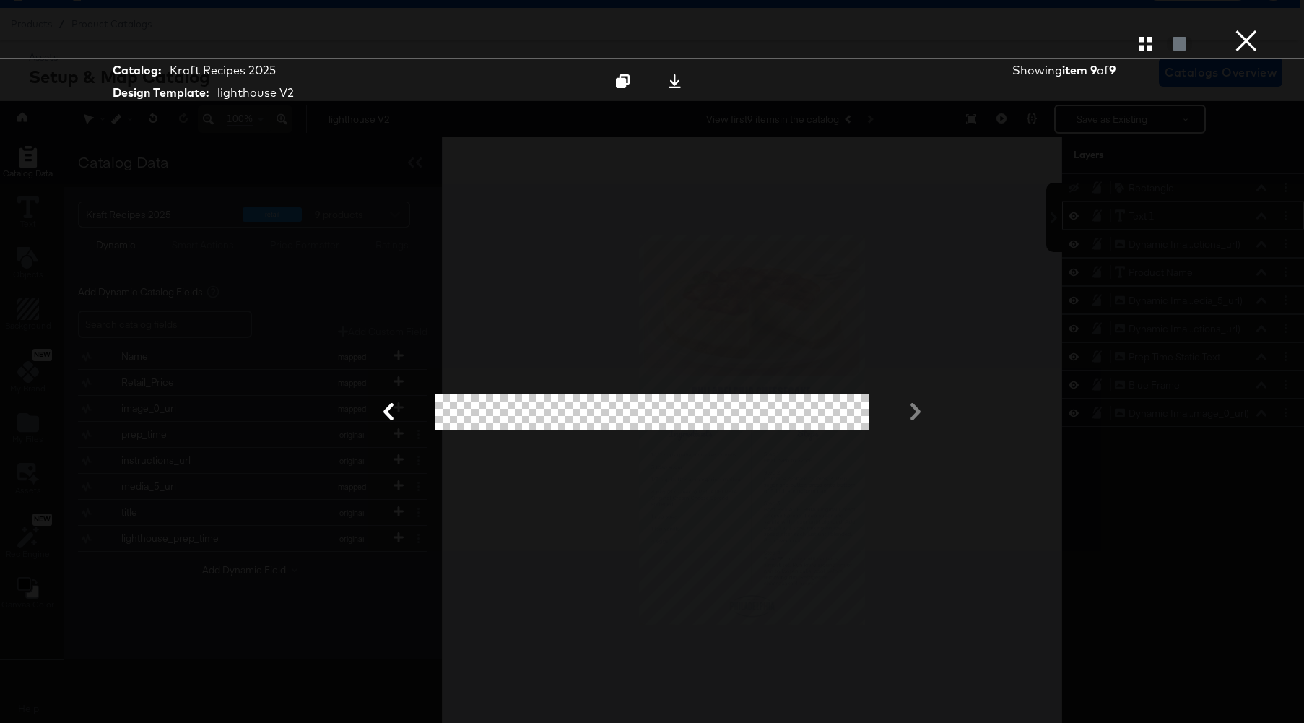
click at [1240, 29] on button "×" at bounding box center [1246, 14] width 29 height 29
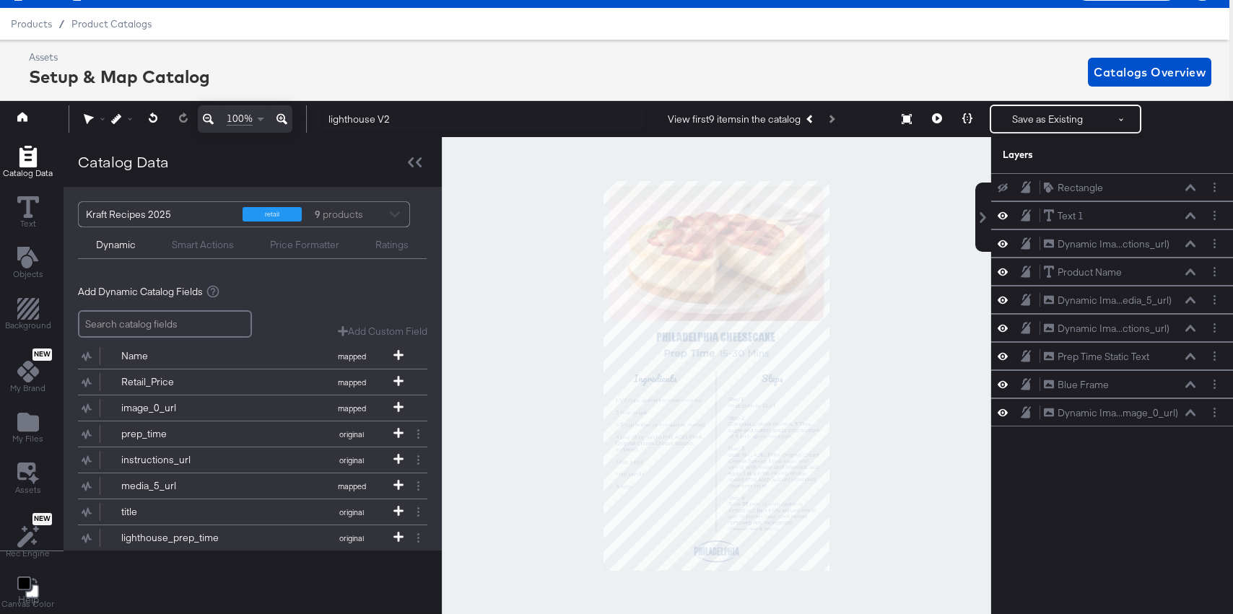
scroll to position [0, 4]
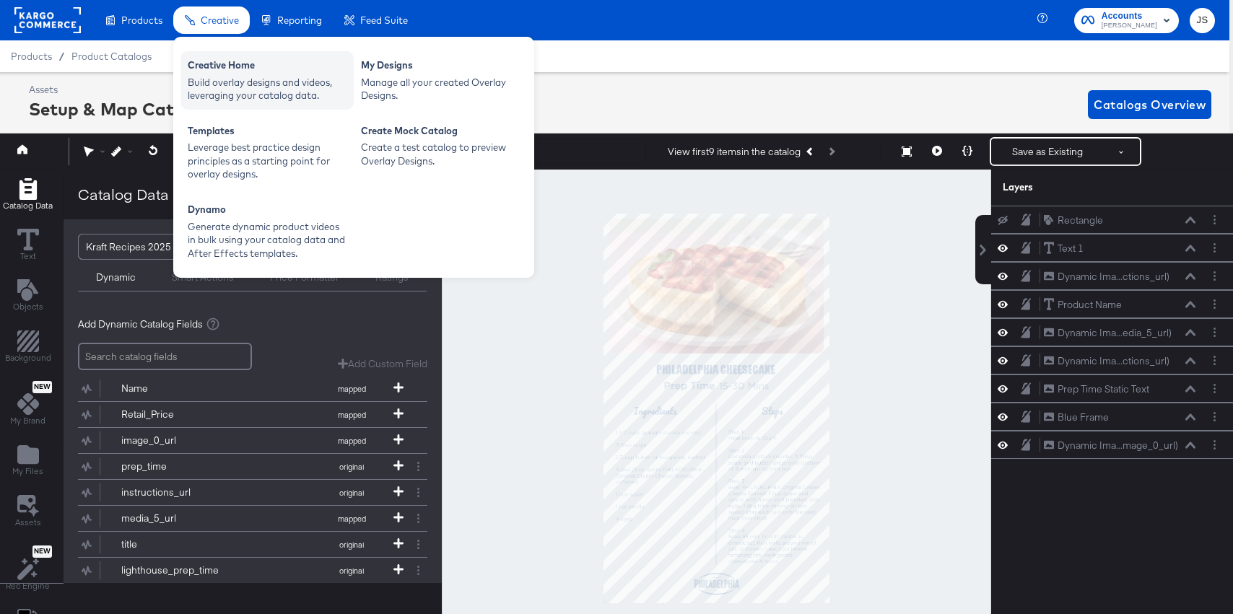
click at [225, 85] on div "Build overlay designs and videos, leveraging your catalog data." at bounding box center [267, 89] width 159 height 27
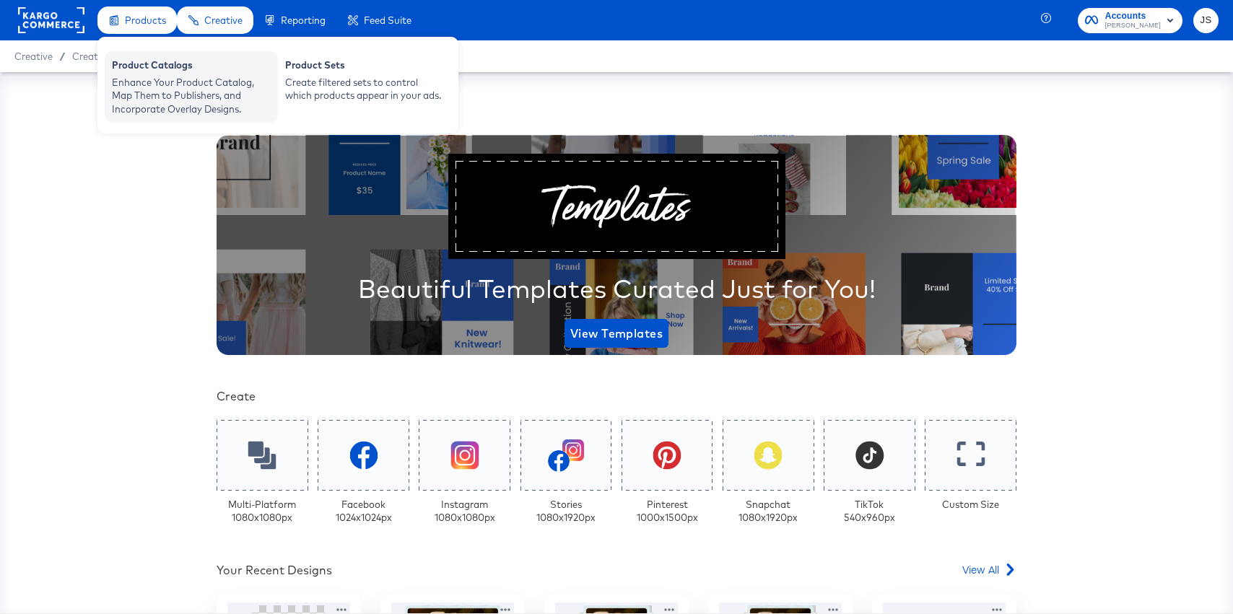
click at [149, 89] on div "Enhance Your Product Catalog, Map Them to Publishers, and Incorporate Overlay D…" at bounding box center [191, 96] width 159 height 40
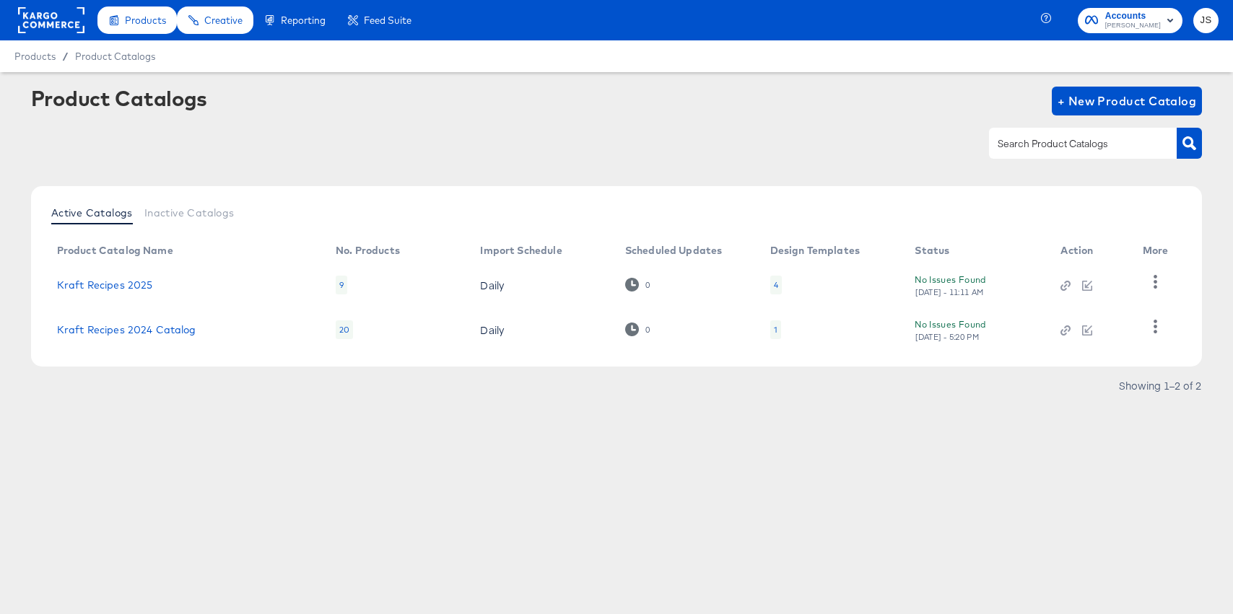
click at [778, 284] on div "4" at bounding box center [776, 285] width 12 height 19
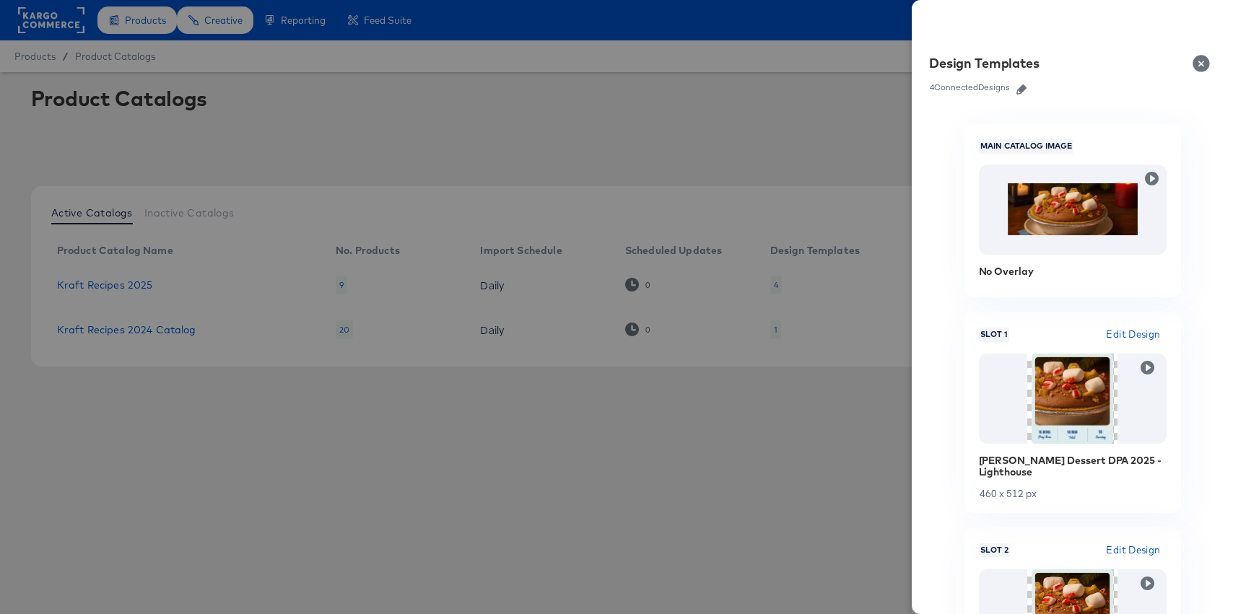
click at [585, 140] on div at bounding box center [616, 307] width 1233 height 614
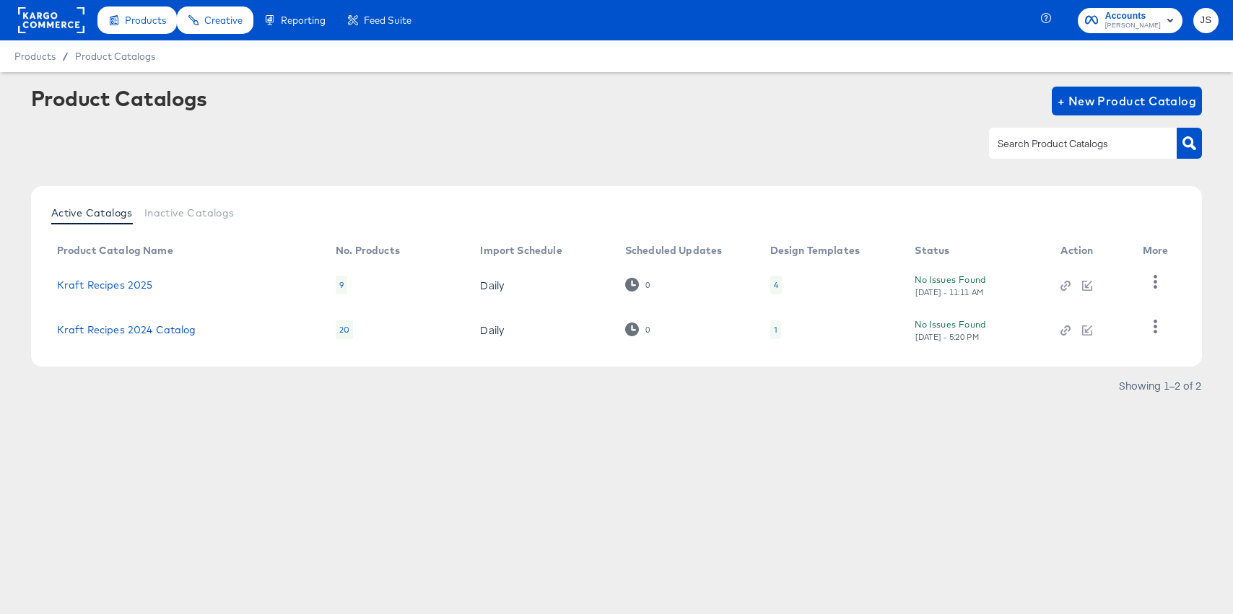
click at [775, 287] on div "4" at bounding box center [776, 285] width 4 height 12
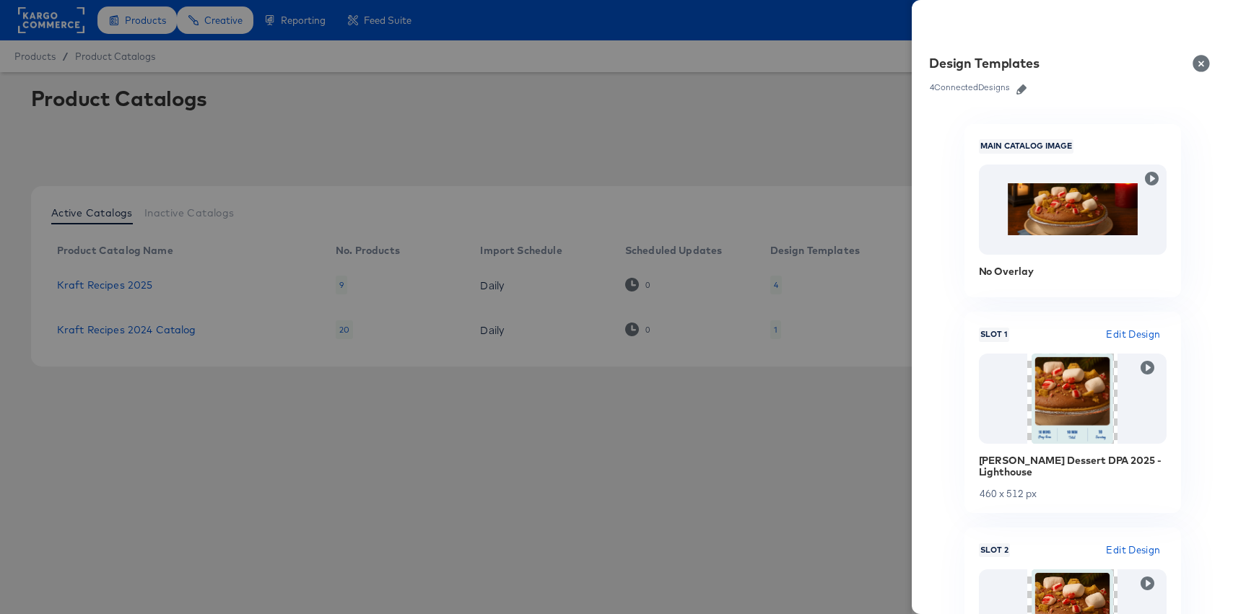
click at [1016, 87] on button "button" at bounding box center [1022, 89] width 22 height 10
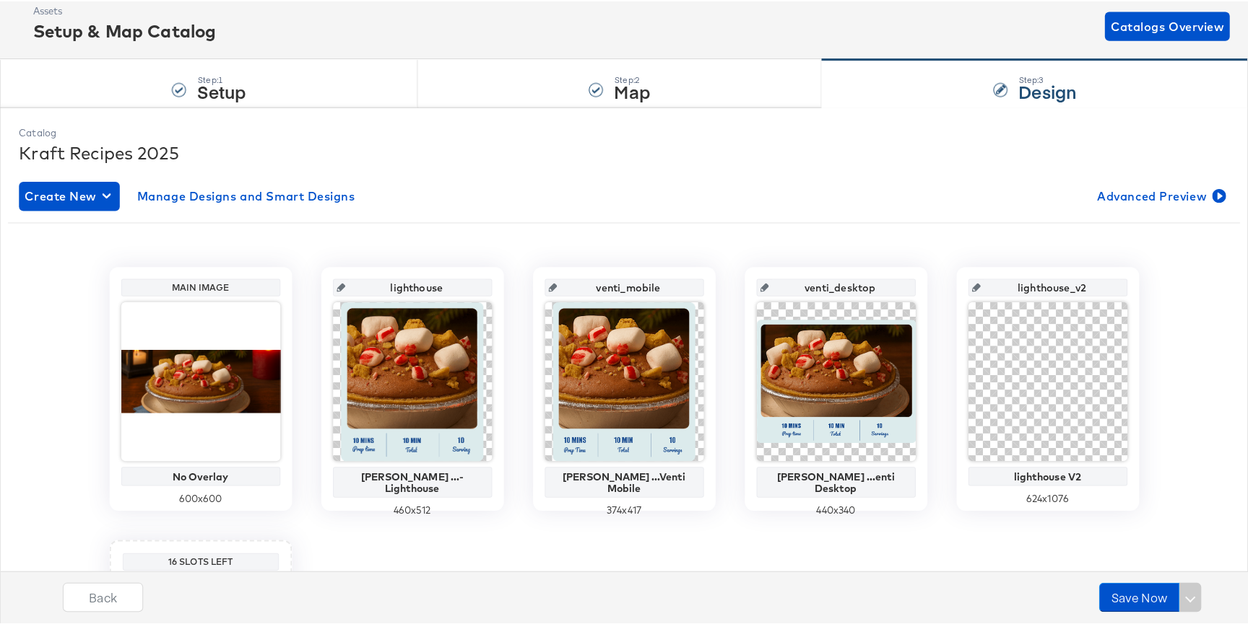
scroll to position [61, 0]
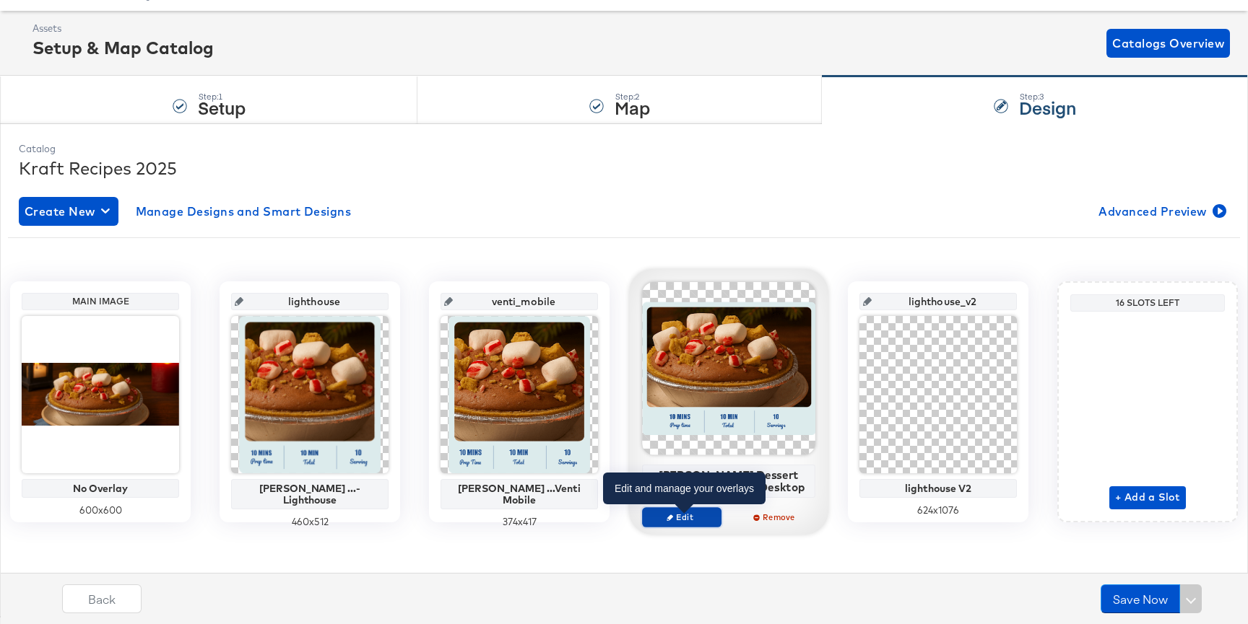
click at [695, 516] on span "Edit" at bounding box center [681, 517] width 66 height 11
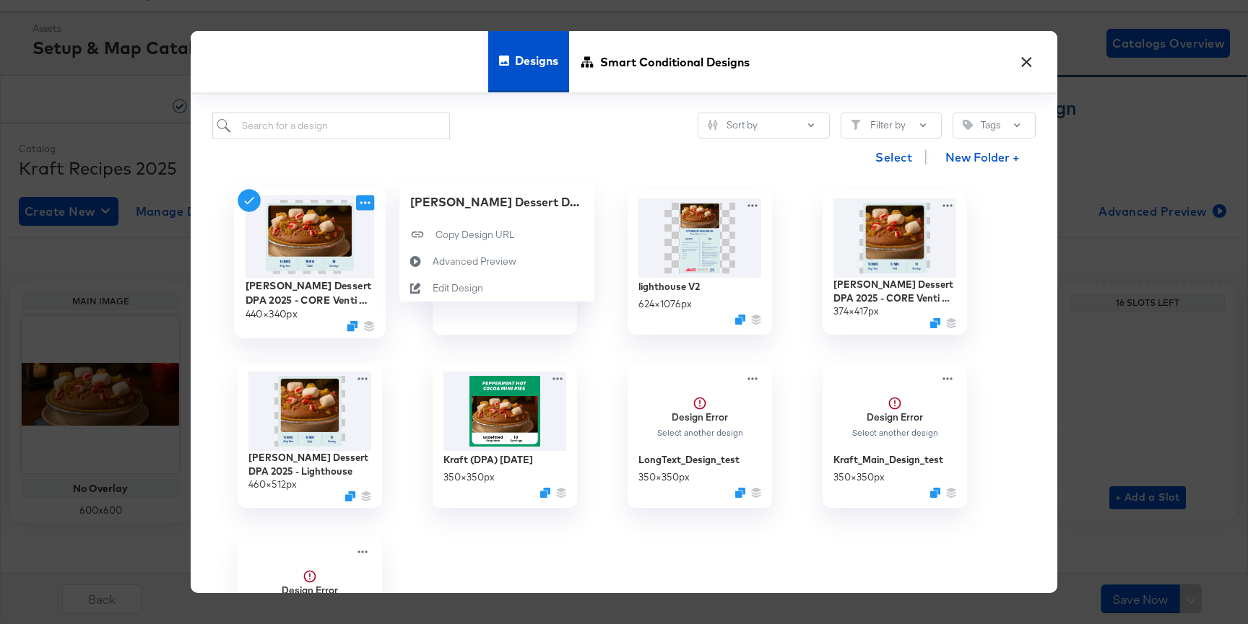
click at [360, 204] on icon at bounding box center [365, 202] width 18 height 15
click at [420, 284] on icon at bounding box center [417, 285] width 7 height 7
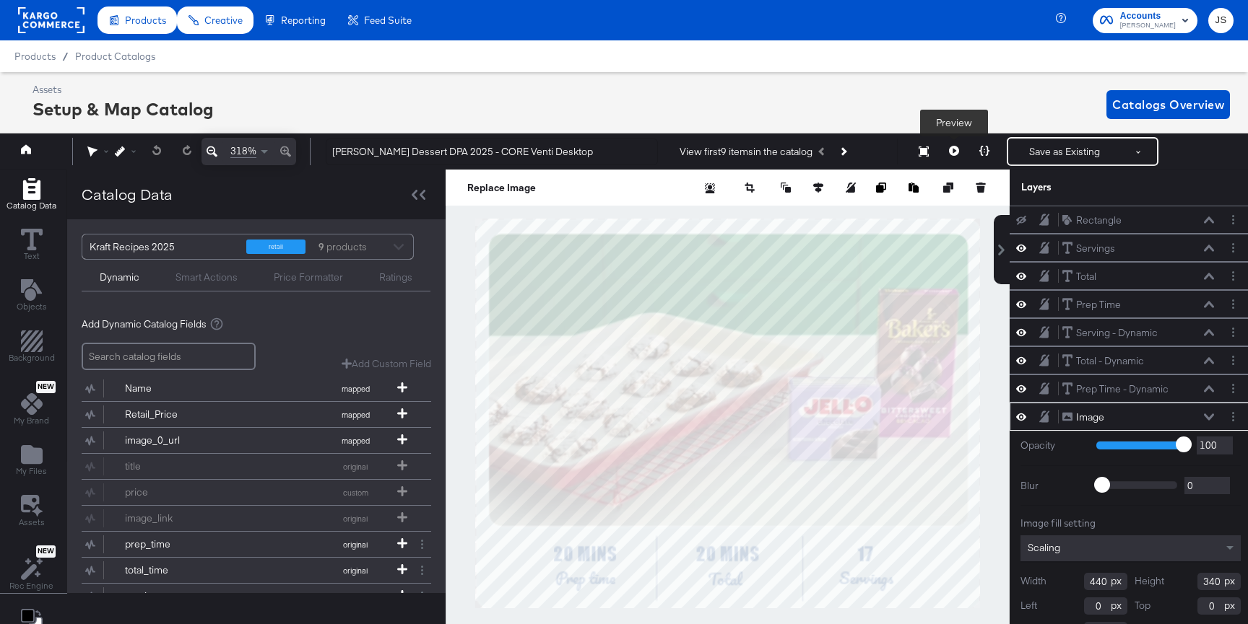
click at [954, 152] on icon at bounding box center [954, 151] width 10 height 10
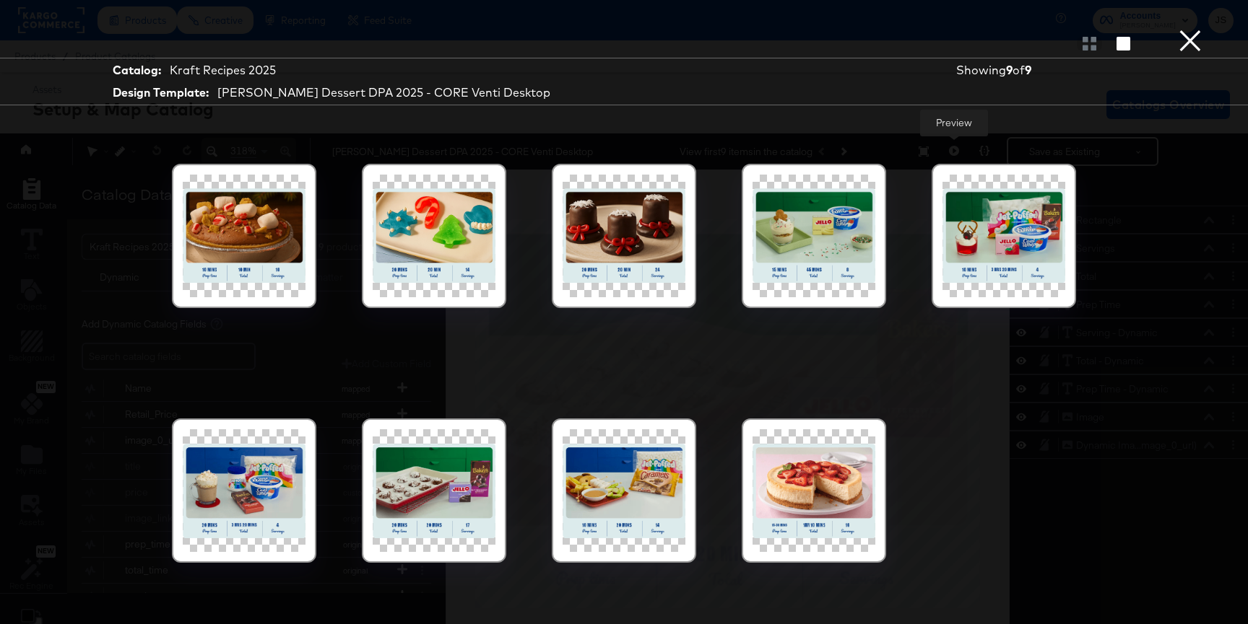
click at [1183, 29] on button "×" at bounding box center [1189, 14] width 29 height 29
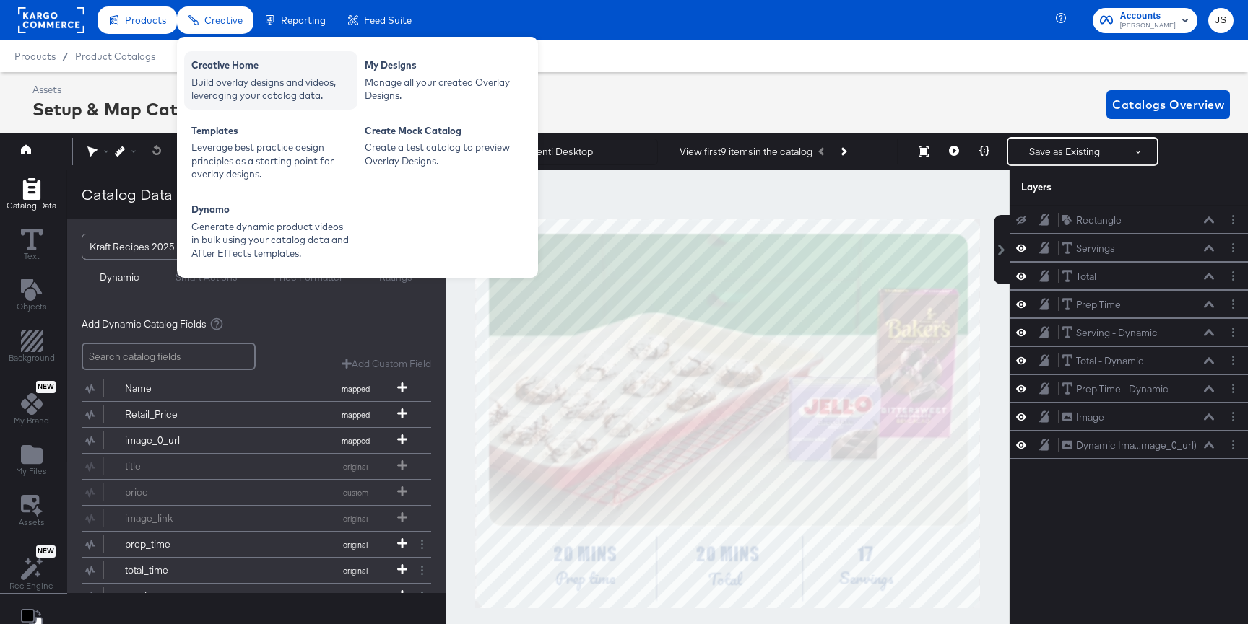
click at [232, 71] on div "Creative Home" at bounding box center [270, 66] width 159 height 17
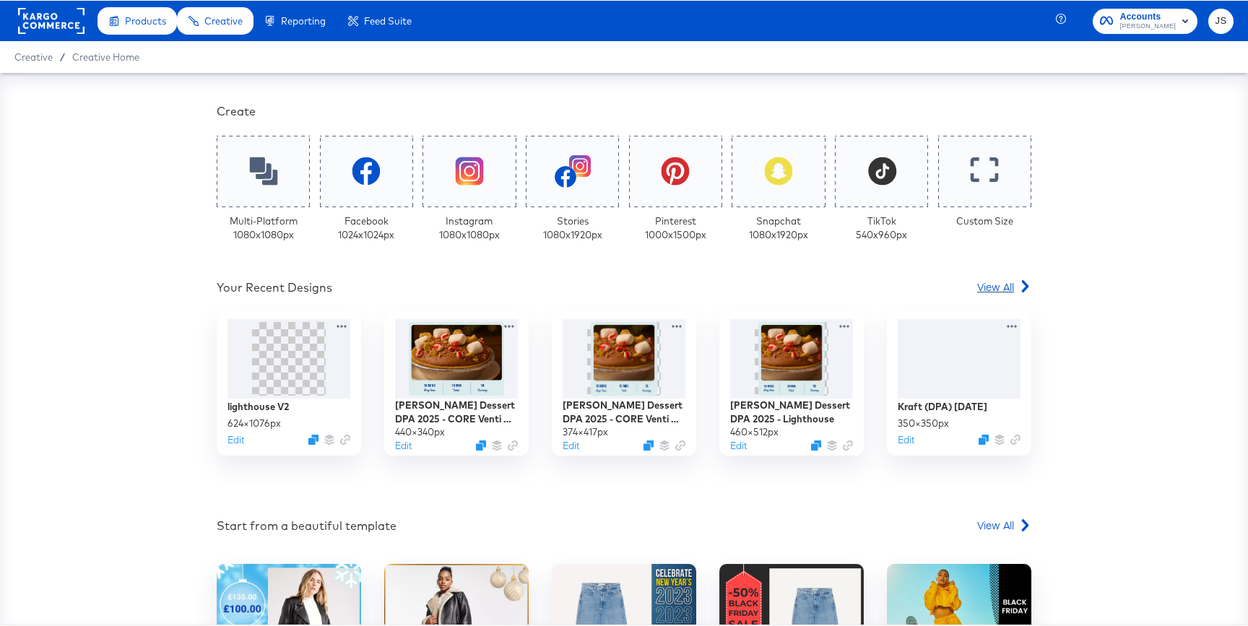
scroll to position [240, 0]
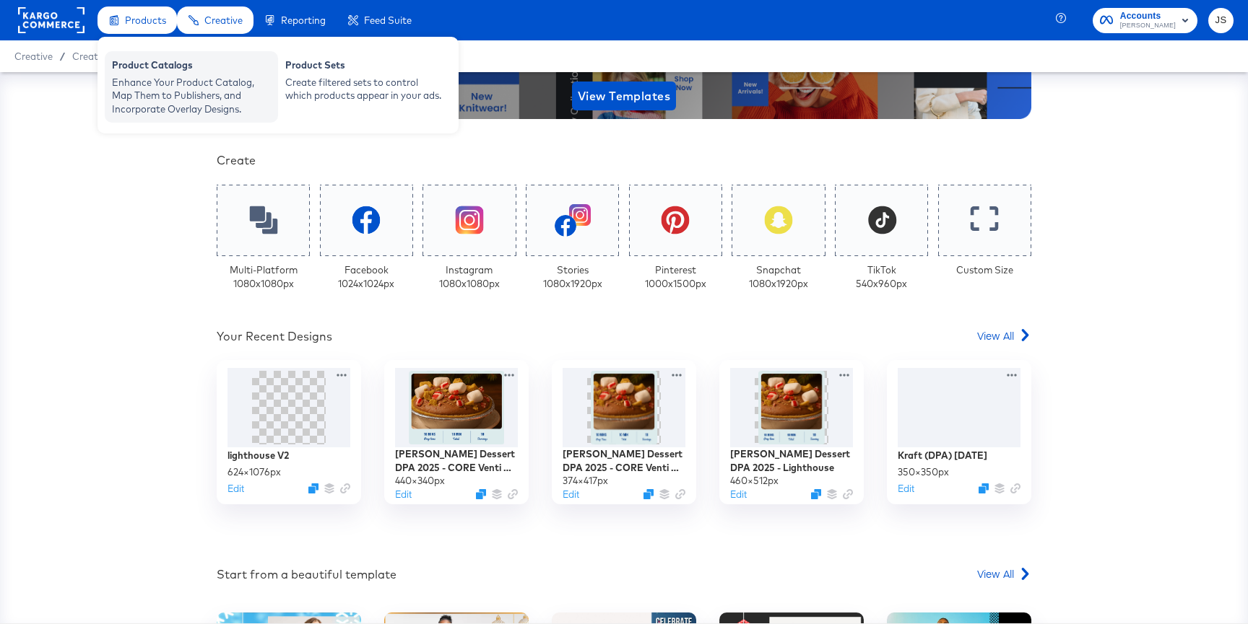
click at [163, 85] on div "Enhance Your Product Catalog, Map Them to Publishers, and Incorporate Overlay D…" at bounding box center [191, 96] width 159 height 40
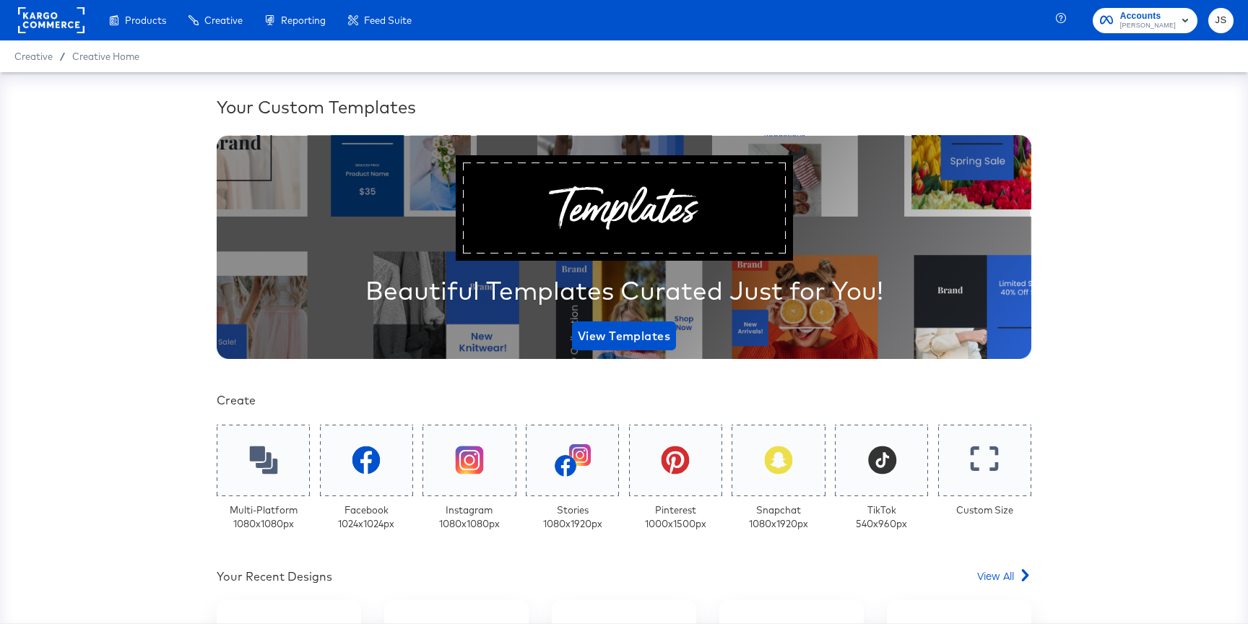
click at [1174, 22] on span "[PERSON_NAME]" at bounding box center [1148, 26] width 56 height 12
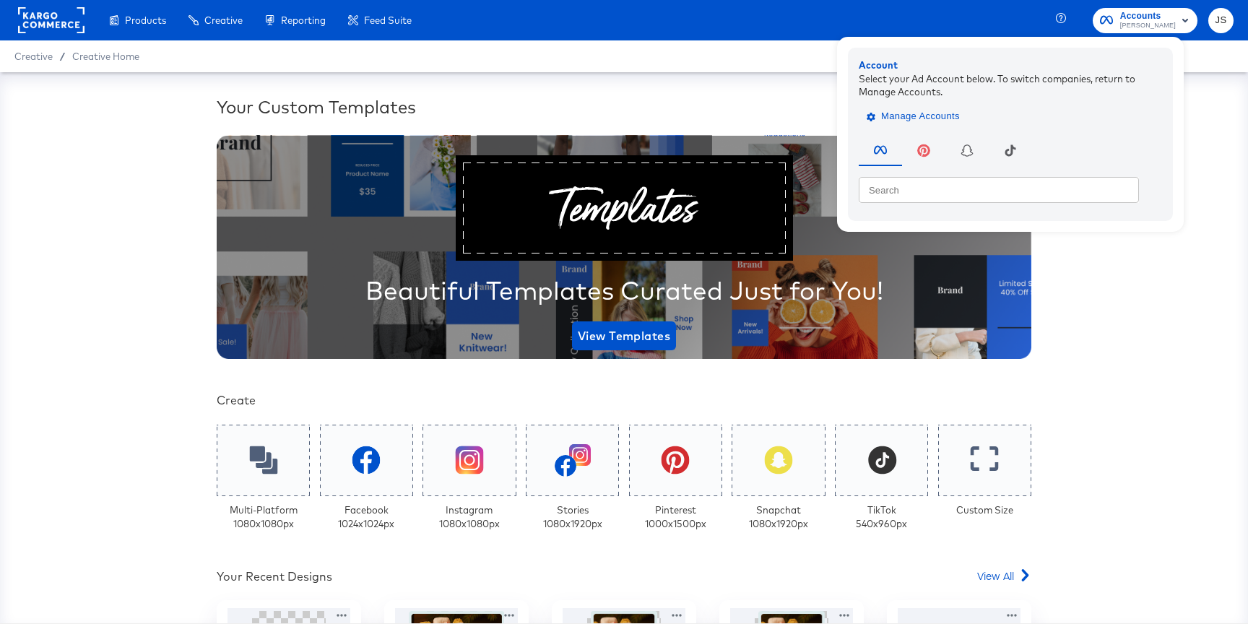
click at [961, 105] on button "Manage Accounts" at bounding box center [914, 116] width 112 height 22
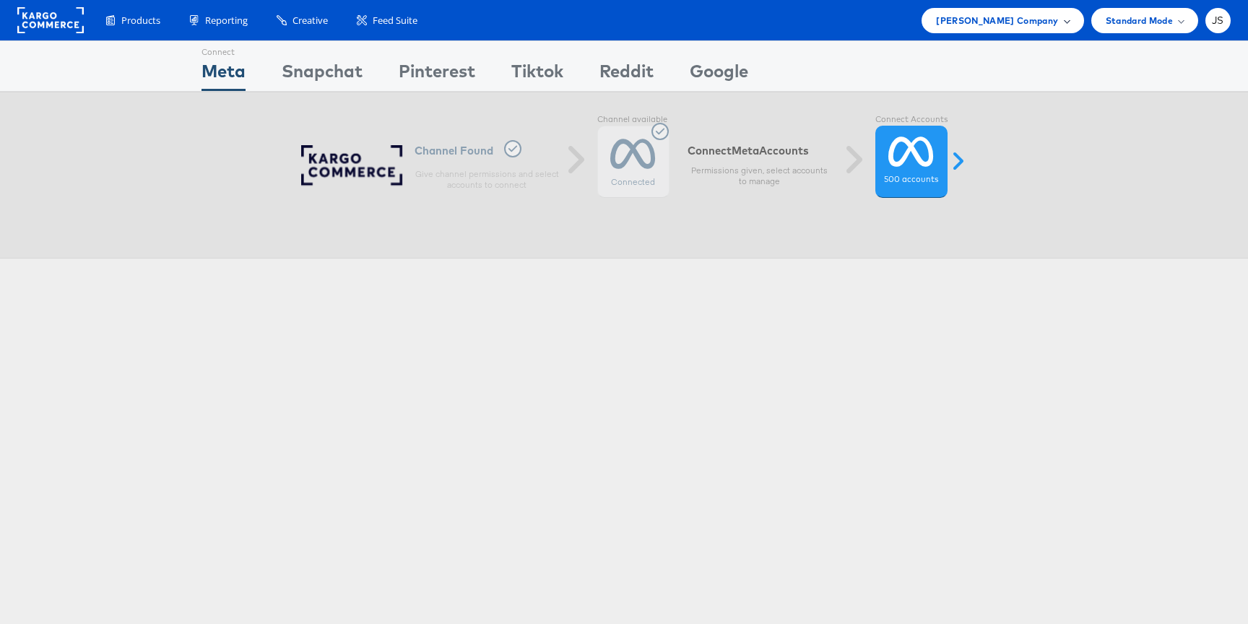
click at [998, 16] on span "[PERSON_NAME] Company" at bounding box center [997, 20] width 122 height 15
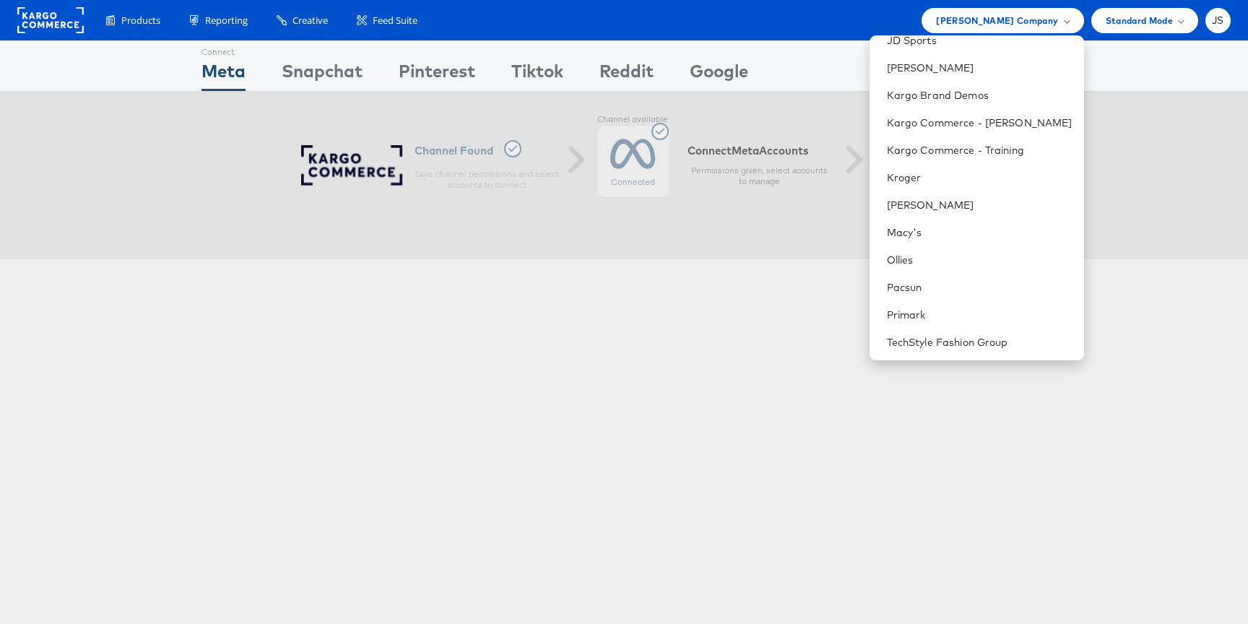
scroll to position [344, 0]
click at [925, 278] on link "Pacsun" at bounding box center [980, 285] width 186 height 14
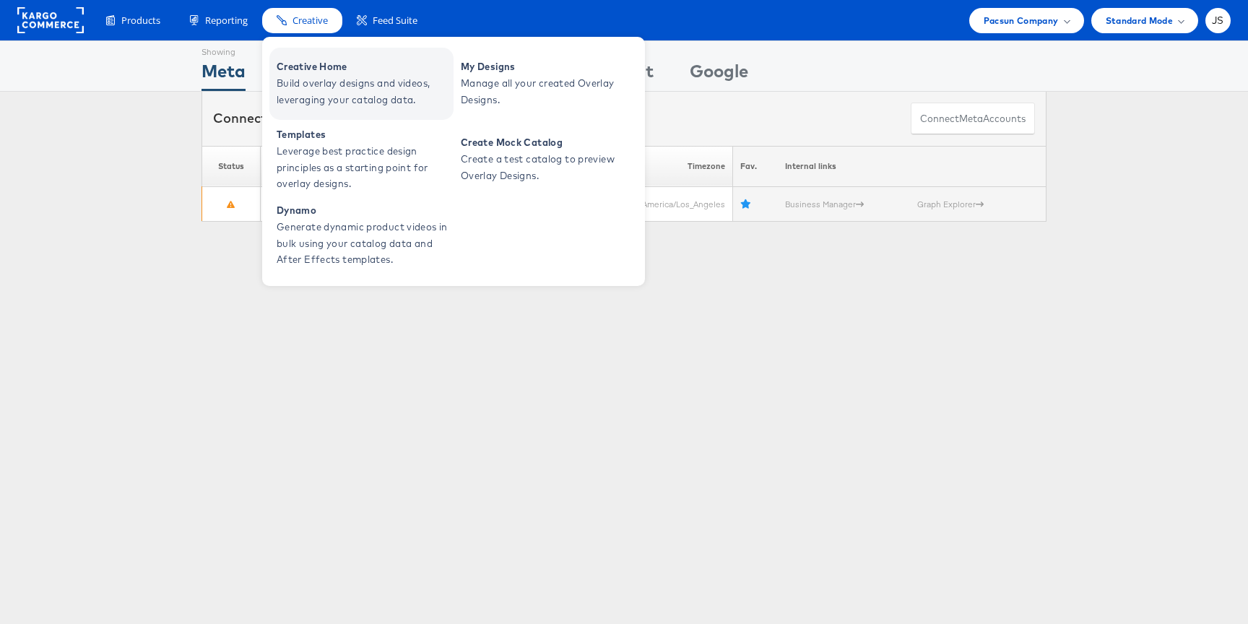
click at [346, 70] on span "Creative Home" at bounding box center [363, 66] width 173 height 17
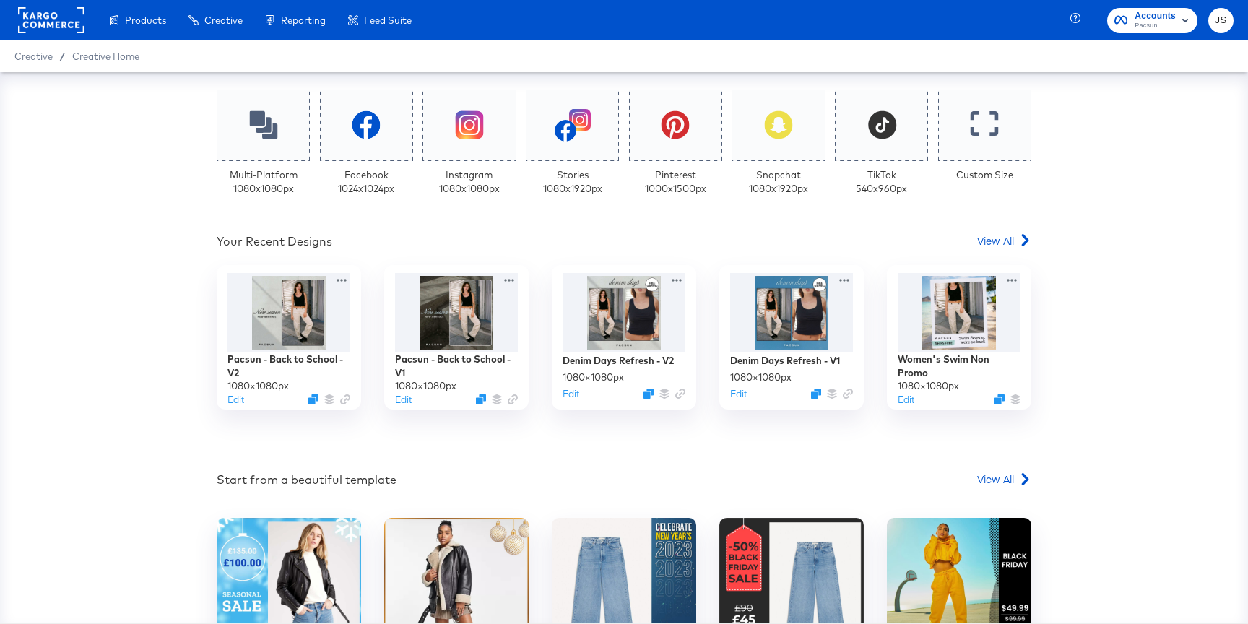
scroll to position [350, 0]
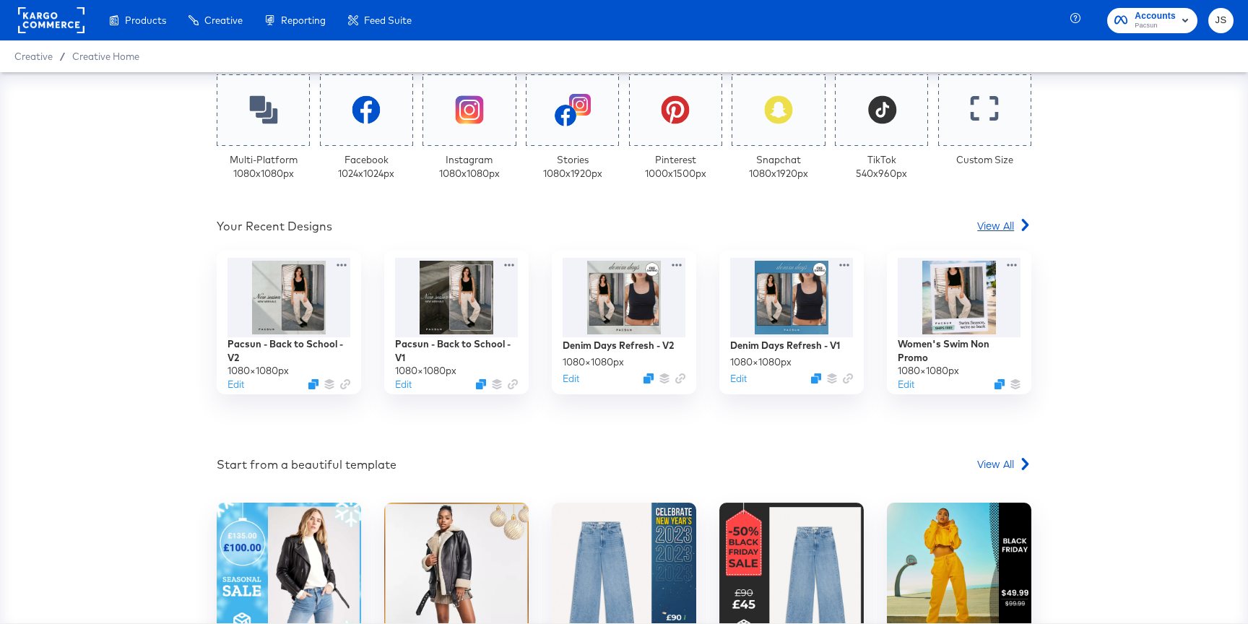
click at [999, 229] on span "View All" at bounding box center [995, 225] width 37 height 14
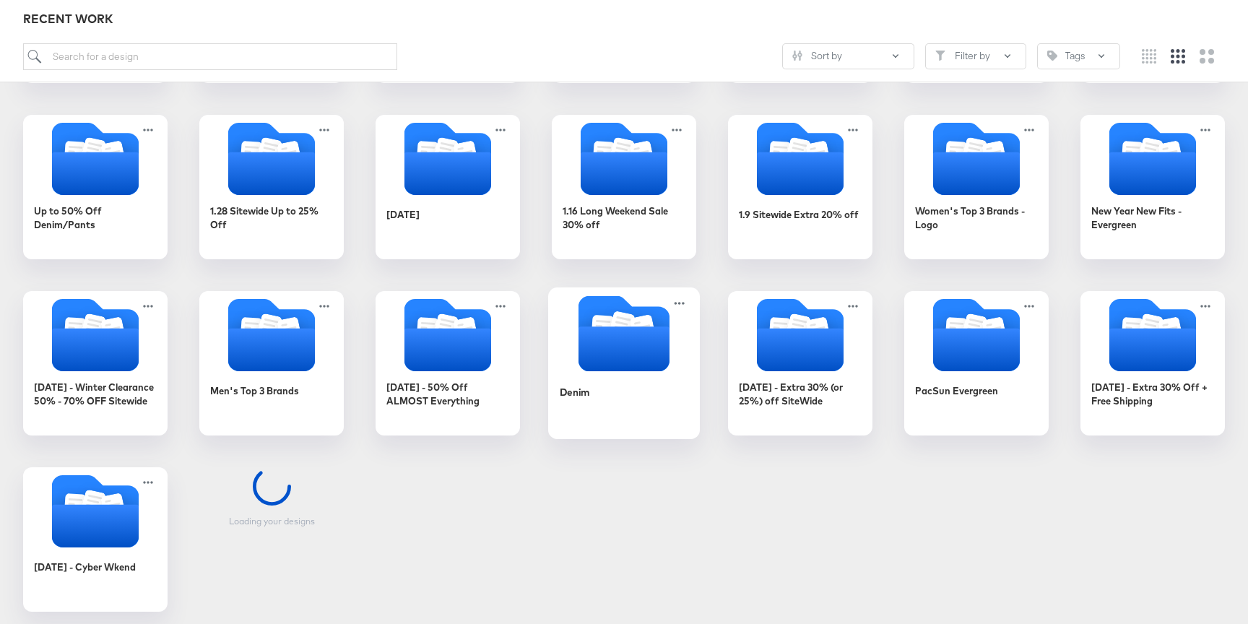
click at [656, 370] on div at bounding box center [624, 334] width 152 height 79
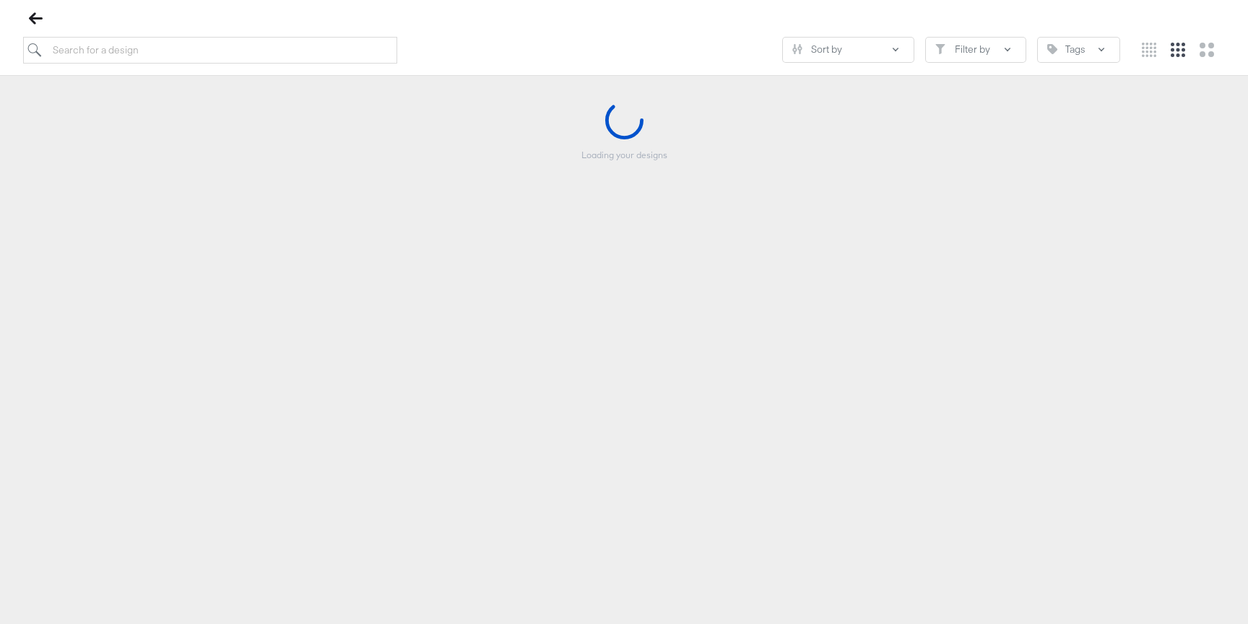
scroll to position [165, 0]
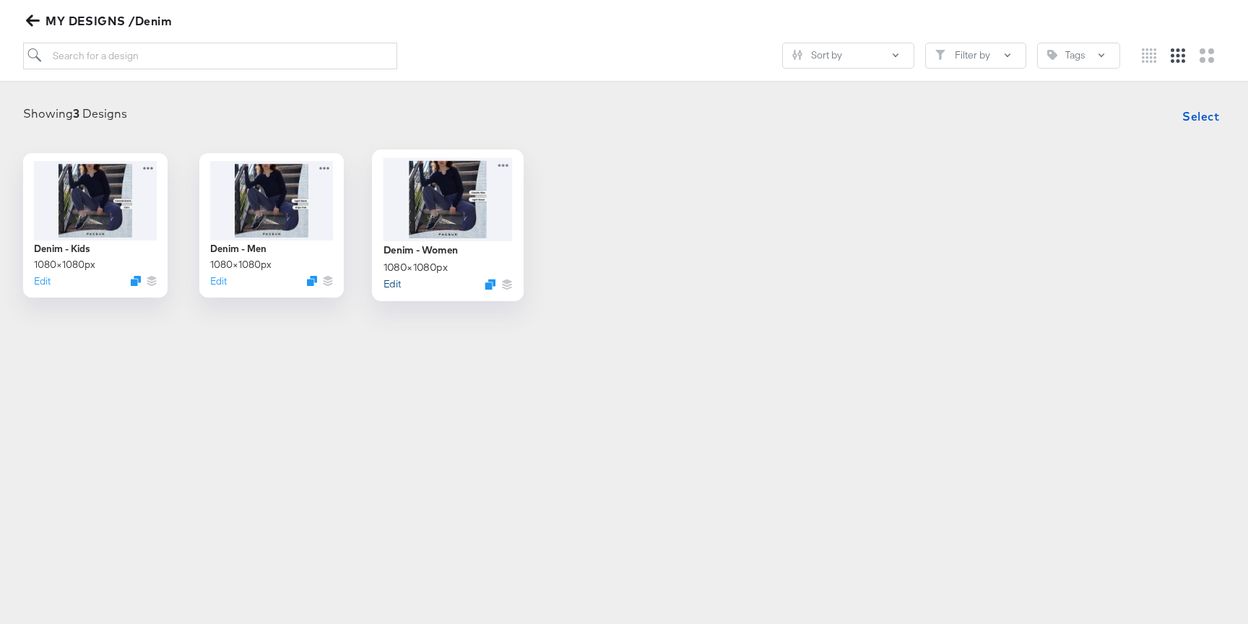
click at [393, 282] on button "Edit" at bounding box center [391, 284] width 17 height 14
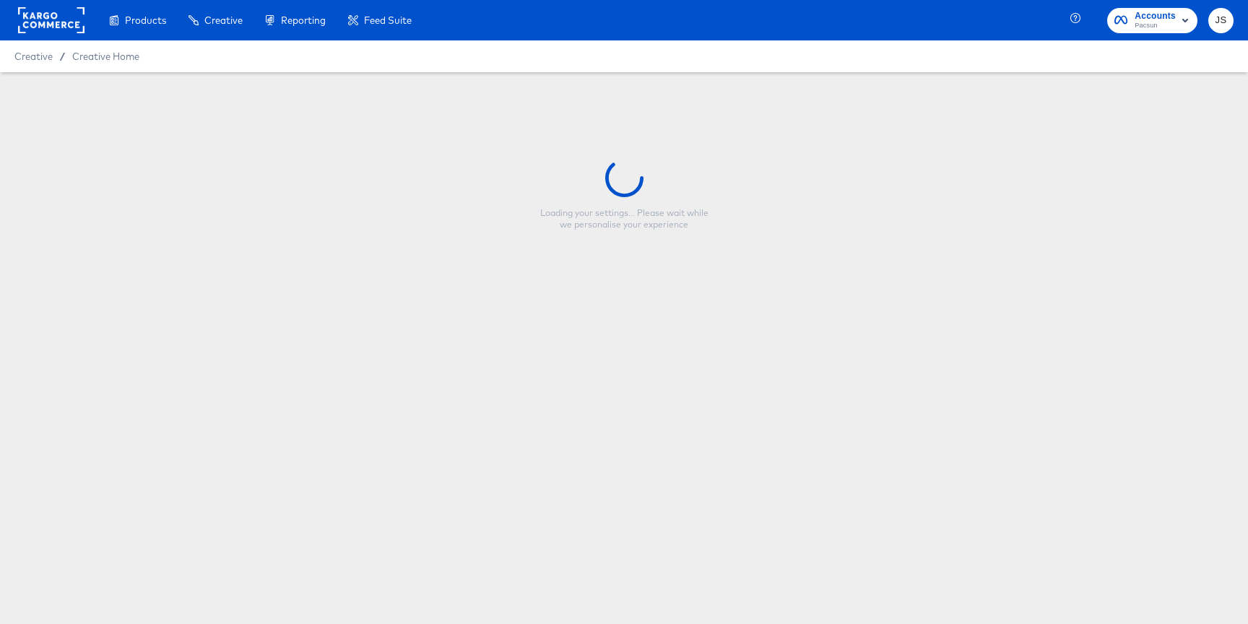
type input "Denim - Women"
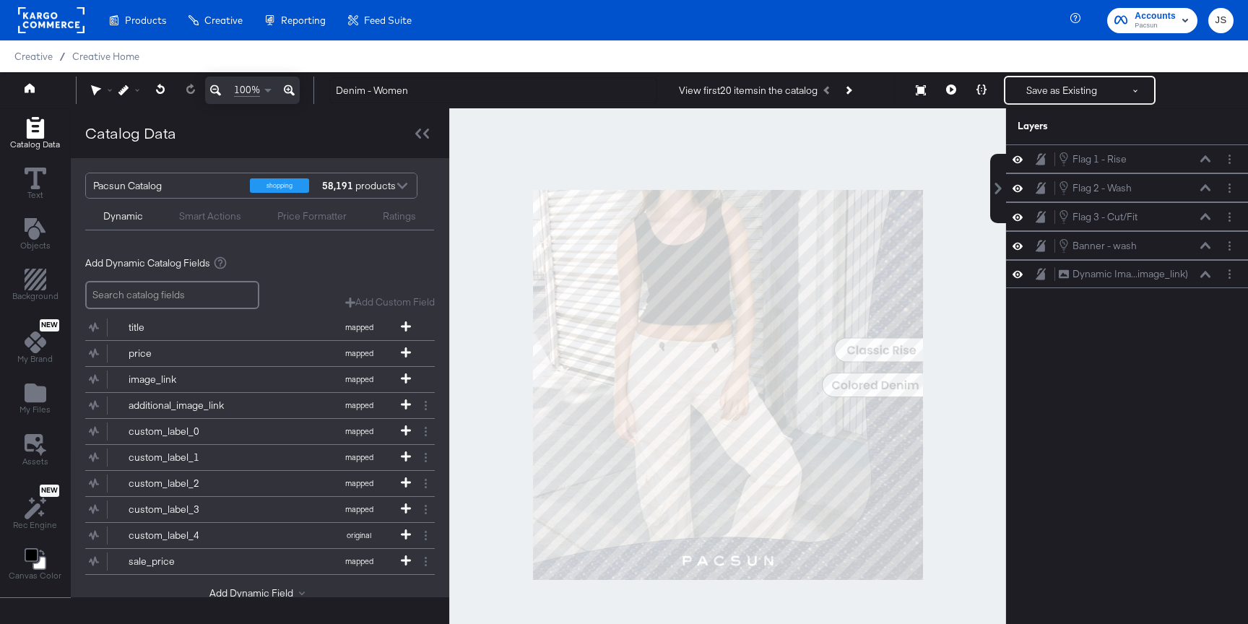
click at [980, 91] on icon at bounding box center [981, 89] width 10 height 10
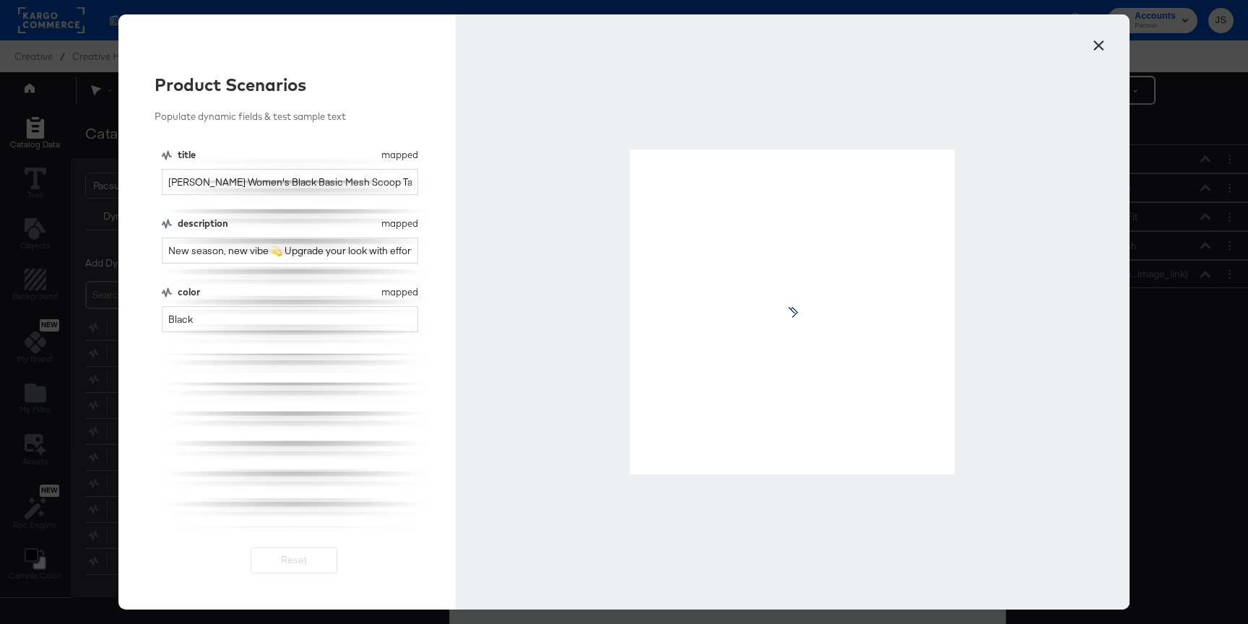
click at [980, 91] on div at bounding box center [793, 311] width 674 height 595
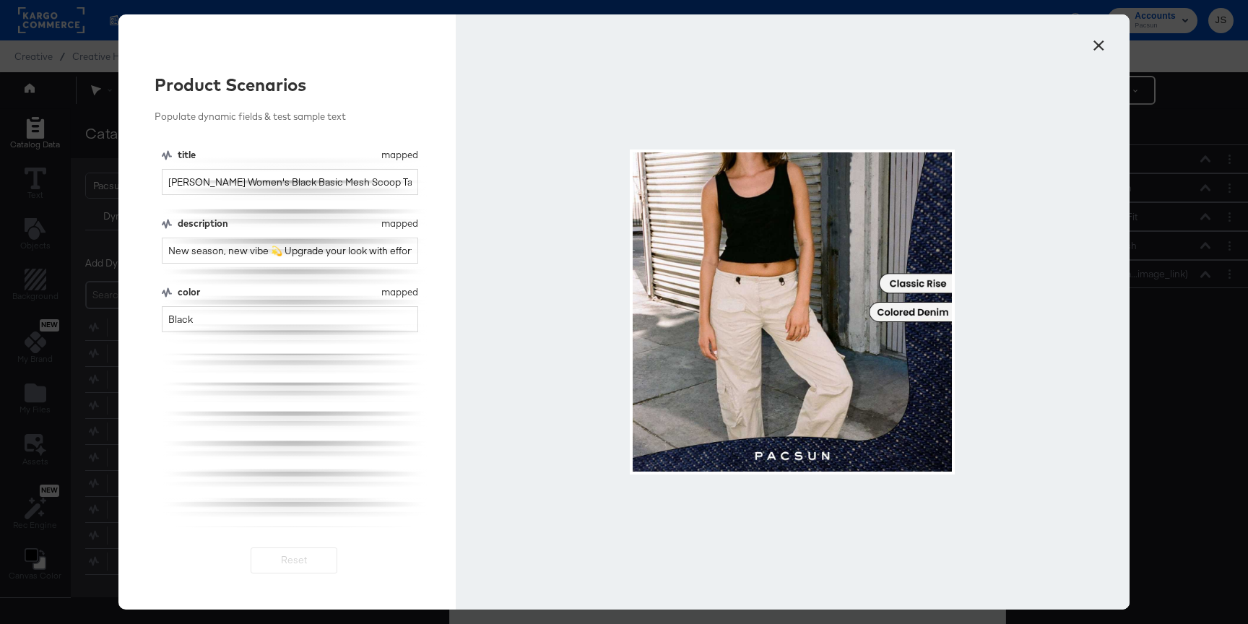
click at [1094, 50] on button "×" at bounding box center [1098, 42] width 26 height 26
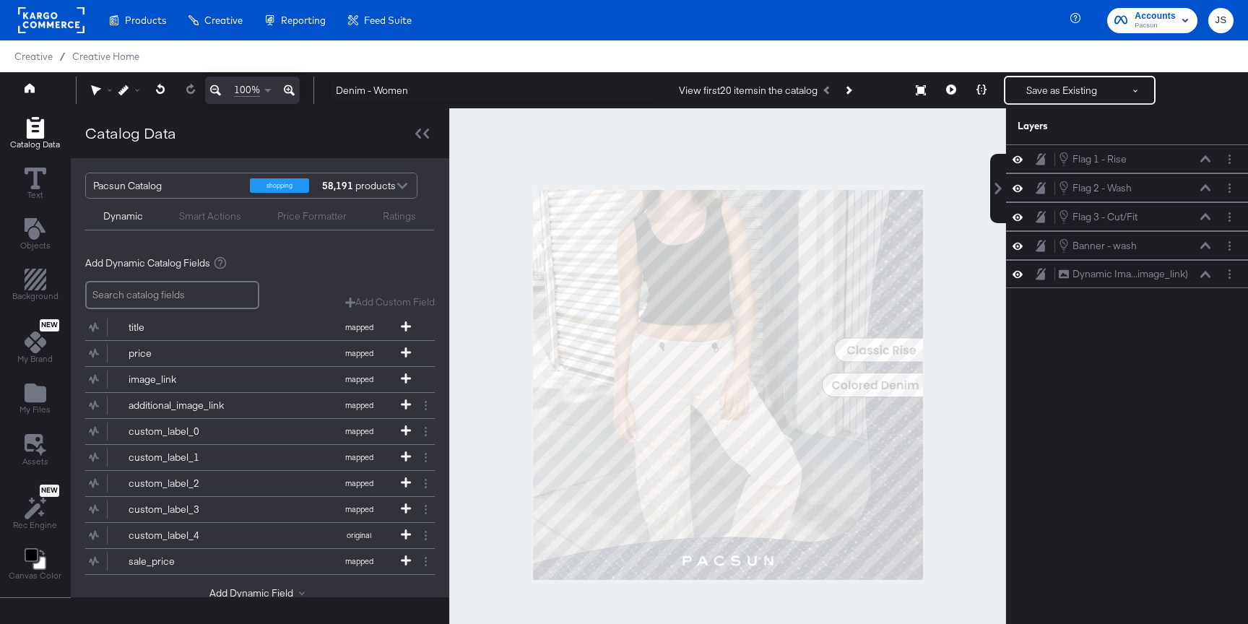
click at [1066, 334] on div "Flag 1 - Rise Flag 1 - Rise Flag 2 - Wash Flag 2 - Wash Flag 3 - Cut/Fit Flag 3…" at bounding box center [1127, 391] width 242 height 494
click at [1014, 249] on icon at bounding box center [1017, 246] width 10 height 12
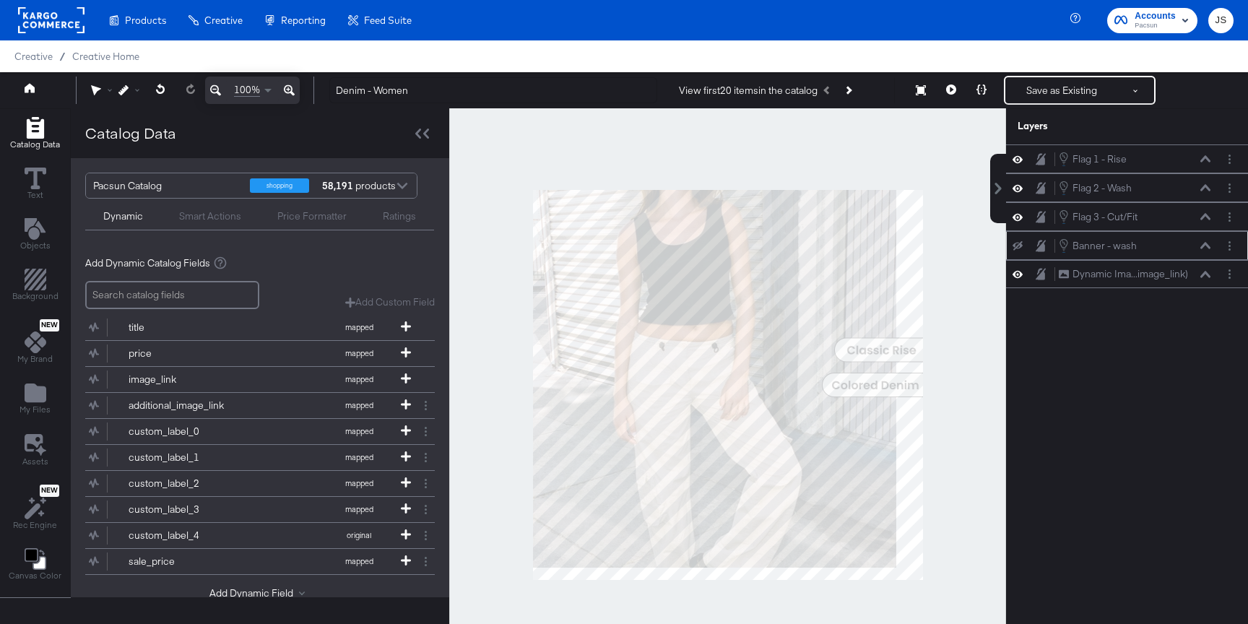
click at [1014, 245] on icon at bounding box center [1017, 245] width 10 height 9
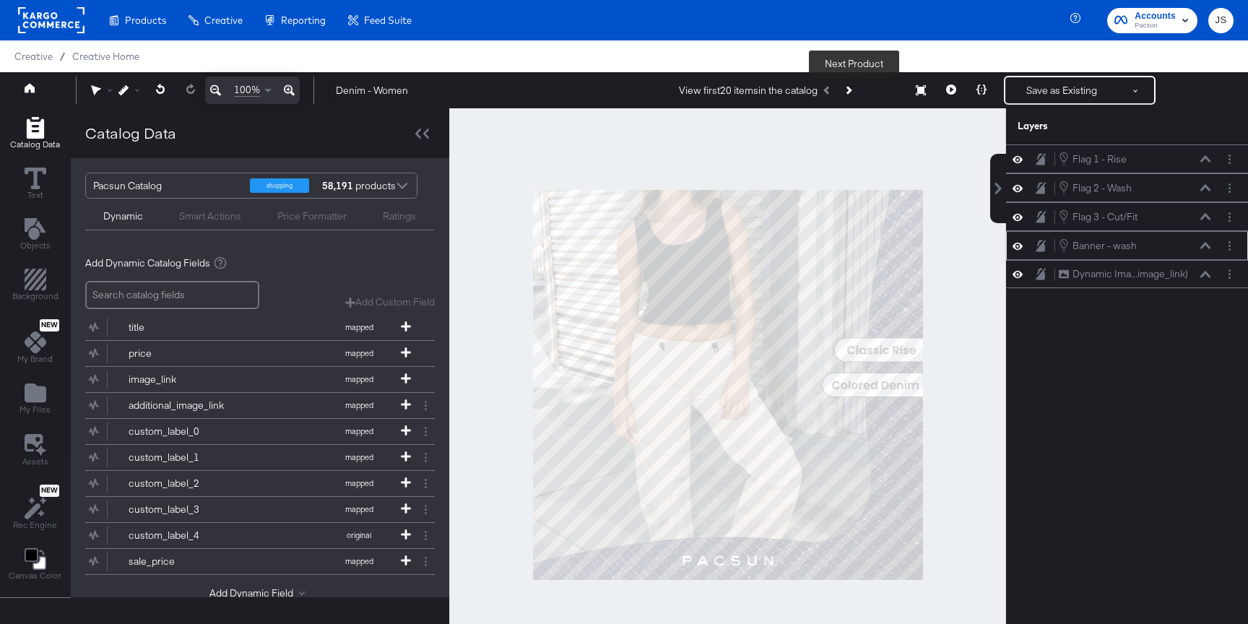
click at [852, 92] on icon "Next Product" at bounding box center [848, 90] width 8 height 8
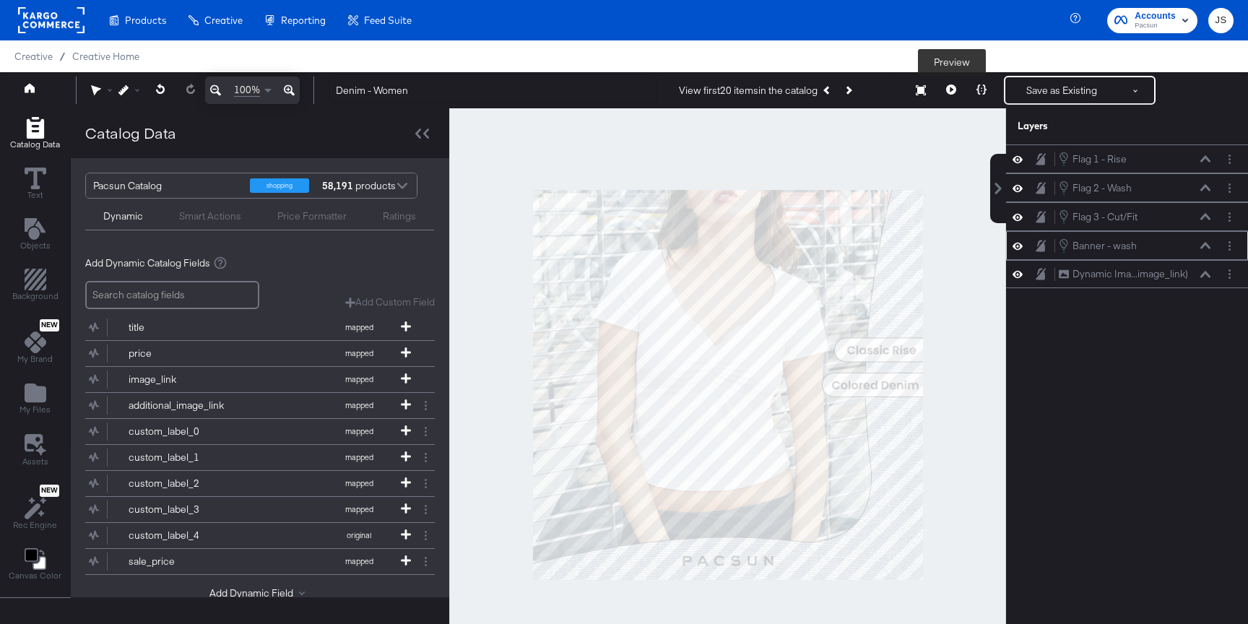
click at [946, 93] on icon at bounding box center [951, 89] width 10 height 10
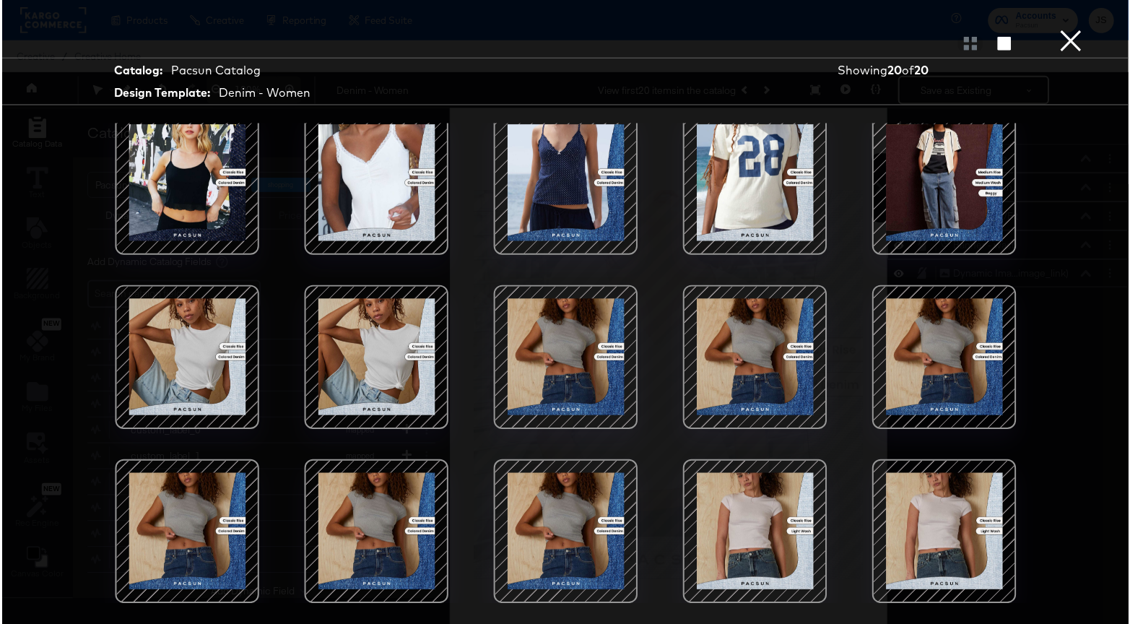
scroll to position [187, 0]
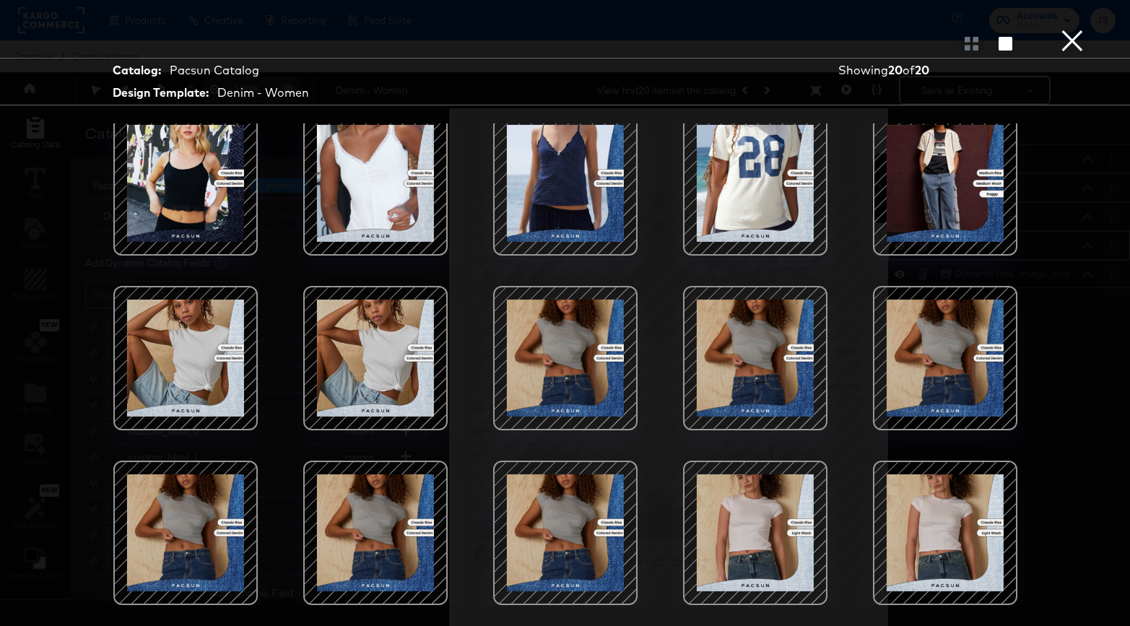
click at [1069, 29] on button "×" at bounding box center [1072, 14] width 29 height 29
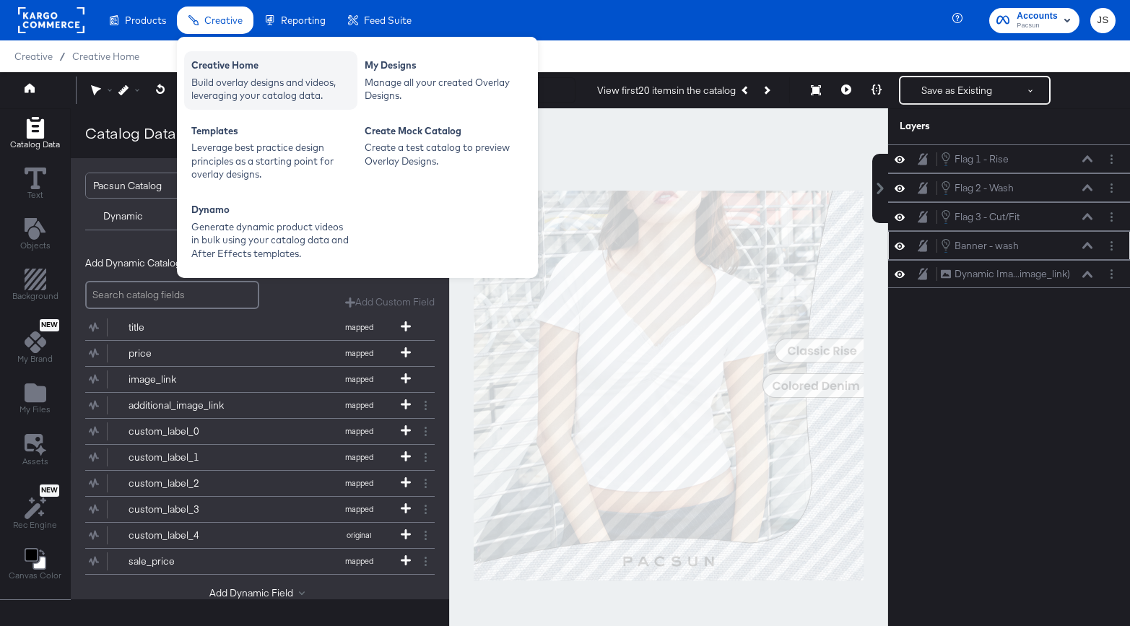
click at [241, 95] on div "Build overlay designs and videos, leveraging your catalog data." at bounding box center [270, 89] width 159 height 27
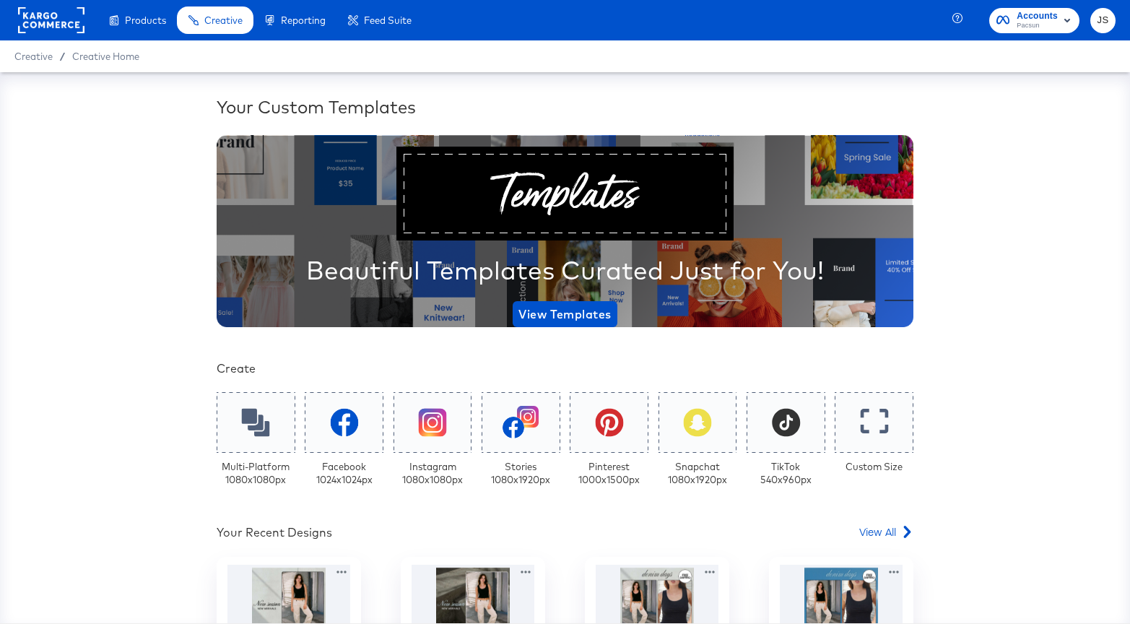
click at [1032, 24] on span "Pacsun" at bounding box center [1036, 26] width 41 height 12
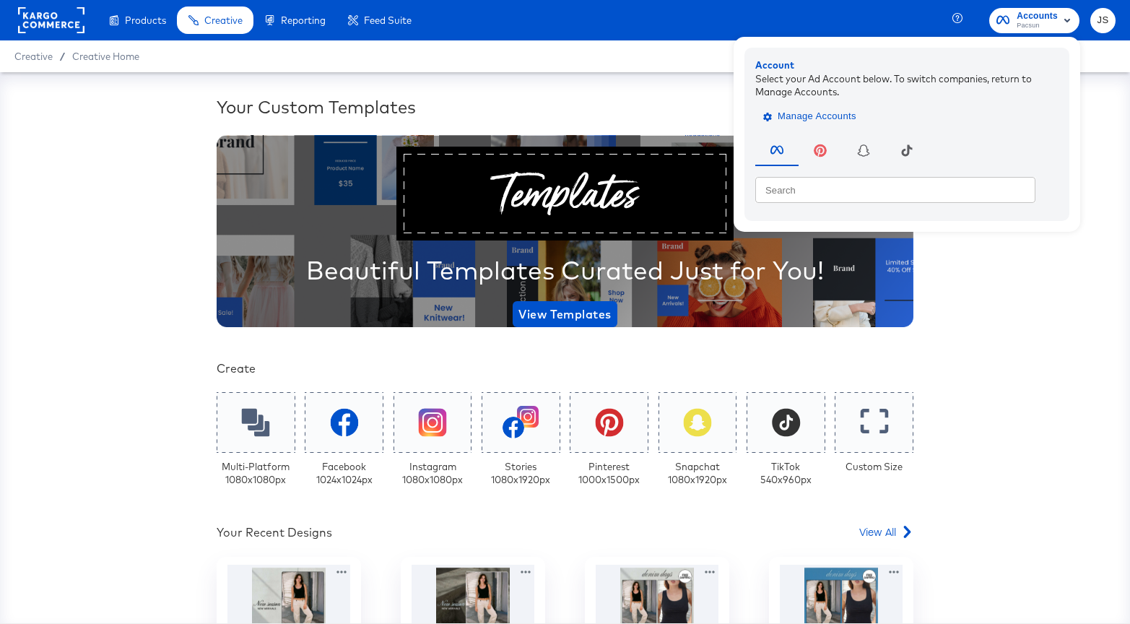
click at [814, 105] on button "Manage Accounts" at bounding box center [811, 116] width 112 height 22
click at [815, 113] on span "Manage Accounts" at bounding box center [811, 116] width 90 height 17
